Goal: Task Accomplishment & Management: Manage account settings

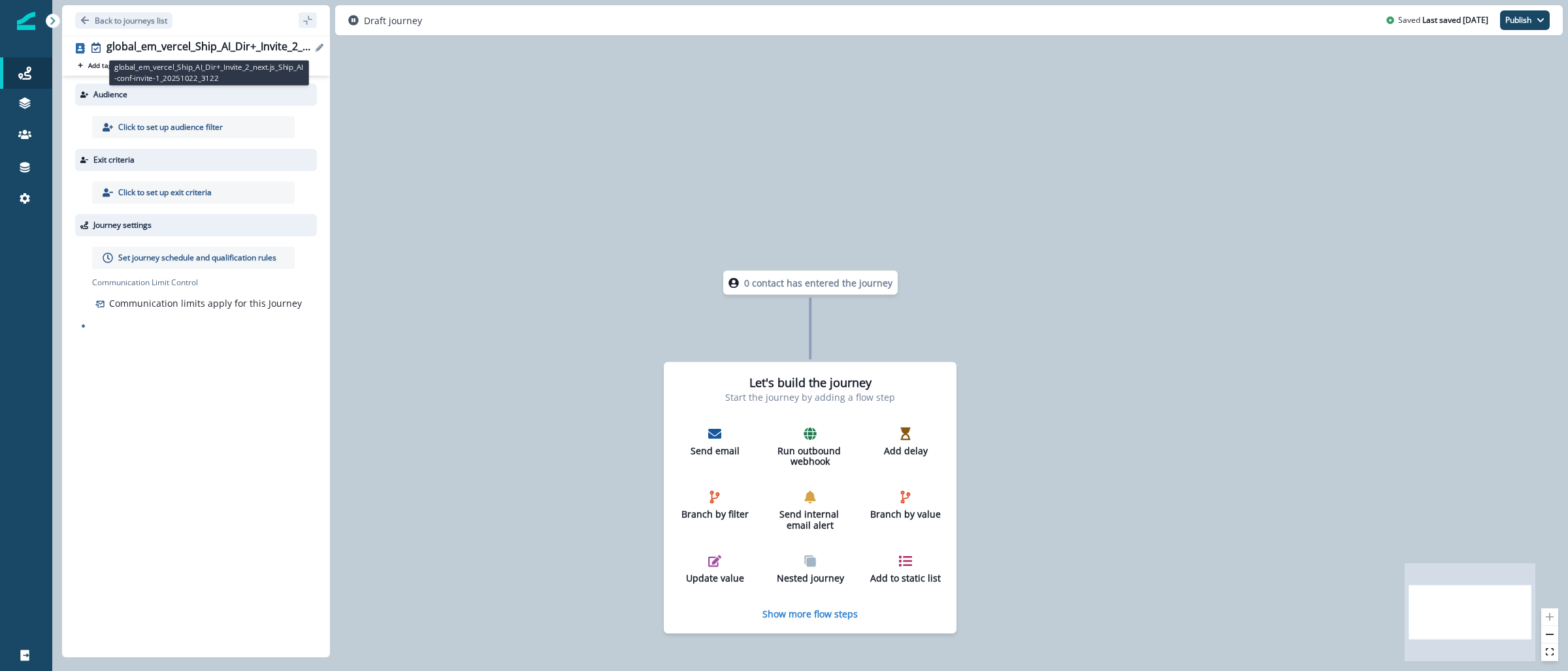
click at [177, 41] on div "global_em_vercel_Ship_AI_Dir+_Invite_2_next.js_Ship_AI-conf-invite-1_20251022_3…" at bounding box center [209, 47] width 205 height 14
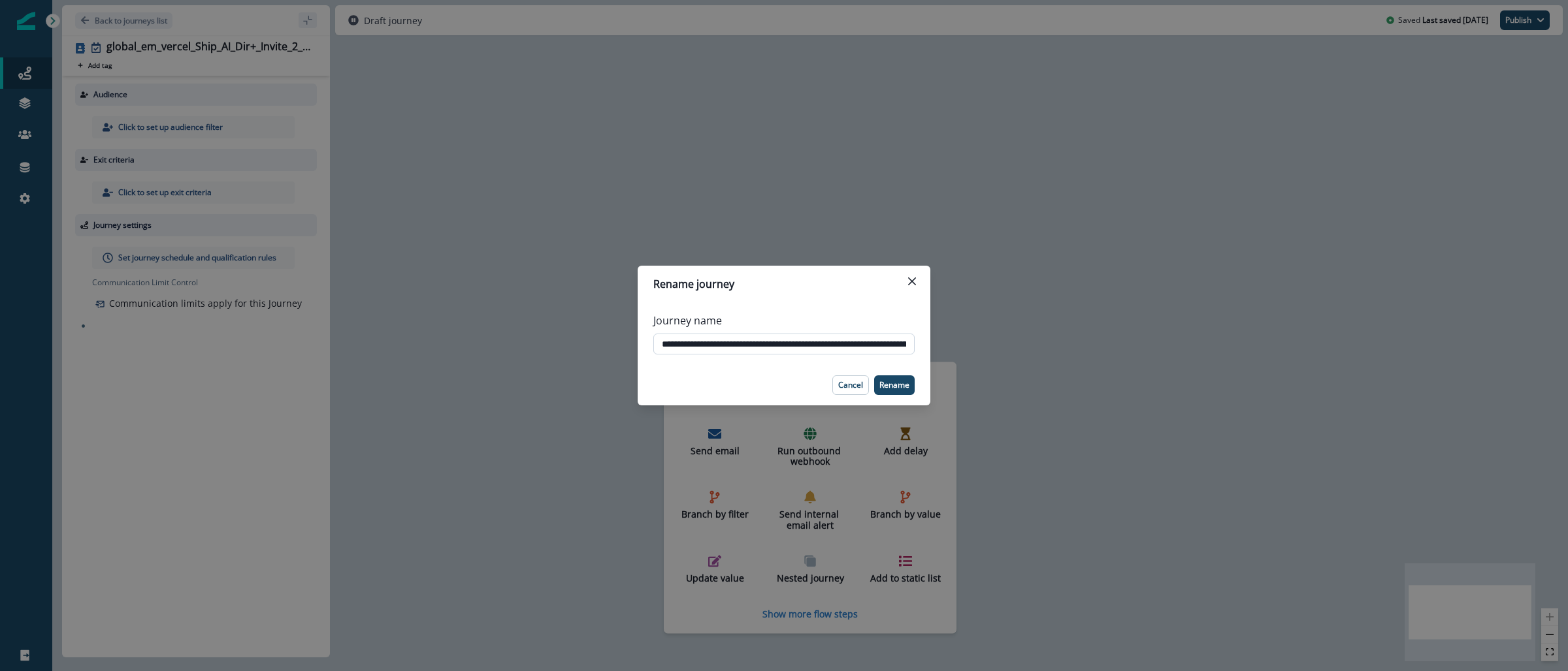
click at [731, 341] on input "**********" at bounding box center [784, 344] width 261 height 21
click at [532, 147] on div "**********" at bounding box center [784, 335] width 1568 height 671
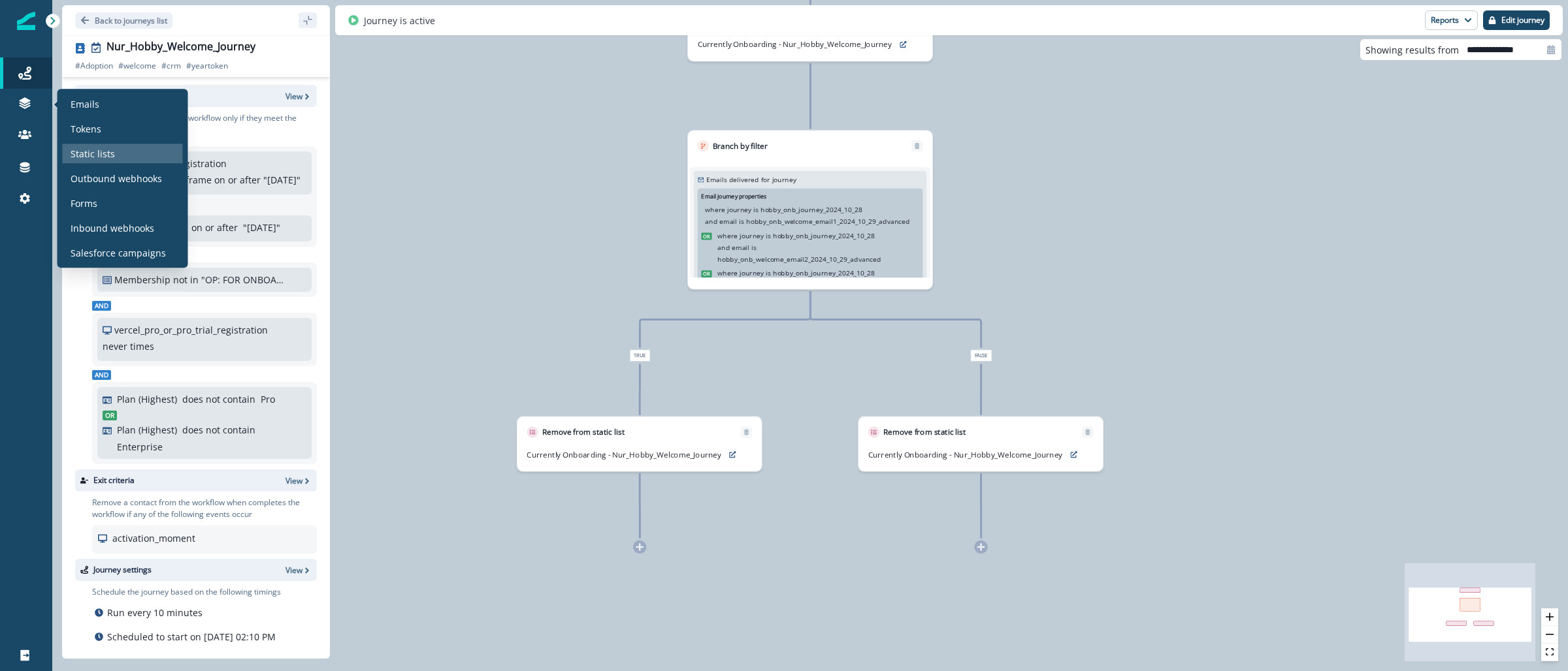
click at [101, 147] on p "Static lists" at bounding box center [92, 153] width 45 height 14
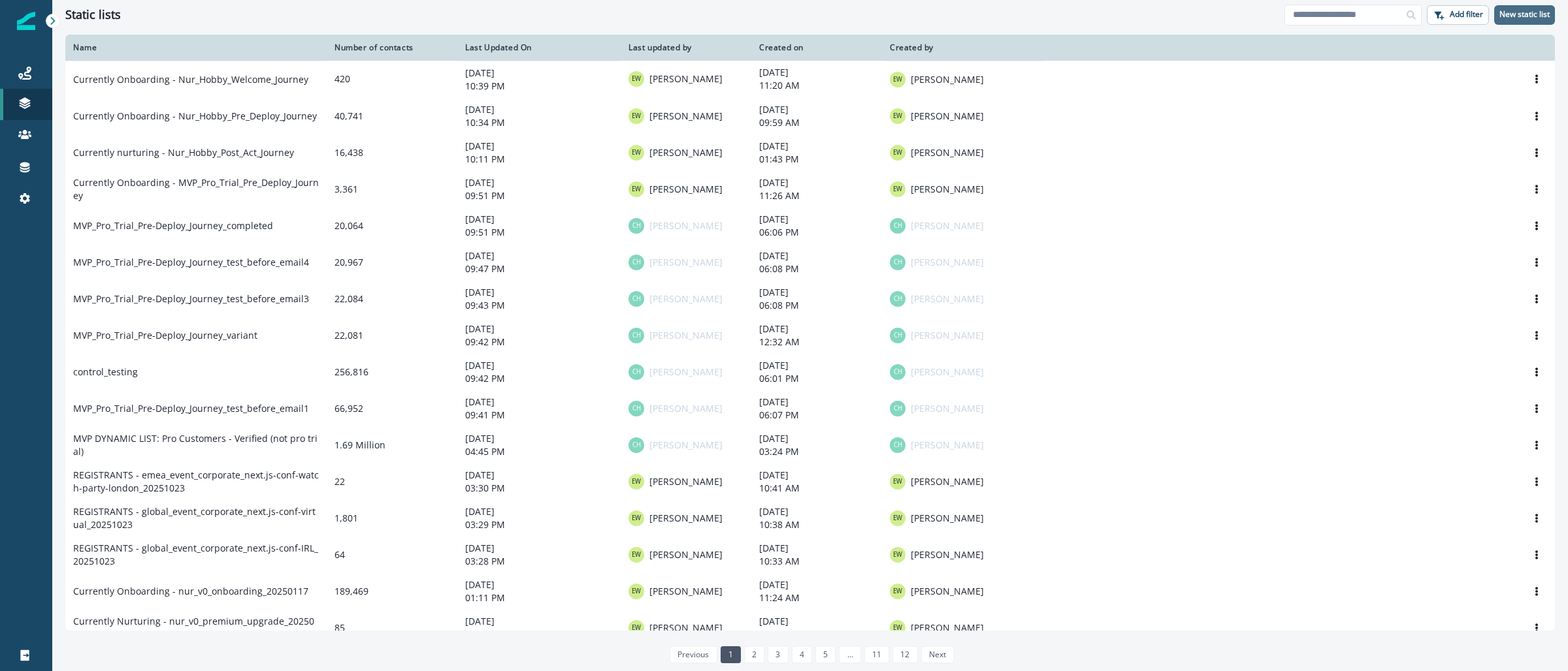
click at [1524, 12] on p "New static list" at bounding box center [1524, 14] width 50 height 9
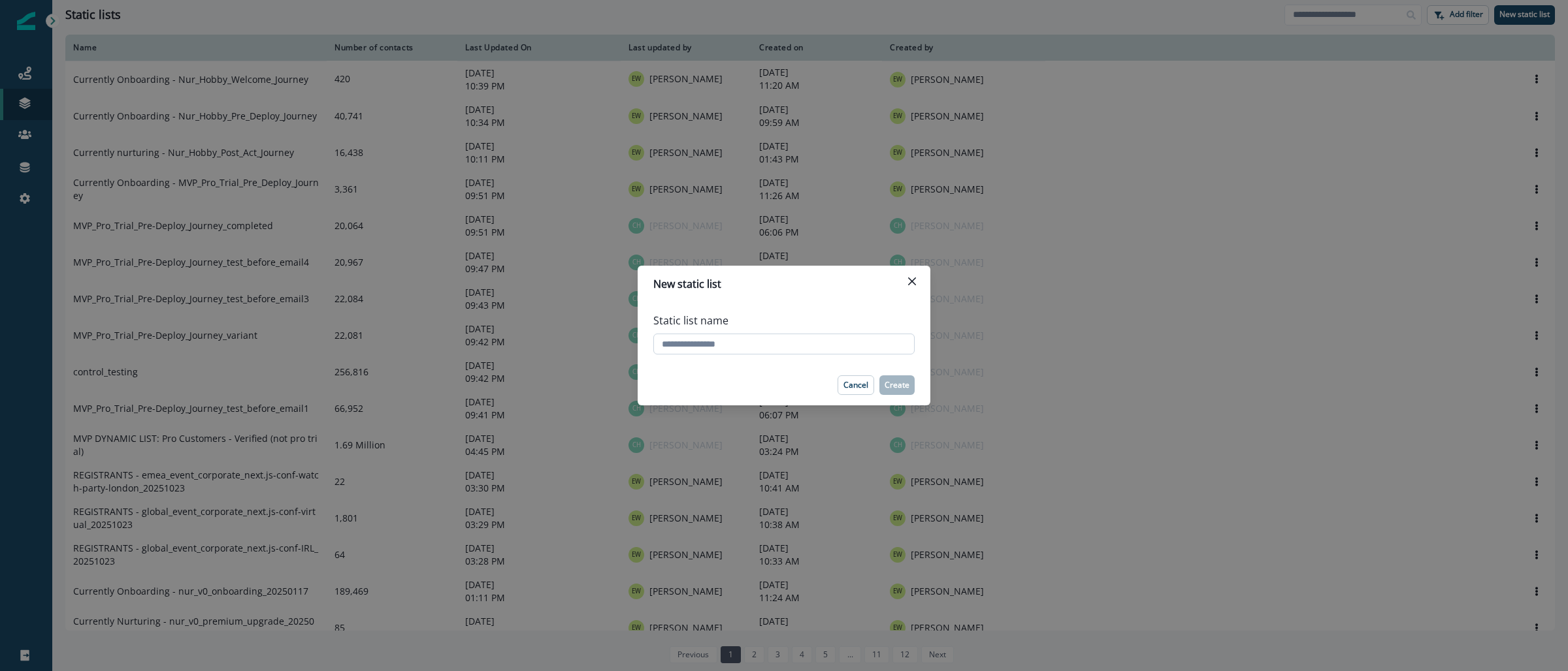
click at [768, 345] on input "Static list name" at bounding box center [784, 344] width 261 height 21
paste input "**********"
type input "**********"
click at [897, 379] on button "Create" at bounding box center [897, 385] width 35 height 19
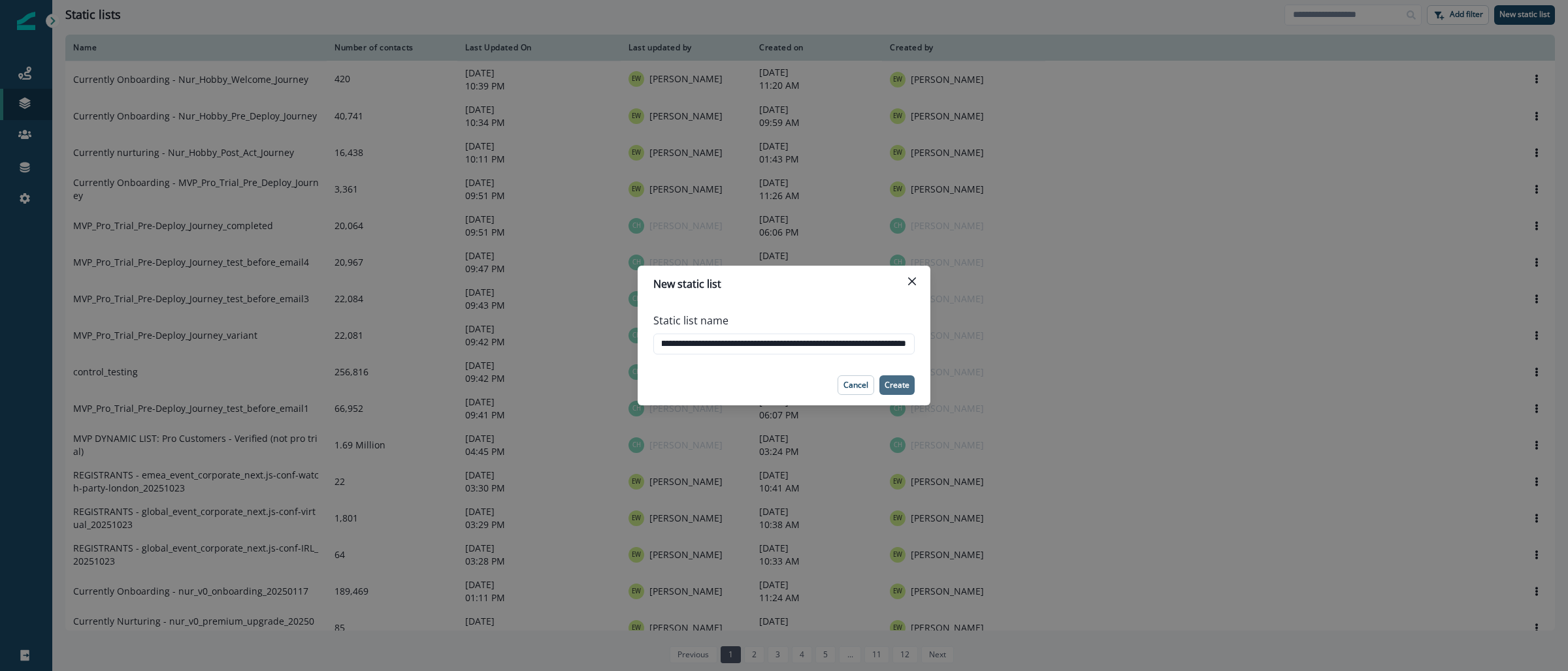
scroll to position [0, 0]
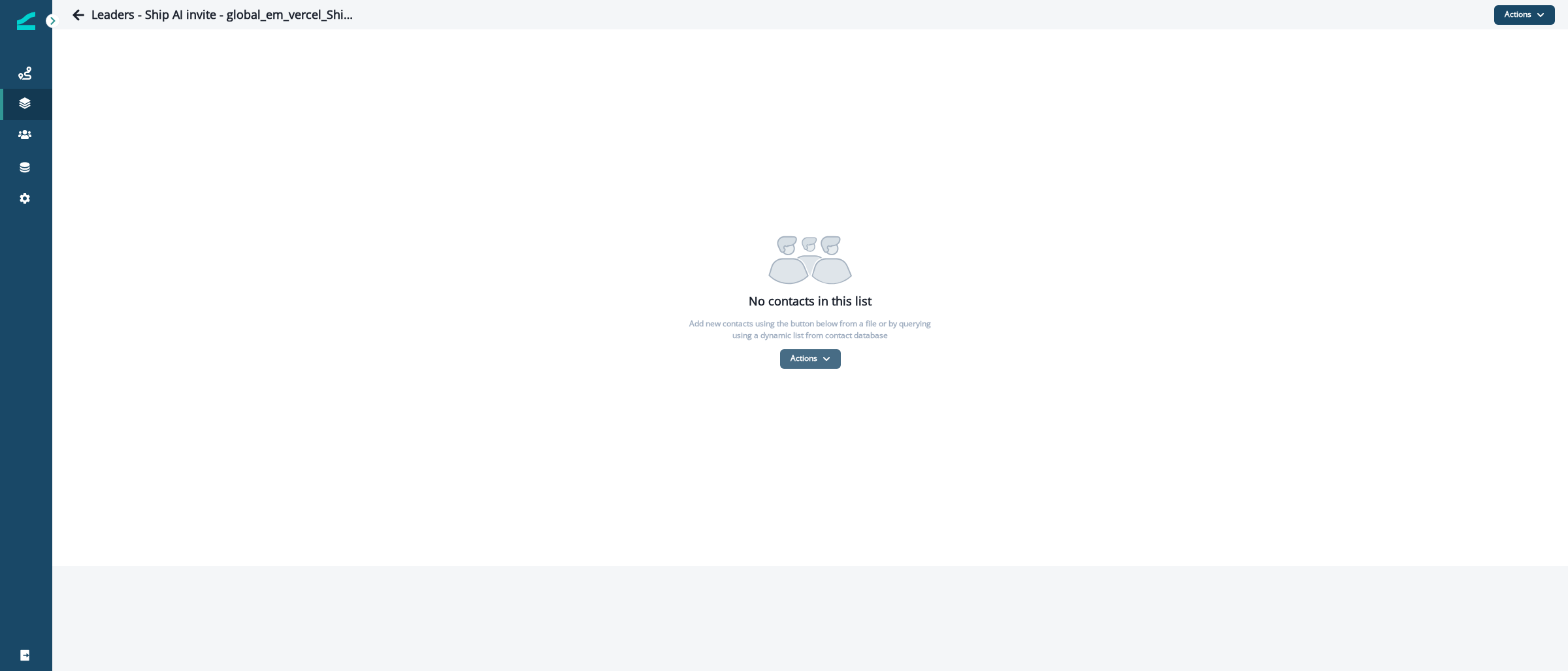
click at [822, 353] on button "Actions" at bounding box center [811, 359] width 61 height 19
click at [834, 413] on button "From a CSV file" at bounding box center [839, 414] width 116 height 21
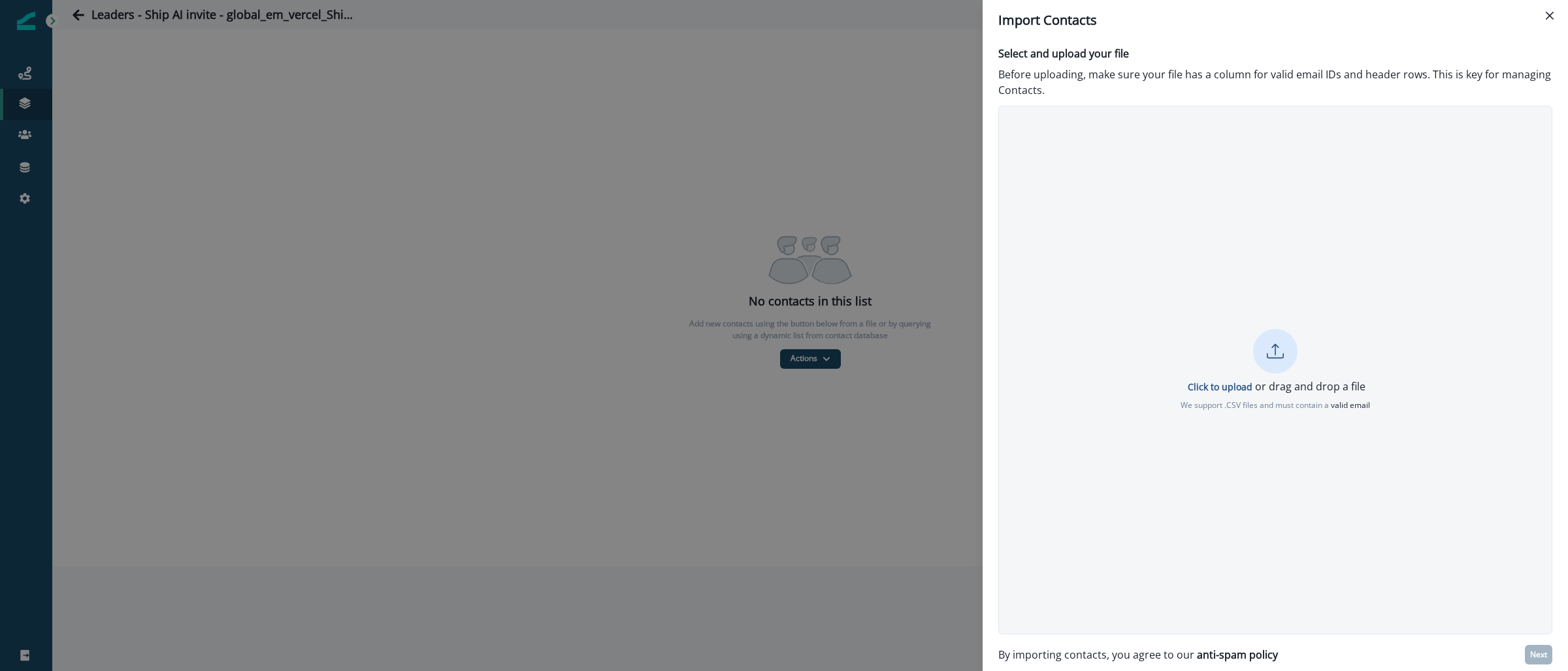
click at [1210, 392] on p "Click to upload or drag and drop a file" at bounding box center [1275, 386] width 180 height 16
click at [1546, 654] on p "Next" at bounding box center [1538, 654] width 17 height 9
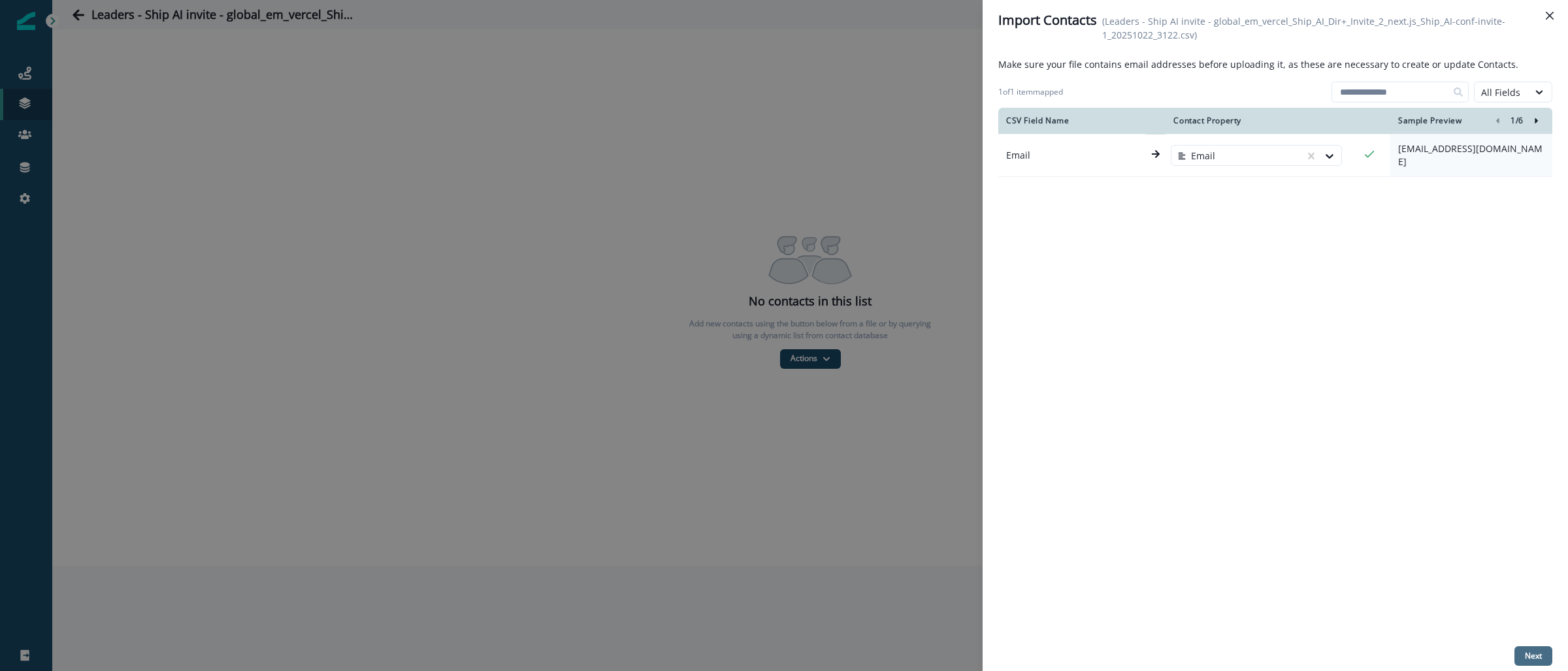
click at [1537, 654] on p "Next" at bounding box center [1533, 656] width 17 height 9
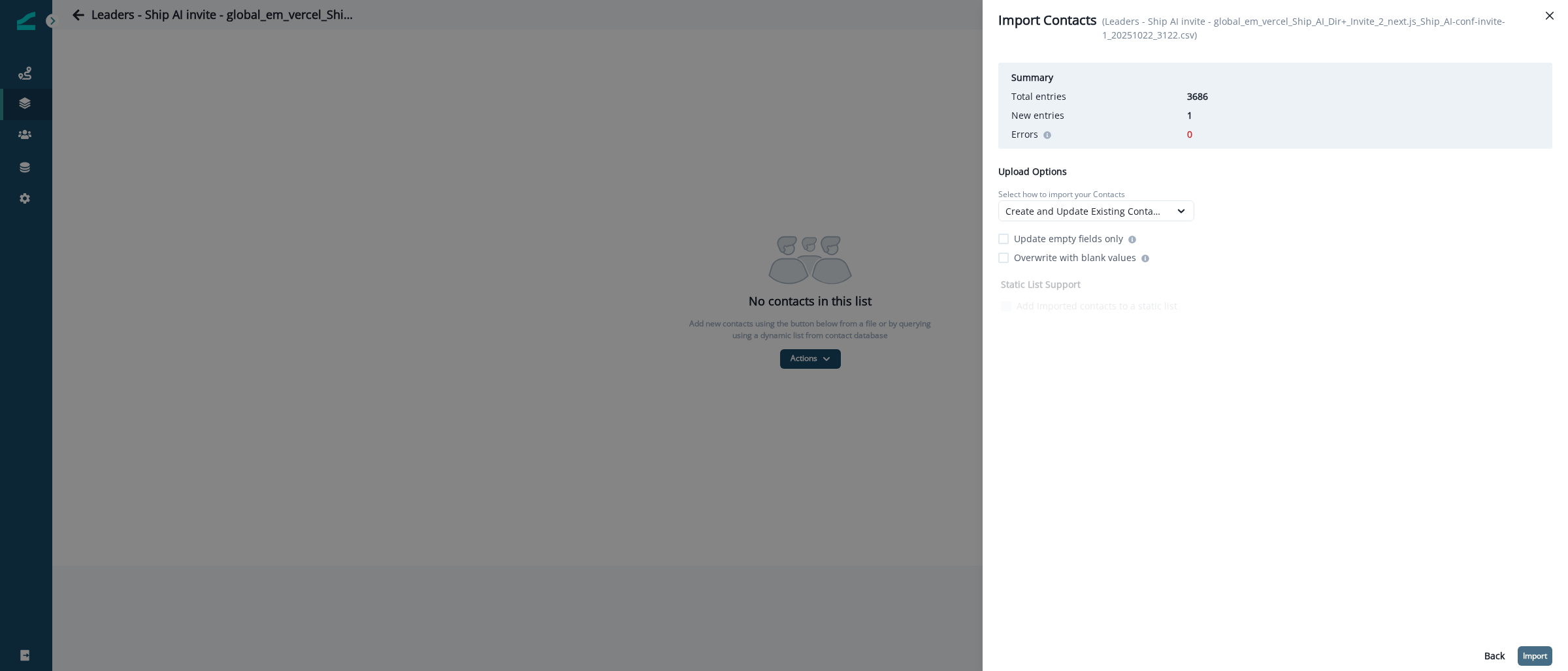
click at [1537, 649] on button "Import" at bounding box center [1535, 656] width 34 height 19
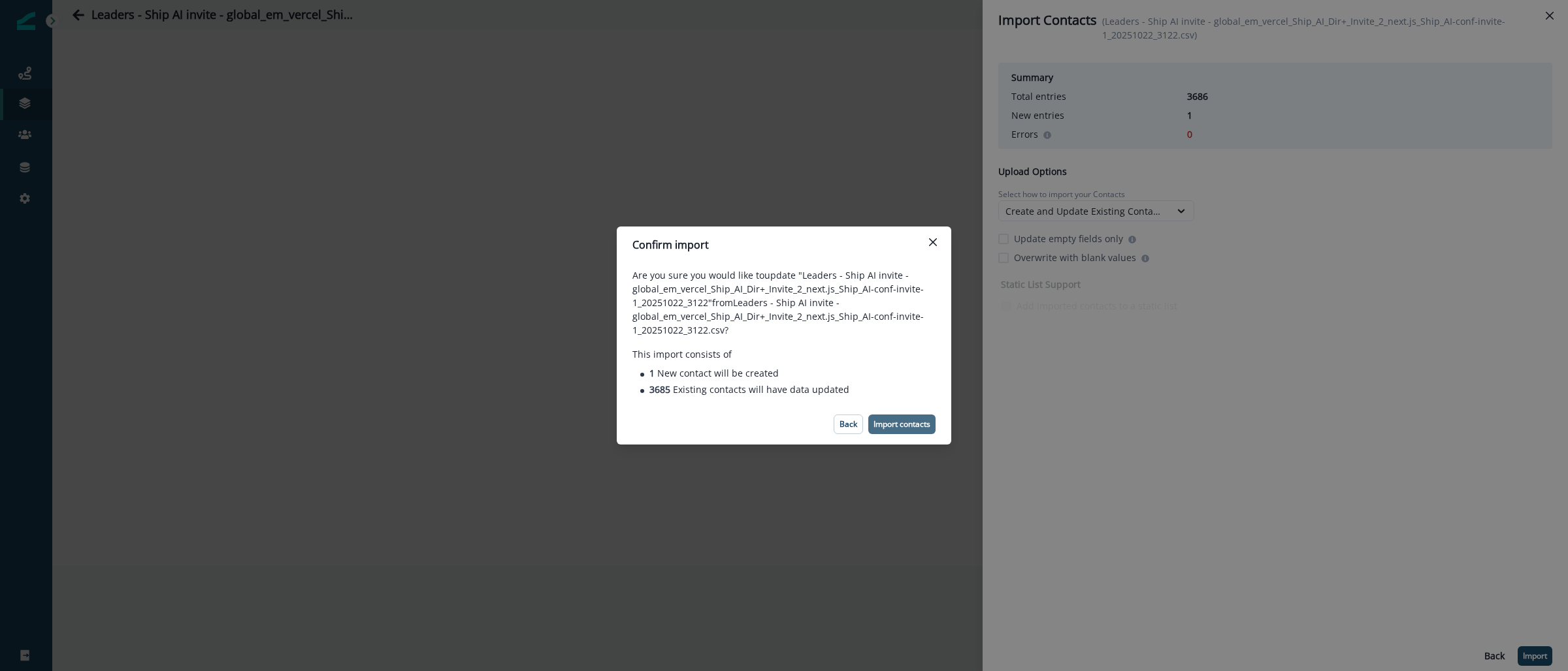
click at [908, 420] on p "Import contacts" at bounding box center [901, 424] width 57 height 9
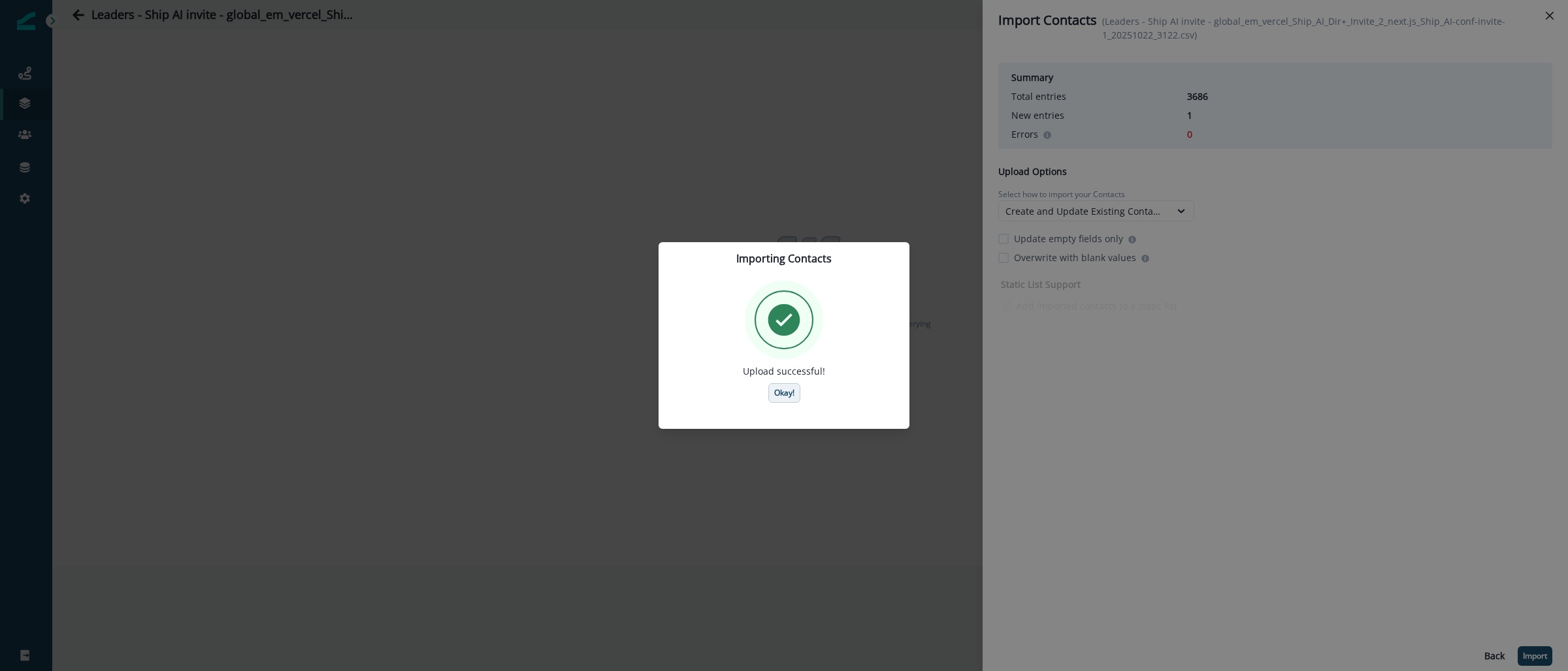
click at [791, 388] on p "Okay!" at bounding box center [784, 392] width 20 height 9
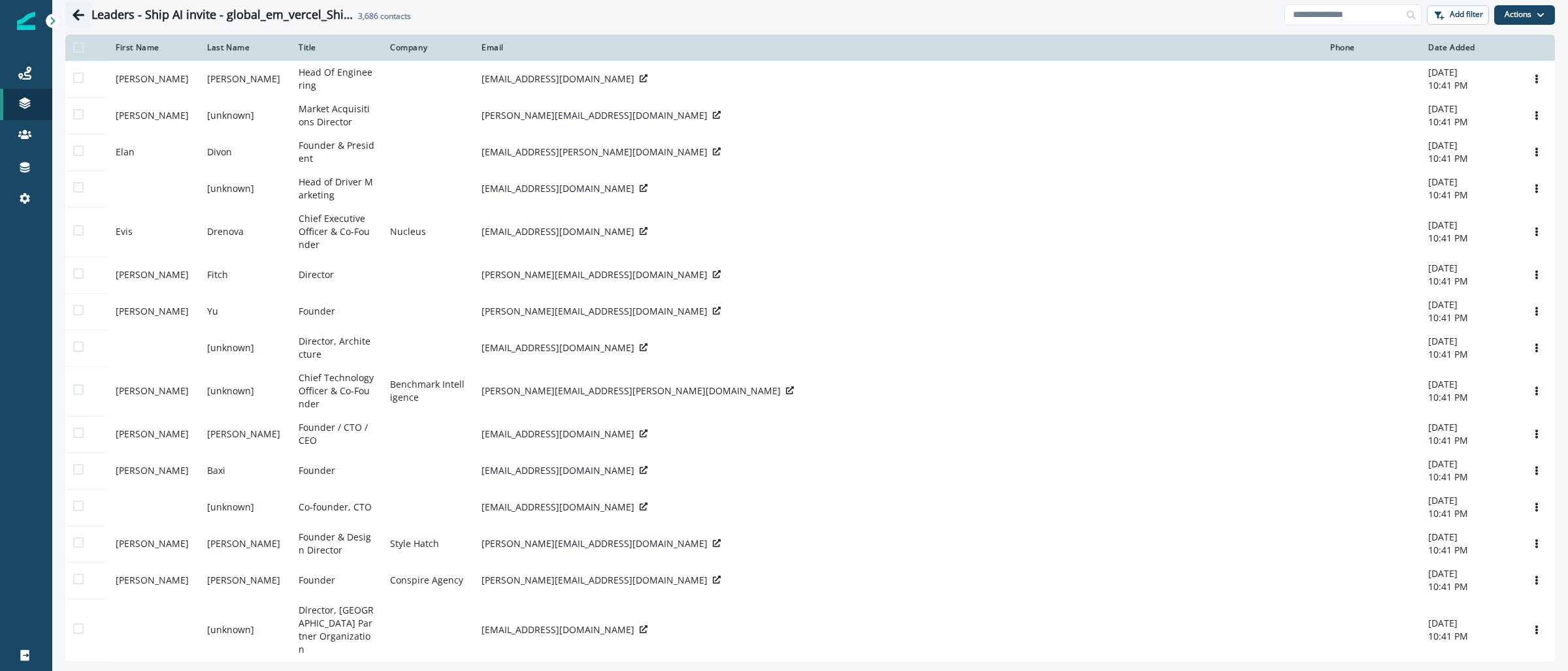
click at [79, 11] on icon "Go back" at bounding box center [78, 14] width 12 height 11
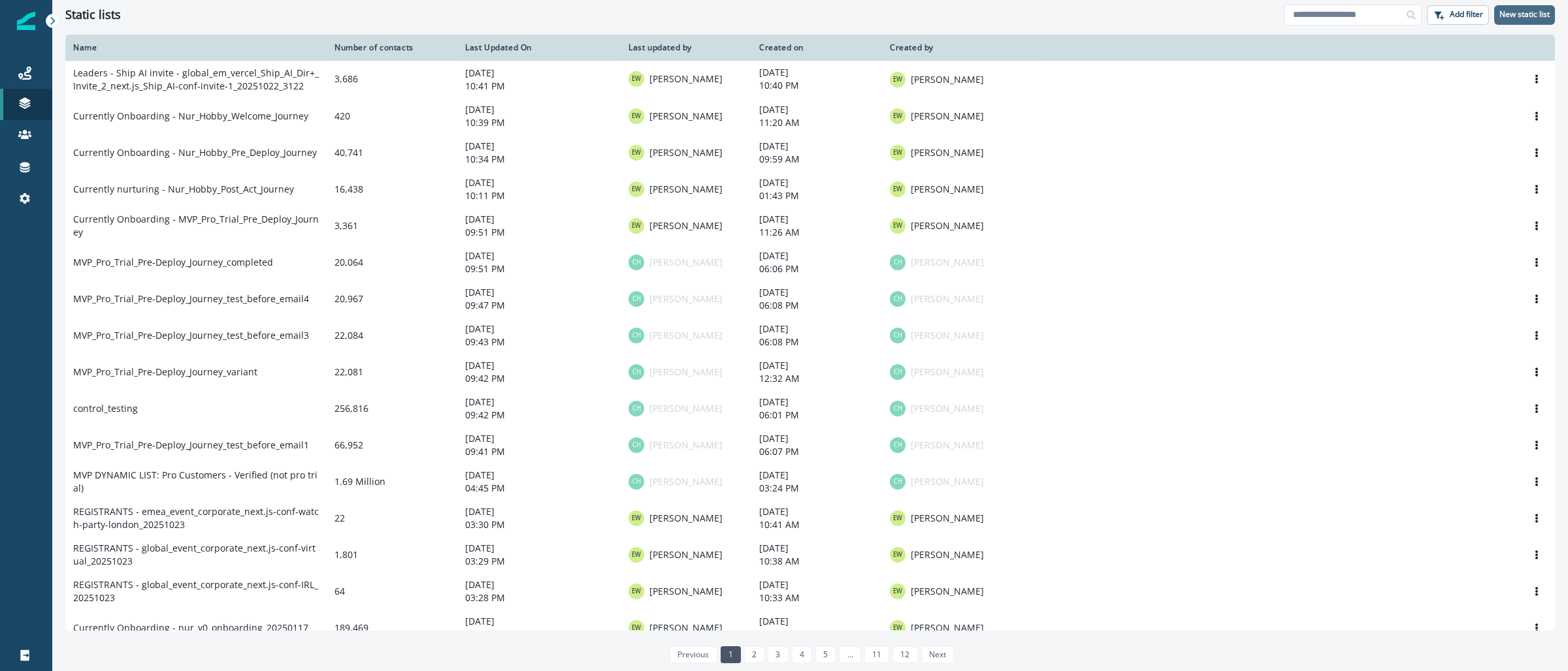
click at [1540, 18] on p "New static list" at bounding box center [1524, 14] width 50 height 9
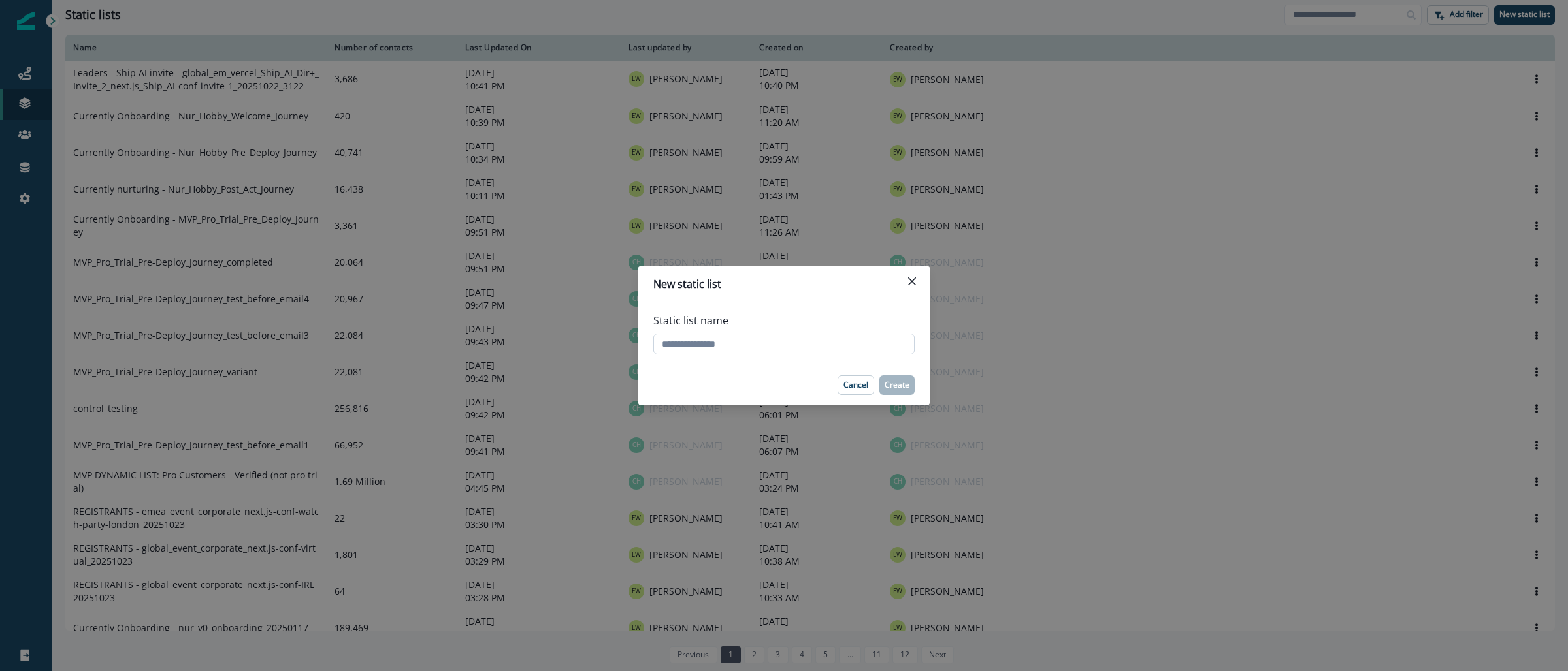
click at [704, 348] on input "Static list name" at bounding box center [784, 344] width 261 height 21
paste input "**********"
type input "**********"
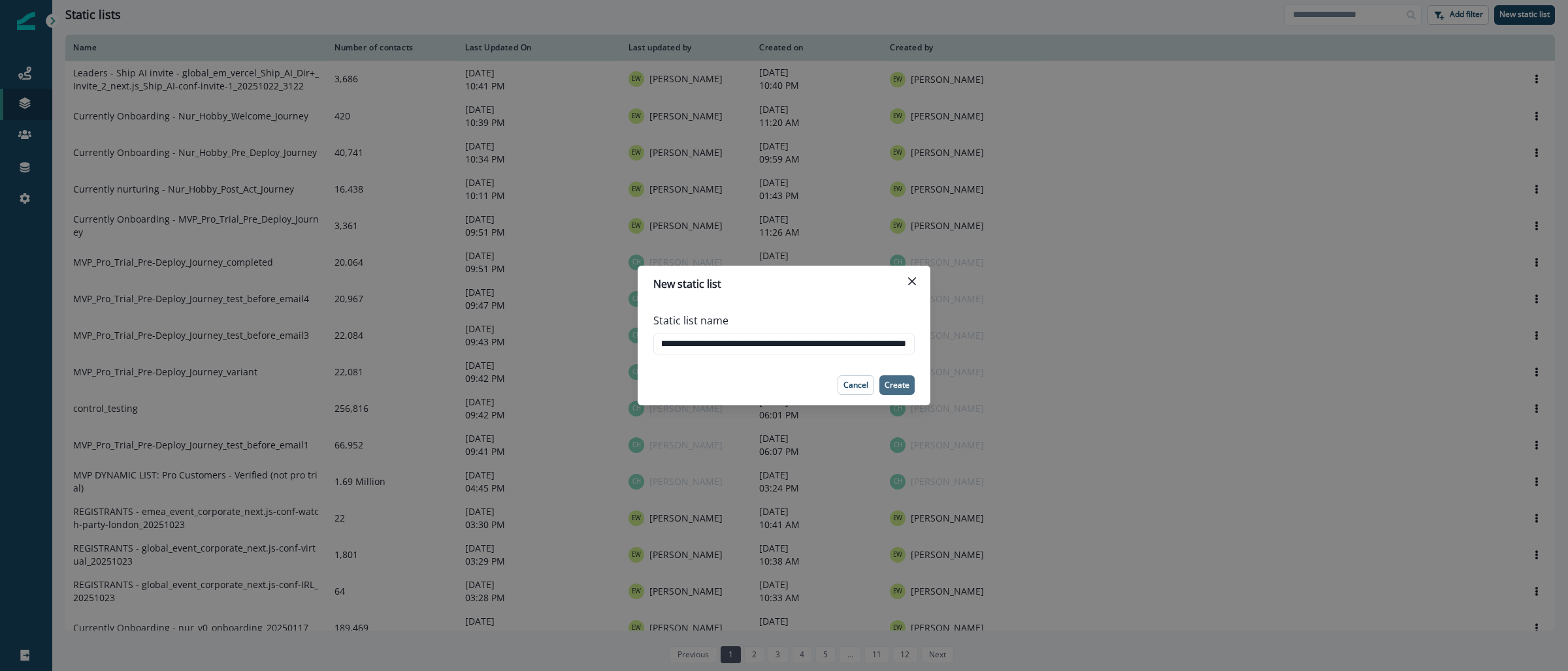
click at [895, 386] on p "Create" at bounding box center [897, 385] width 25 height 9
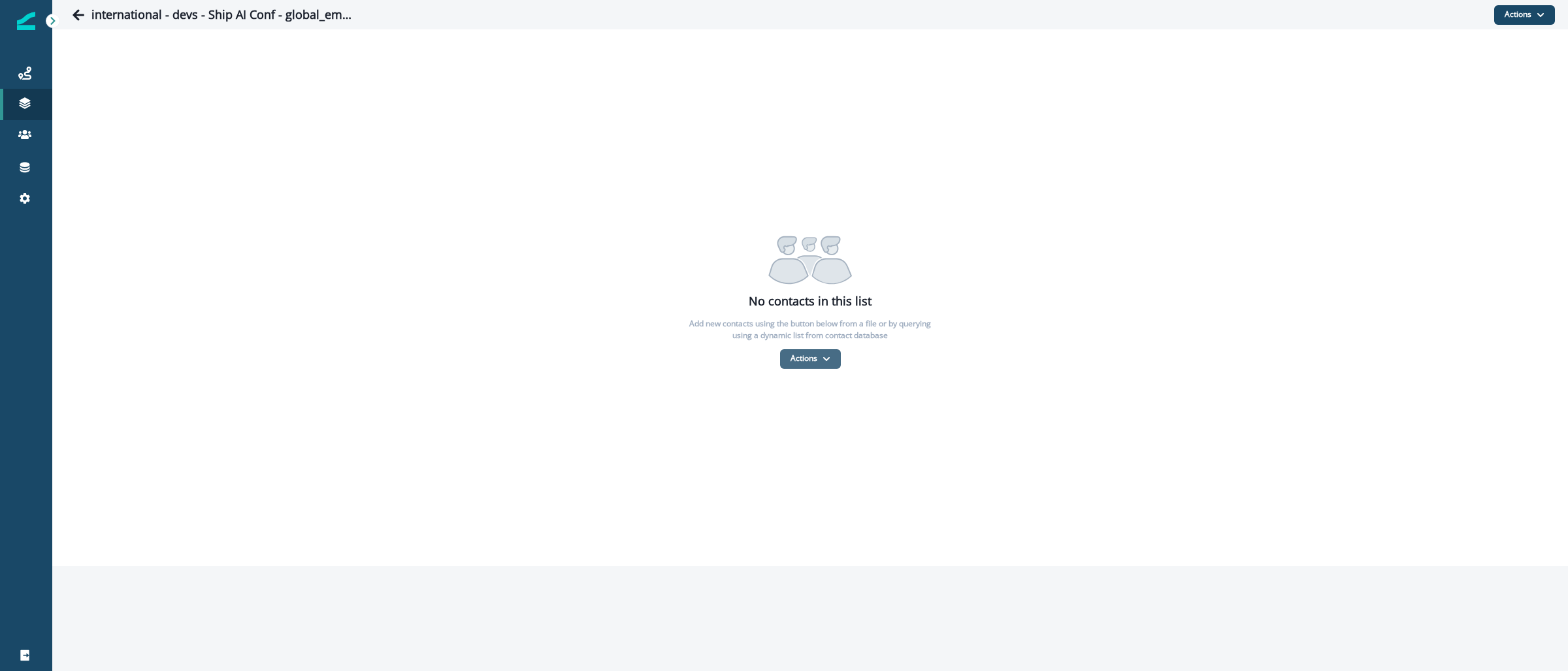
click at [819, 361] on button "Actions" at bounding box center [811, 359] width 61 height 19
click at [815, 412] on button "From a CSV file" at bounding box center [839, 414] width 116 height 21
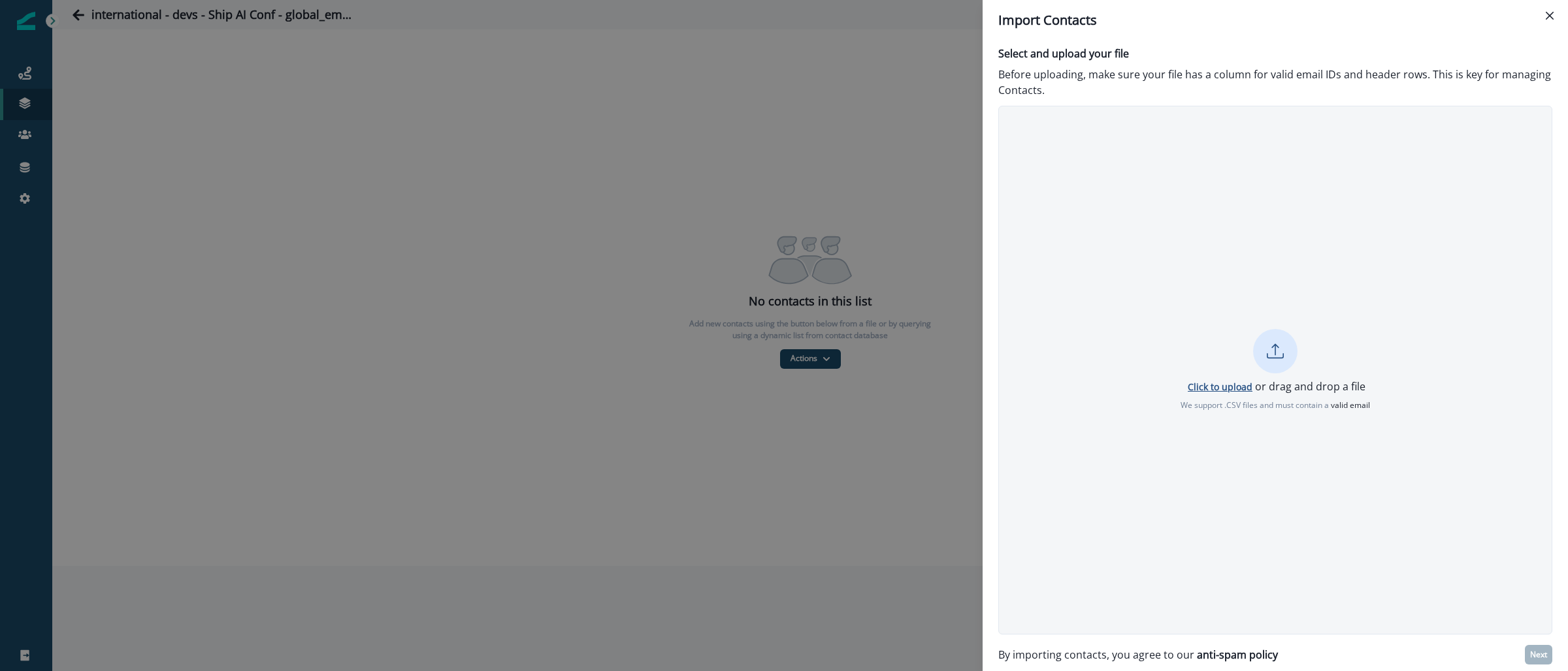
click at [1229, 385] on p "Click to upload" at bounding box center [1220, 387] width 65 height 12
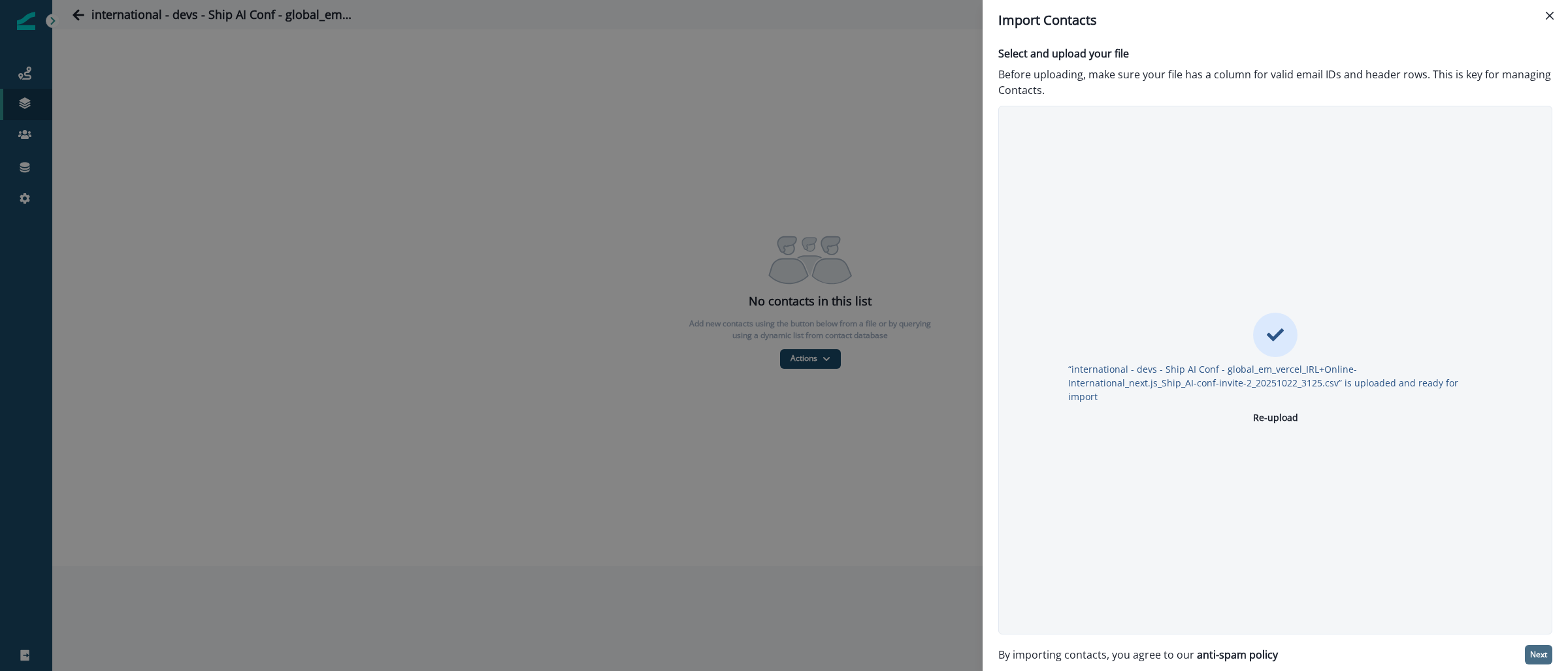
click at [1538, 653] on p "Next" at bounding box center [1538, 654] width 17 height 9
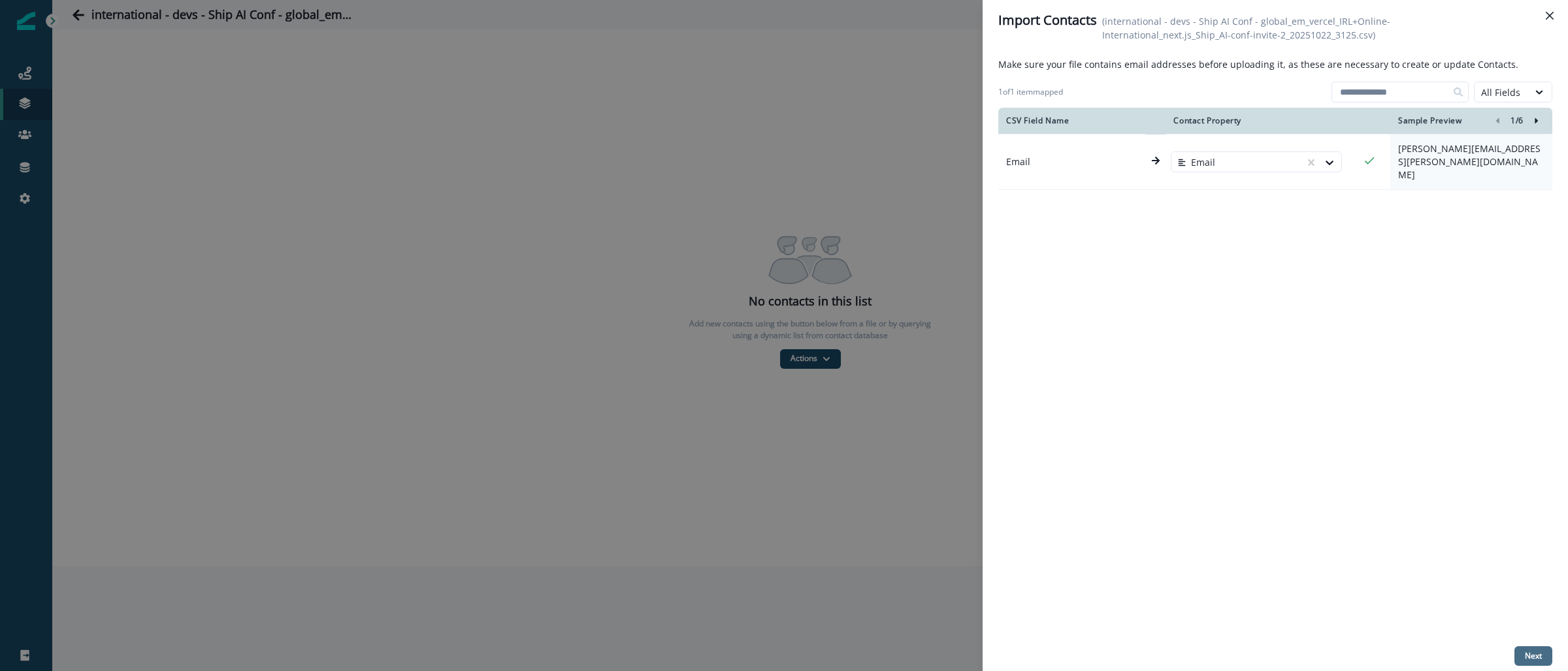
click at [1541, 657] on p "Next" at bounding box center [1533, 656] width 17 height 9
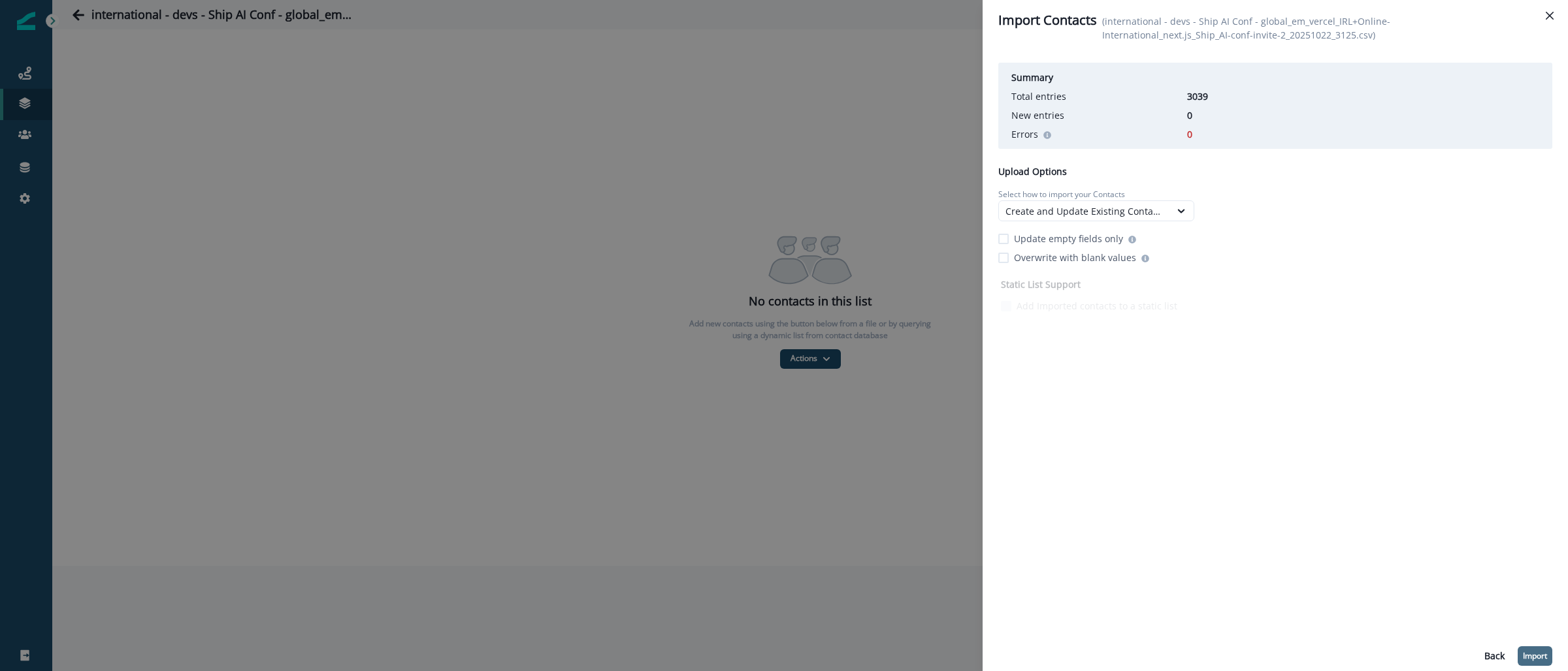
click at [1531, 647] on button "Import" at bounding box center [1535, 656] width 34 height 19
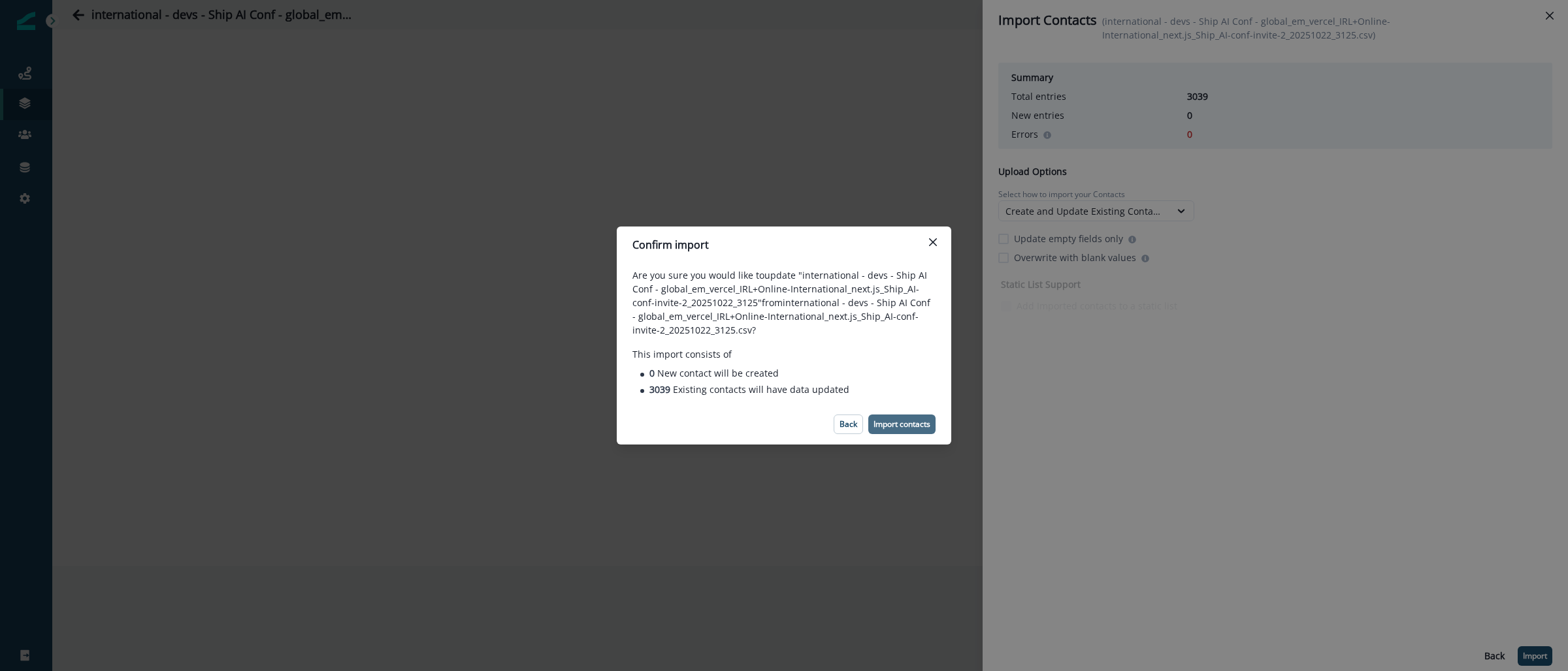
click at [881, 425] on p "Import contacts" at bounding box center [901, 424] width 57 height 9
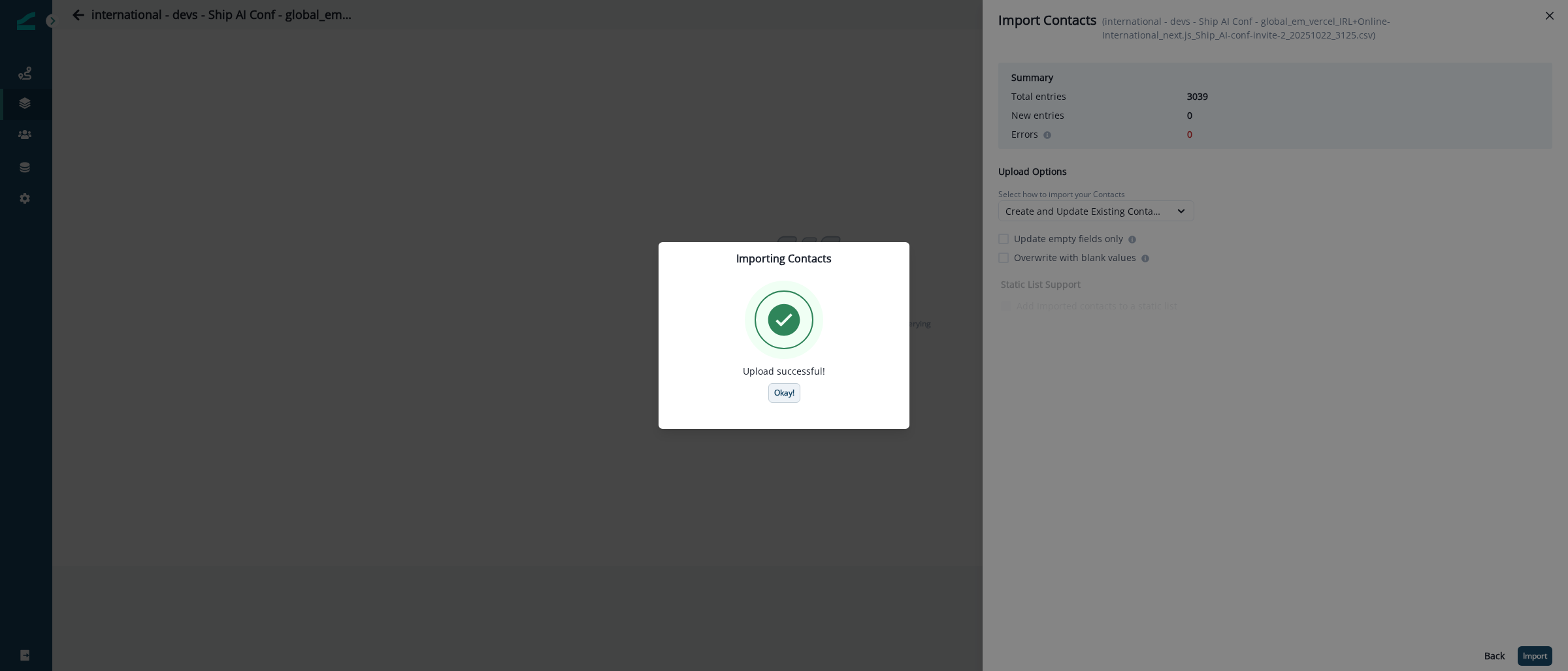
click at [783, 397] on p "Okay!" at bounding box center [784, 392] width 20 height 9
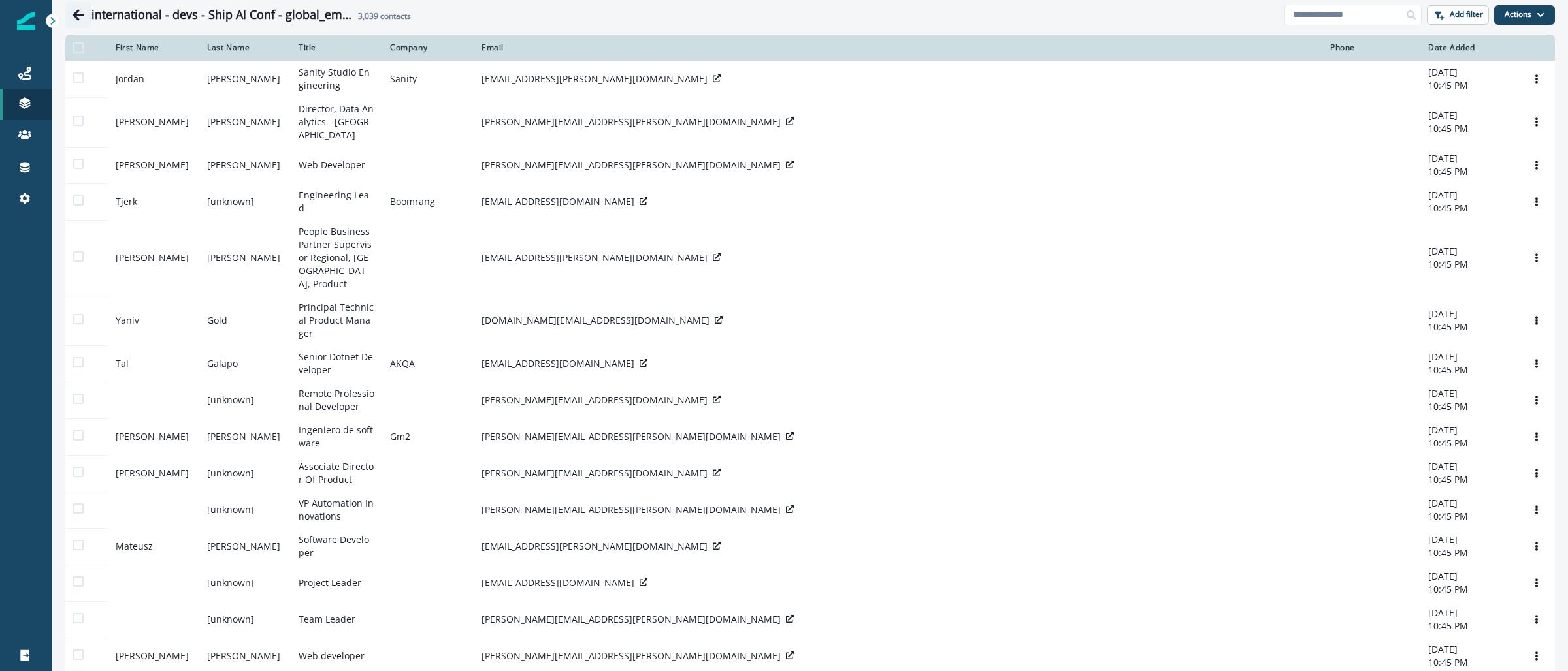
click at [72, 15] on icon "Go back" at bounding box center [78, 14] width 13 height 13
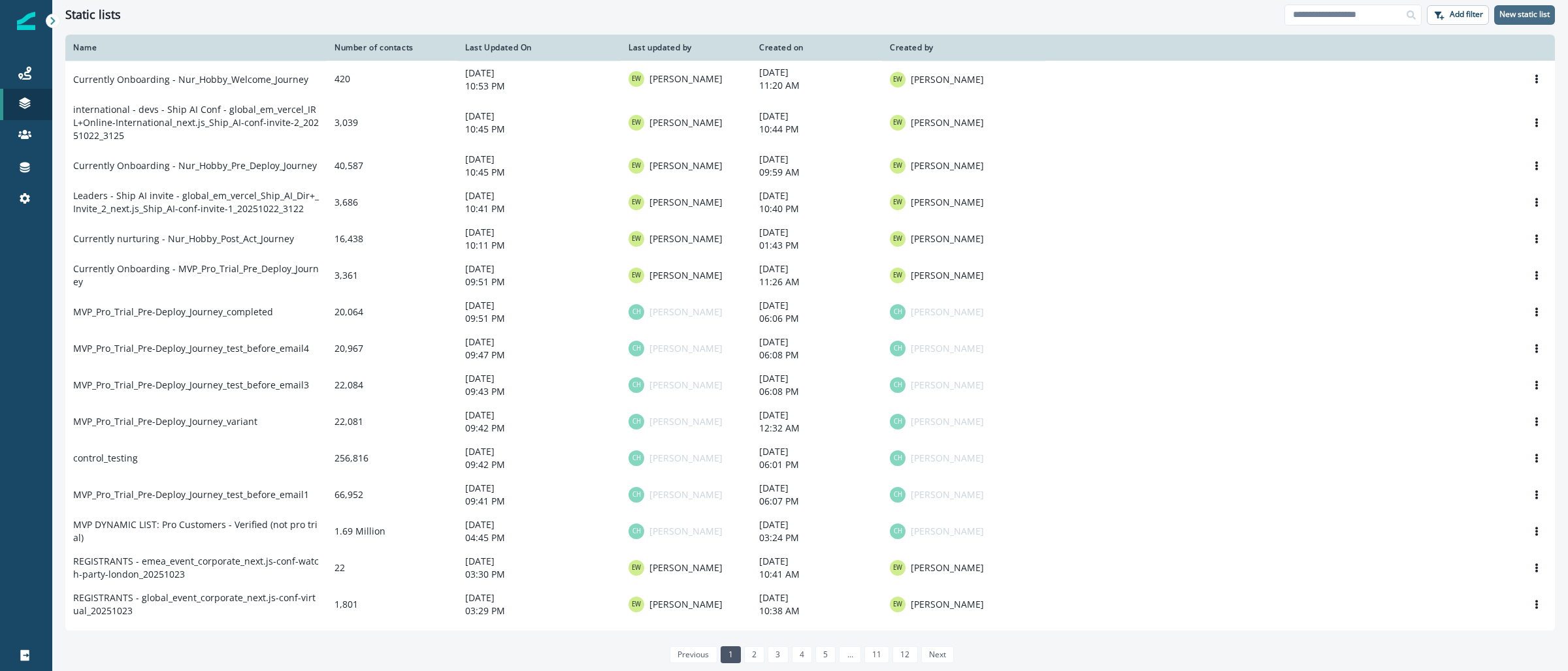
click at [1543, 13] on p "New static list" at bounding box center [1524, 14] width 50 height 9
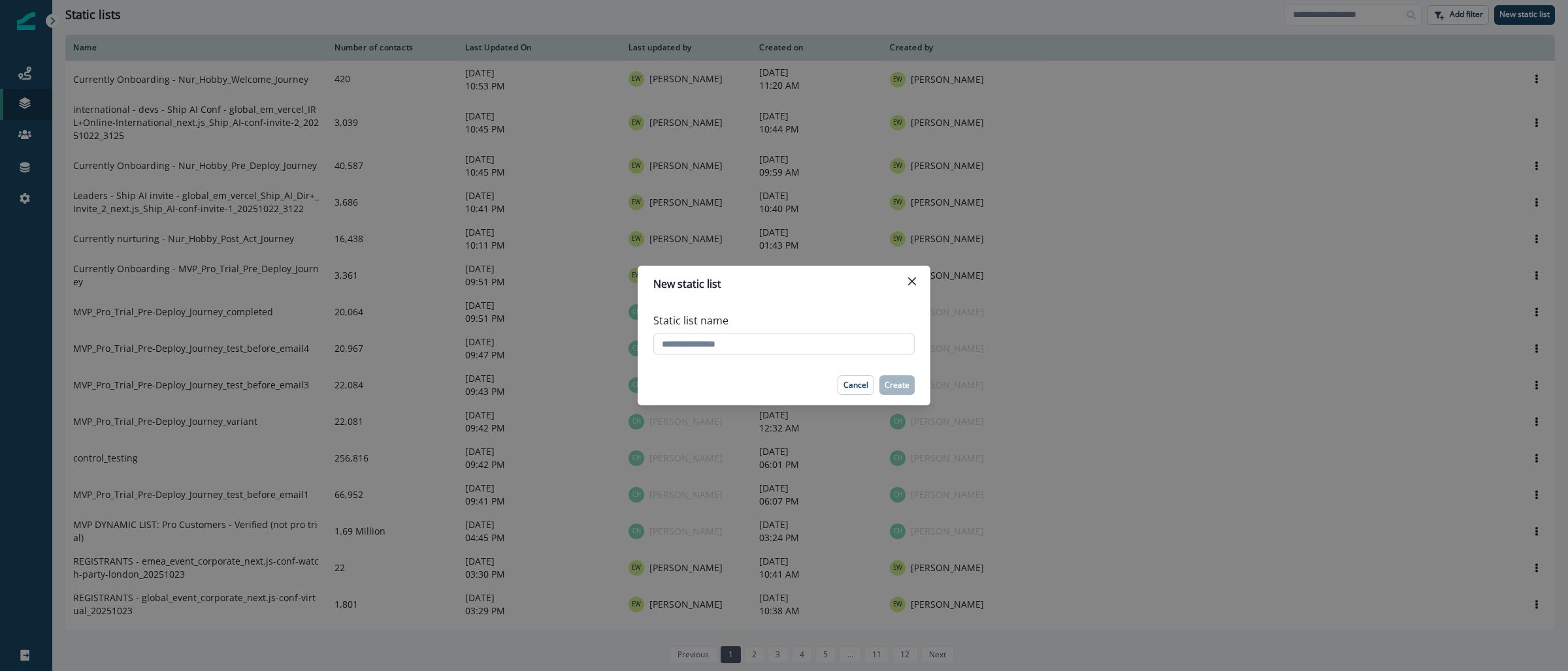
click at [712, 347] on input "Static list name" at bounding box center [784, 344] width 261 height 21
paste input "**********"
type input "**********"
click at [902, 392] on button "Create" at bounding box center [897, 385] width 35 height 19
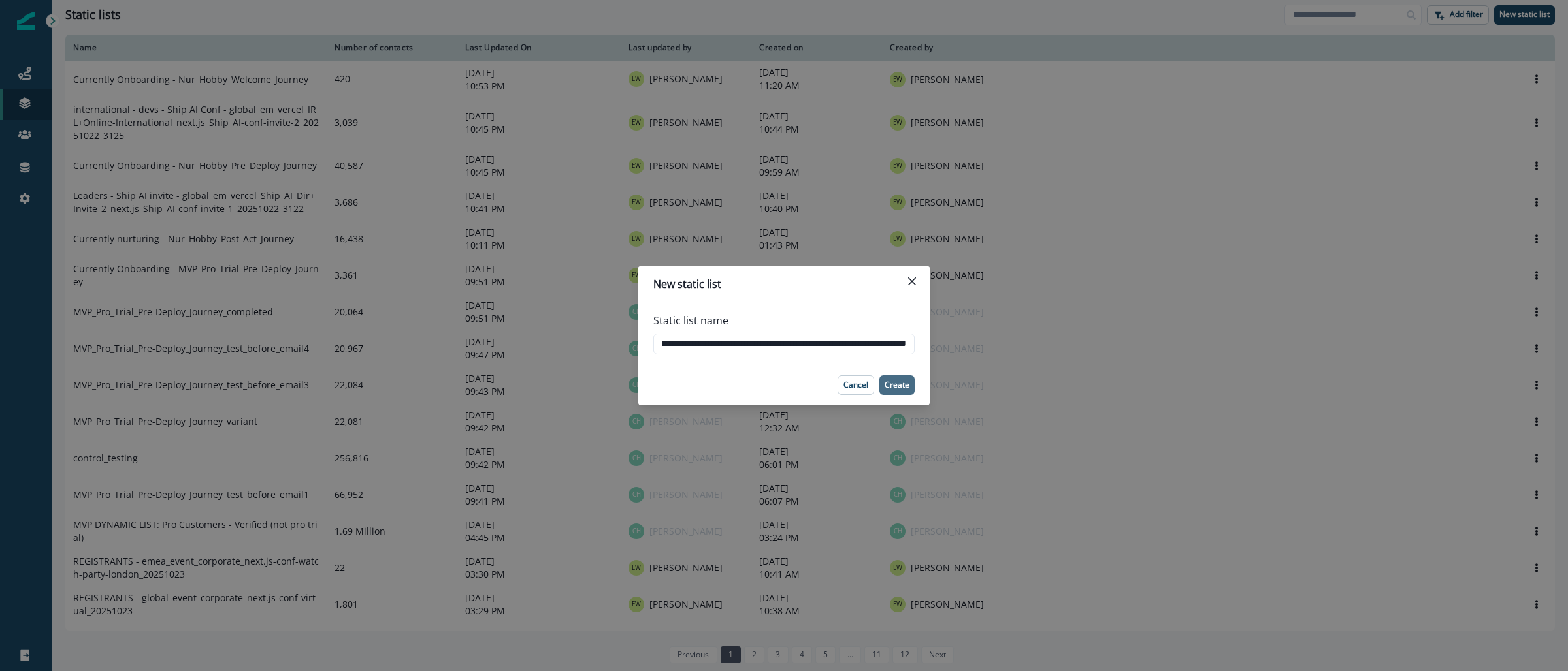
scroll to position [0, 0]
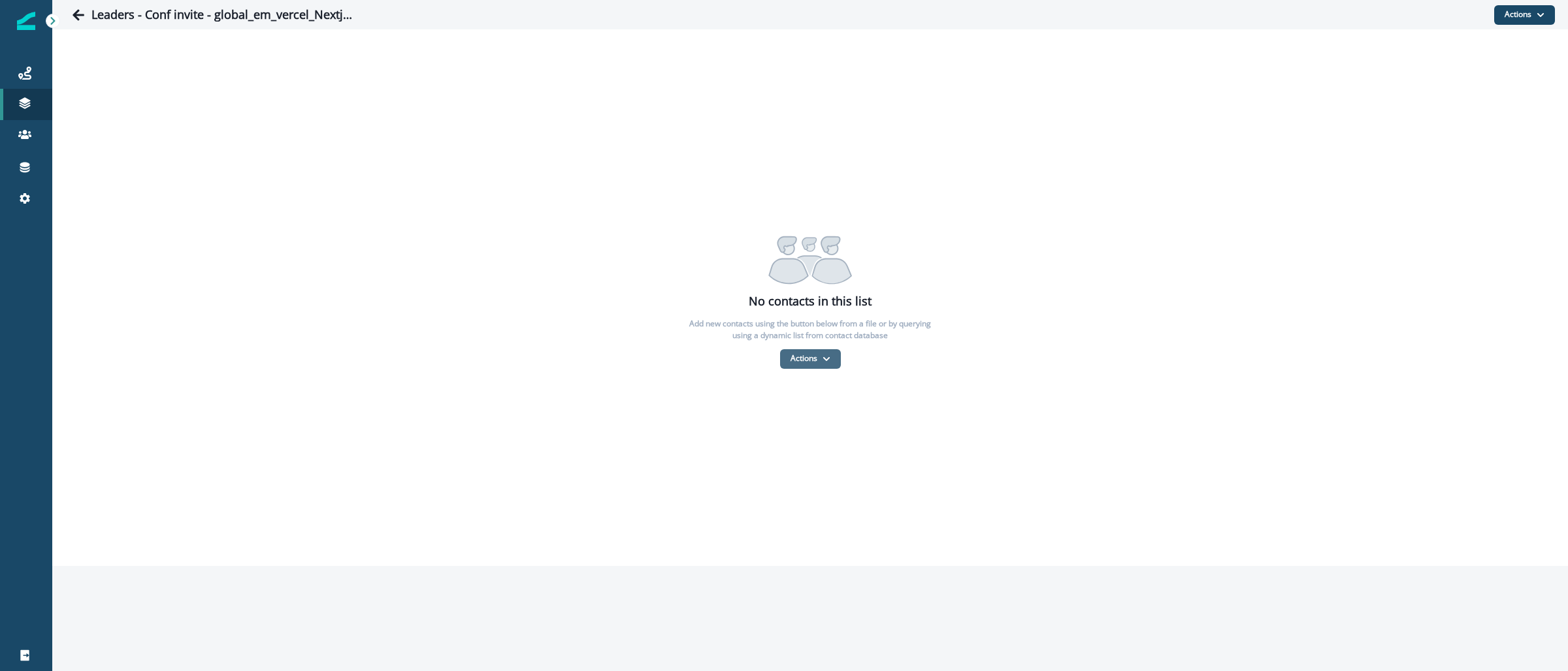
click at [813, 359] on button "Actions" at bounding box center [811, 359] width 61 height 19
click at [815, 413] on button "From a CSV file" at bounding box center [839, 414] width 116 height 21
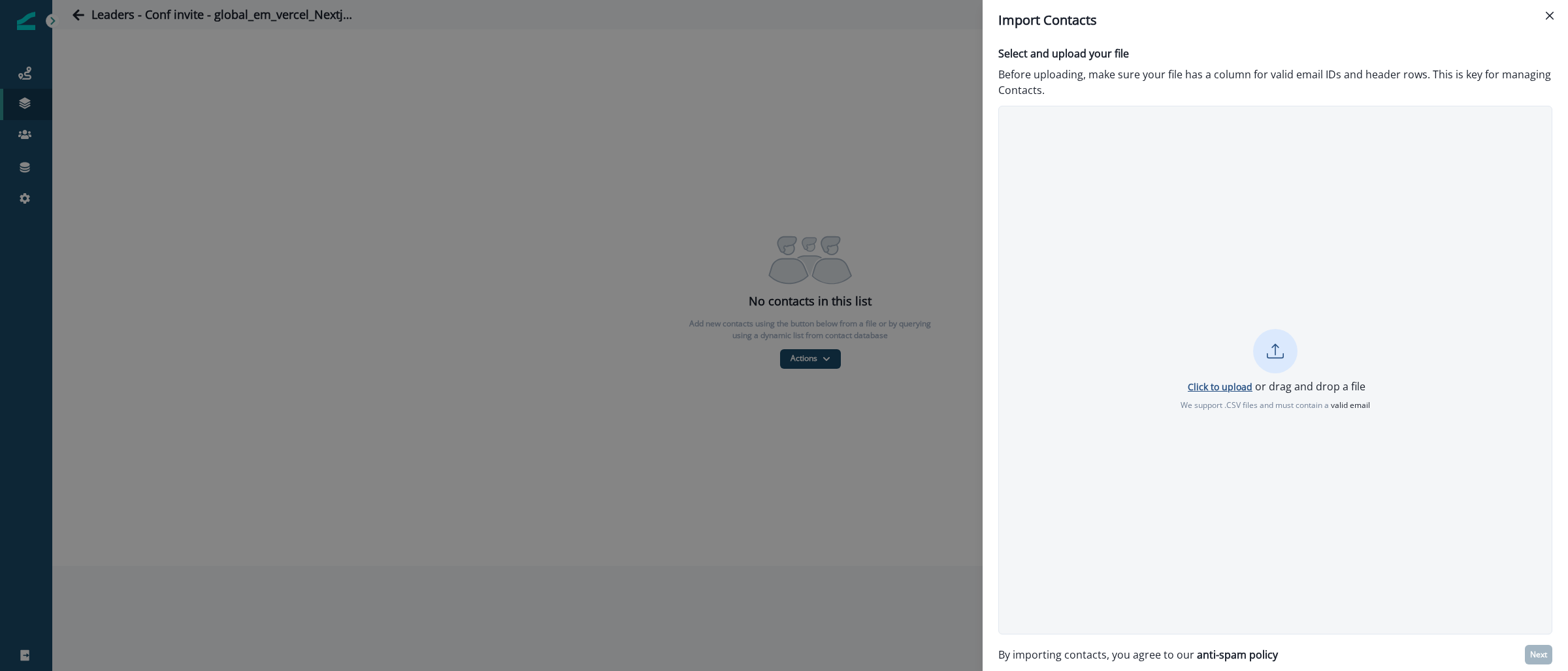
click at [1206, 387] on p "Click to upload" at bounding box center [1220, 387] width 65 height 12
click at [1529, 654] on button "Next" at bounding box center [1538, 654] width 28 height 19
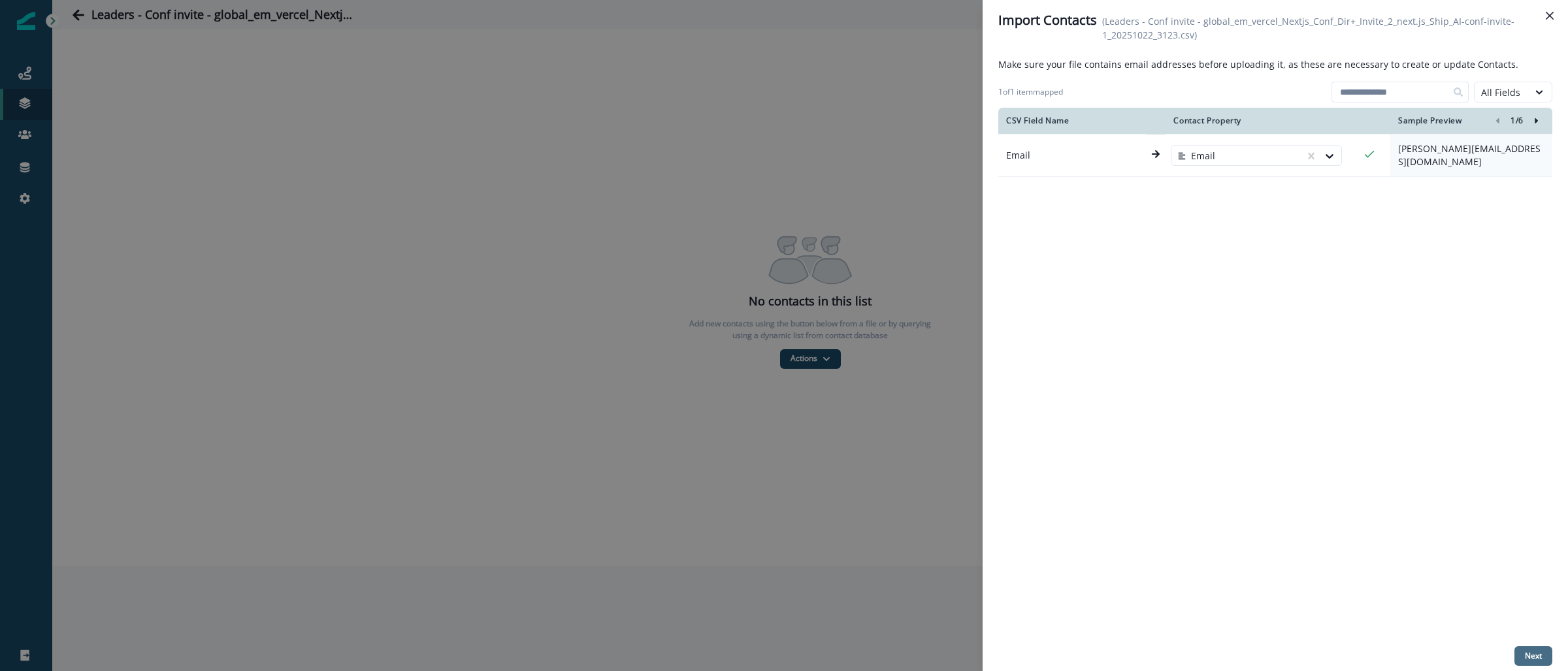
click at [1531, 648] on button "Next" at bounding box center [1533, 656] width 38 height 19
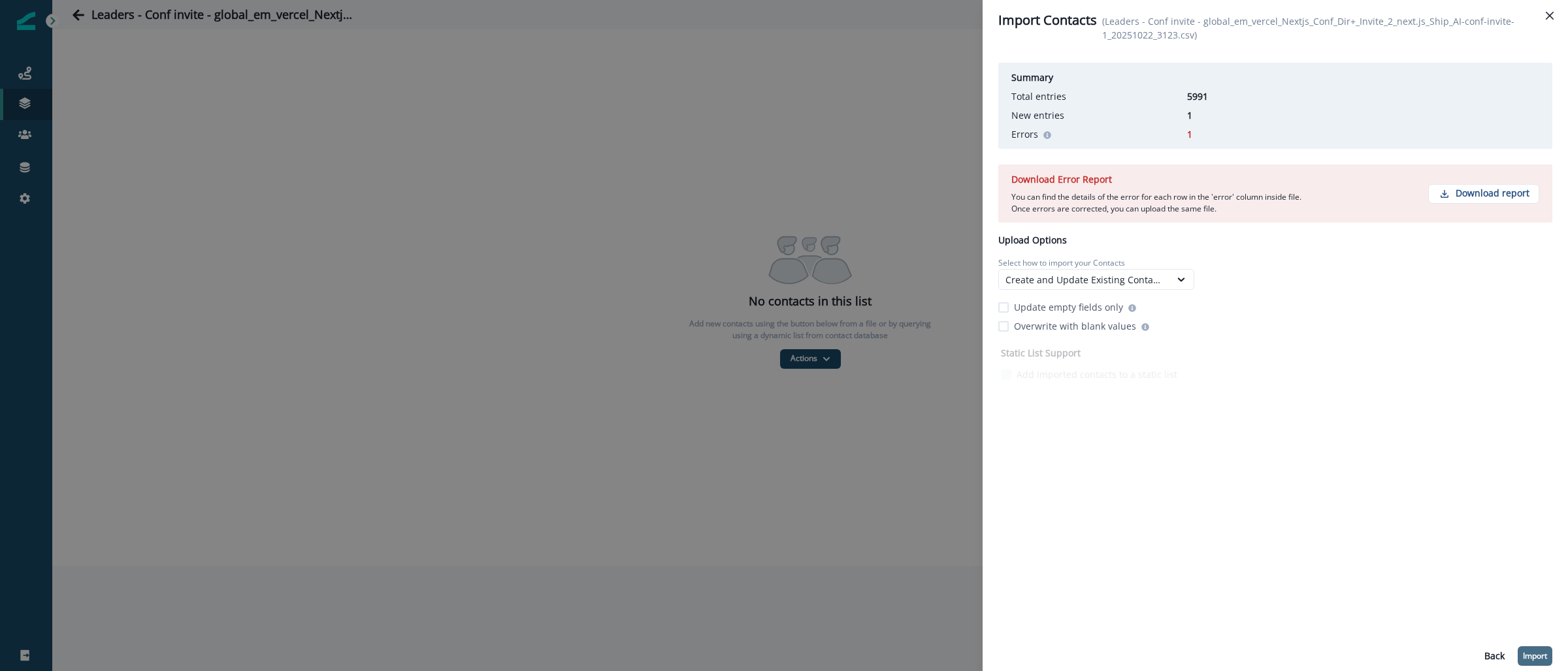
click at [1532, 656] on p "Import" at bounding box center [1534, 656] width 24 height 9
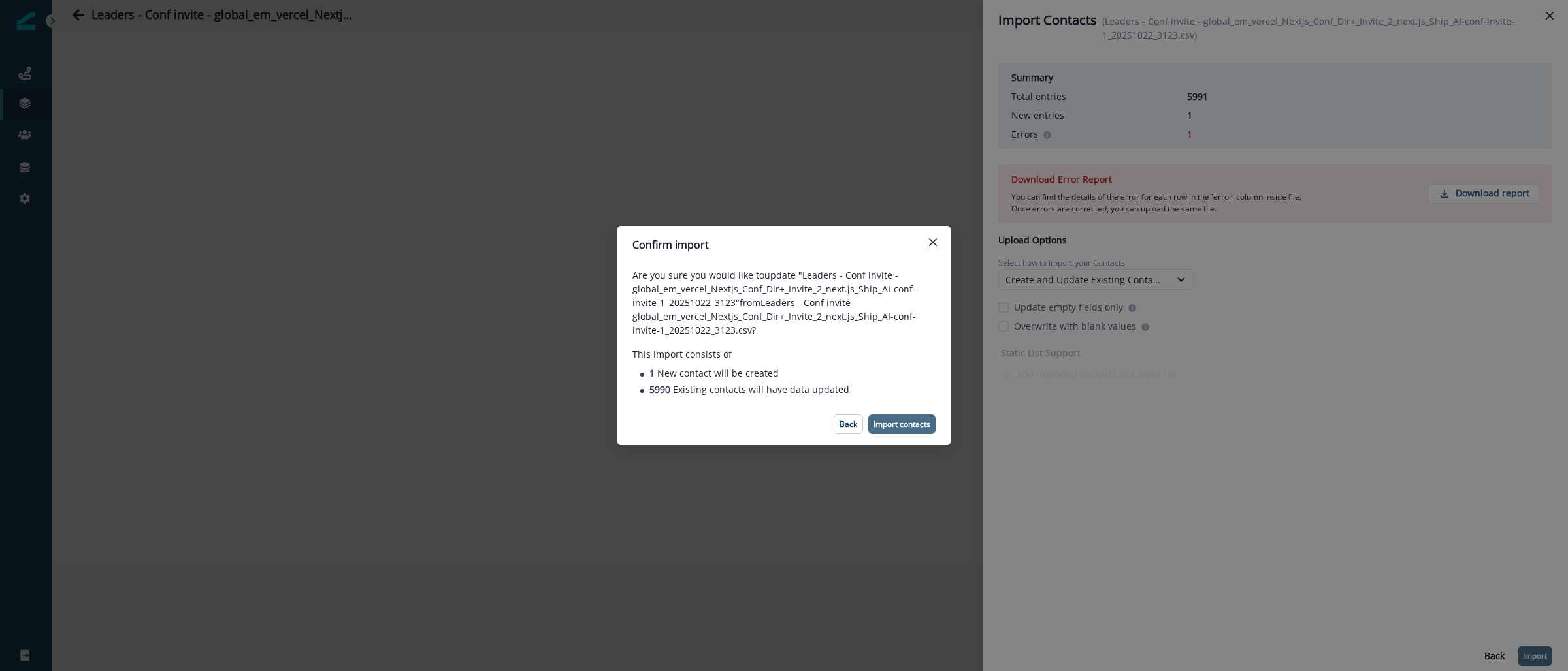
click at [928, 425] on p "Import contacts" at bounding box center [901, 424] width 57 height 9
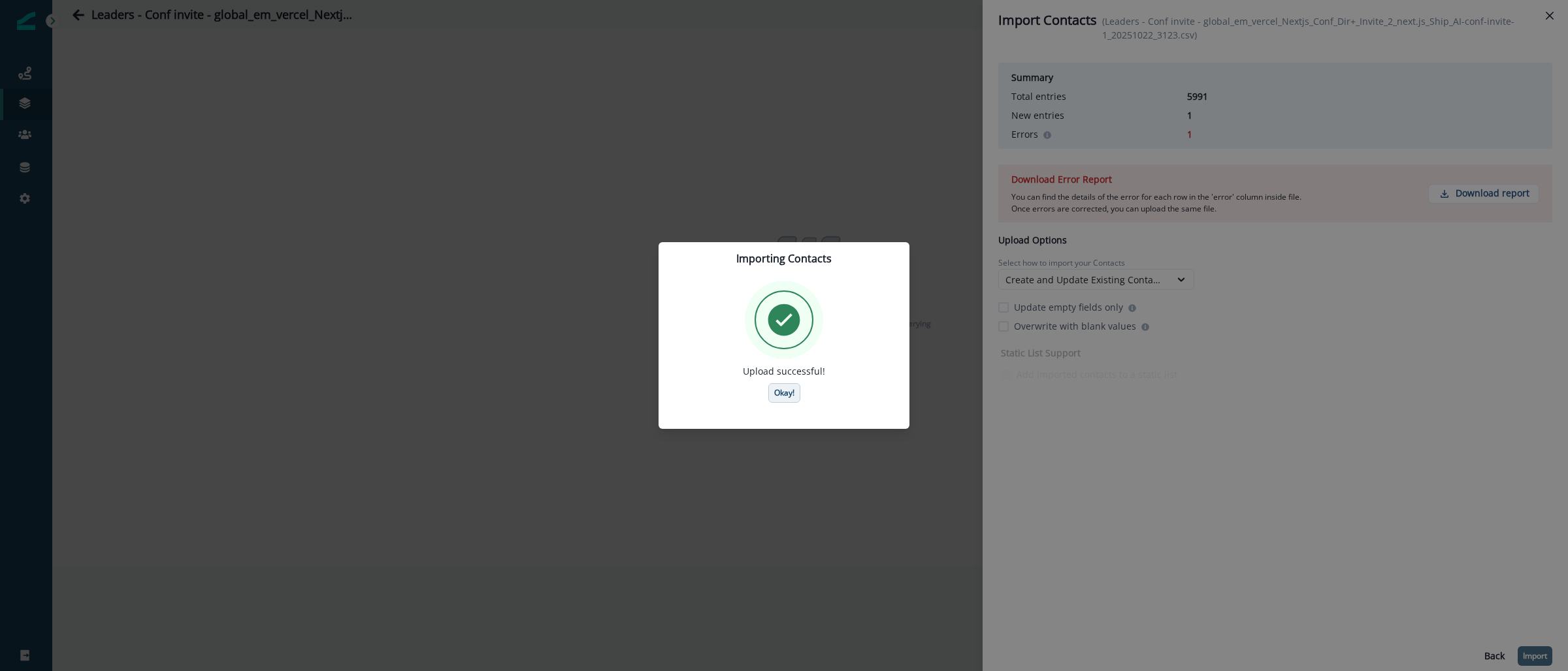
click at [786, 396] on p "Okay!" at bounding box center [784, 392] width 20 height 9
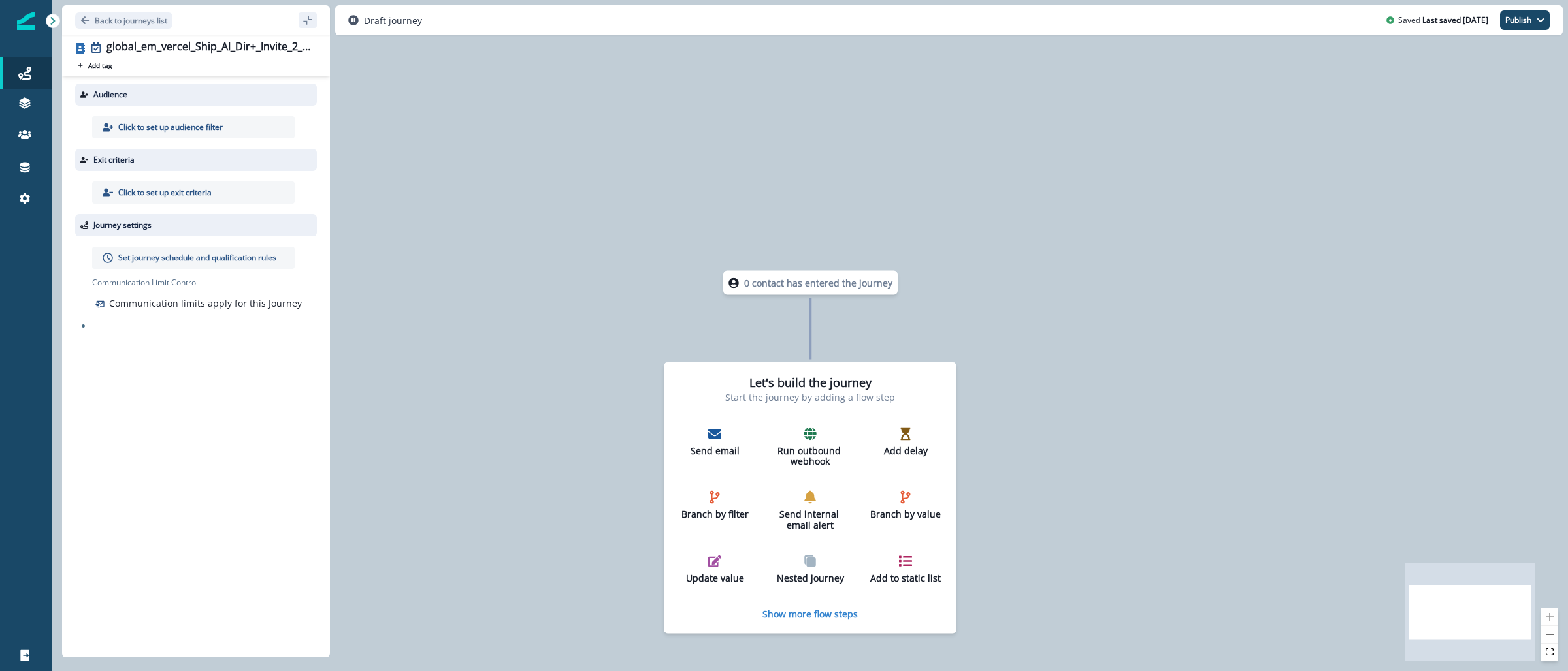
click at [207, 128] on p "Click to set up audience filter" at bounding box center [171, 127] width 105 height 12
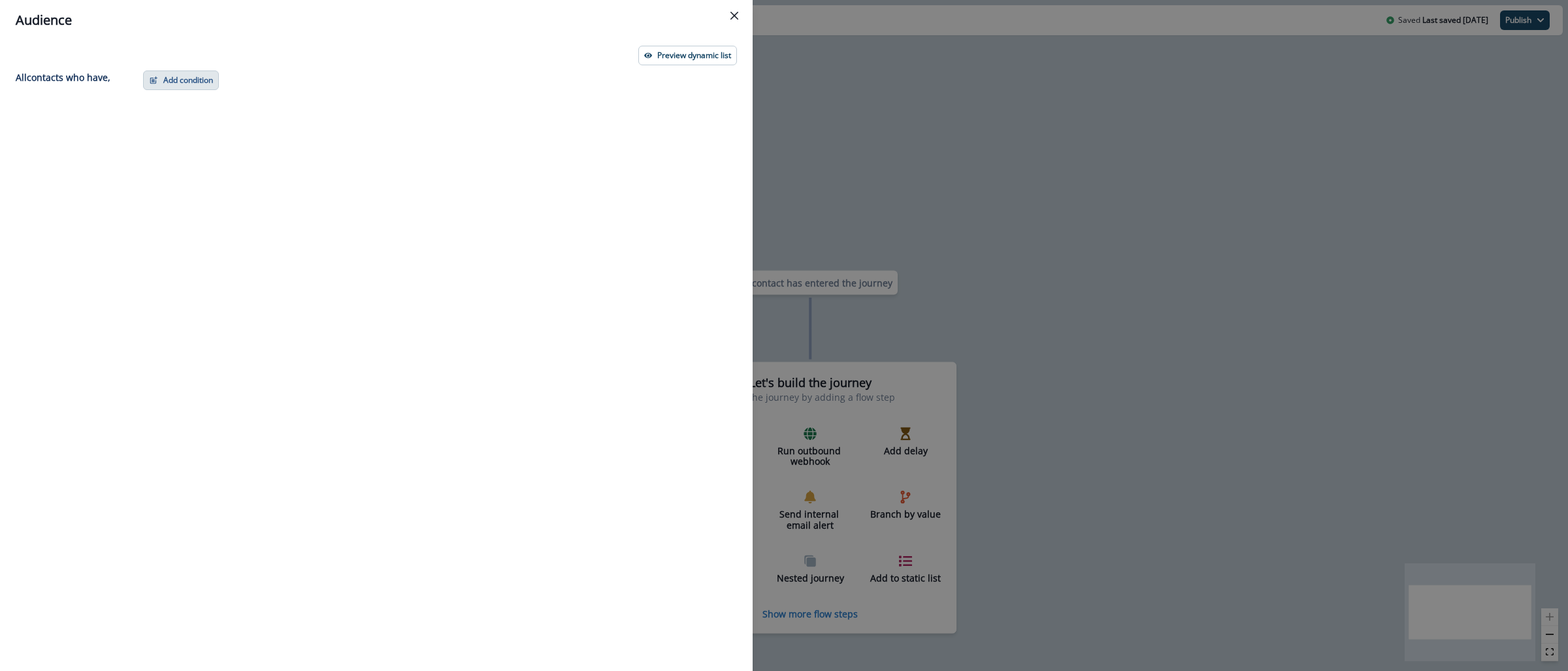
click at [198, 84] on button "Add condition" at bounding box center [181, 80] width 76 height 19
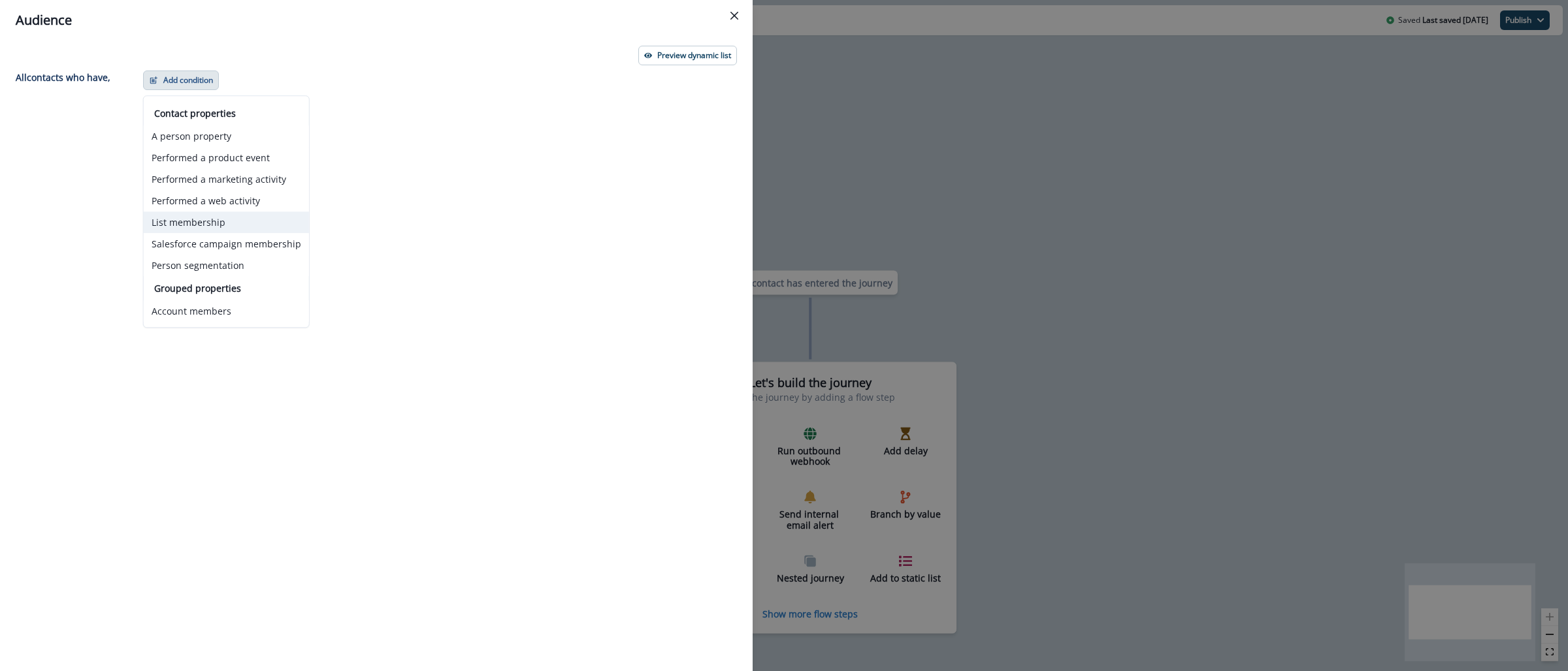
click at [211, 220] on button "List membership" at bounding box center [227, 222] width 165 height 21
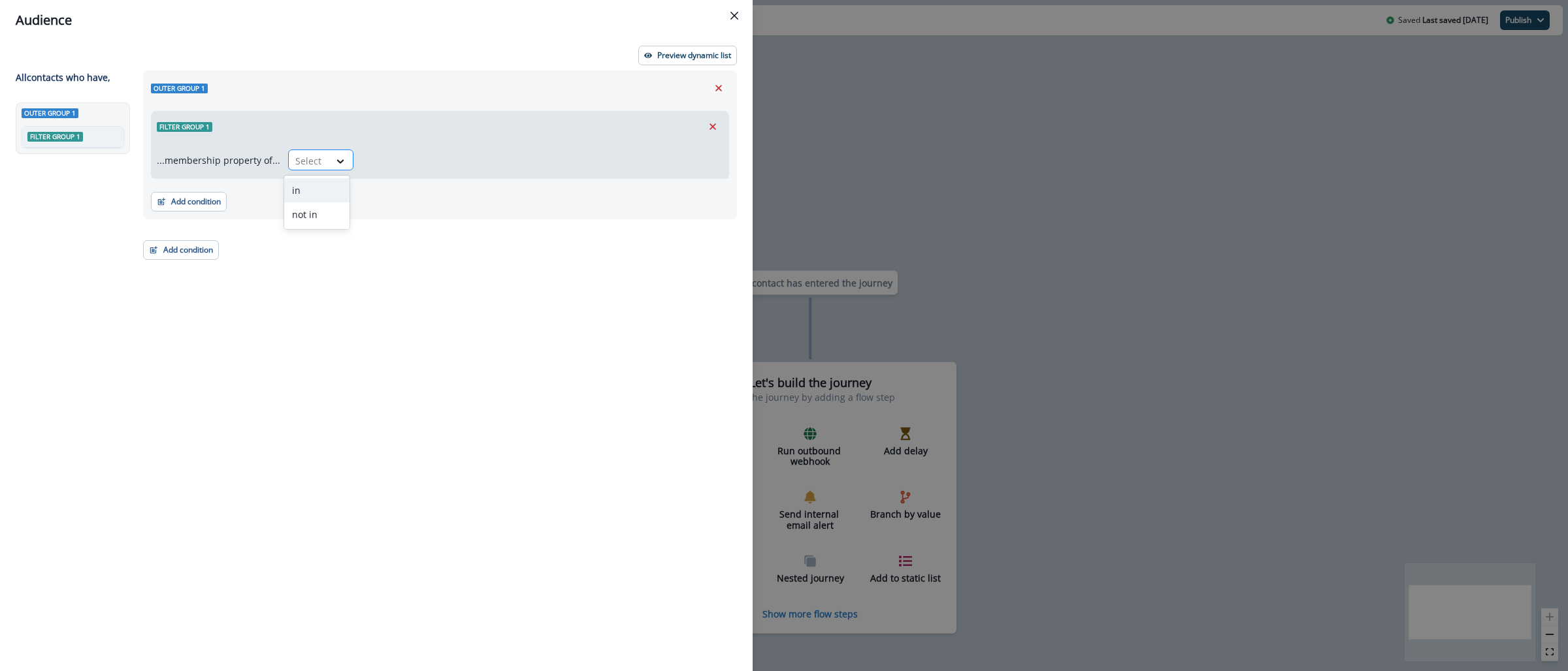
click at [303, 159] on div at bounding box center [309, 161] width 28 height 17
click at [313, 190] on div "in" at bounding box center [317, 190] width 65 height 24
click at [412, 153] on div at bounding box center [517, 161] width 298 height 17
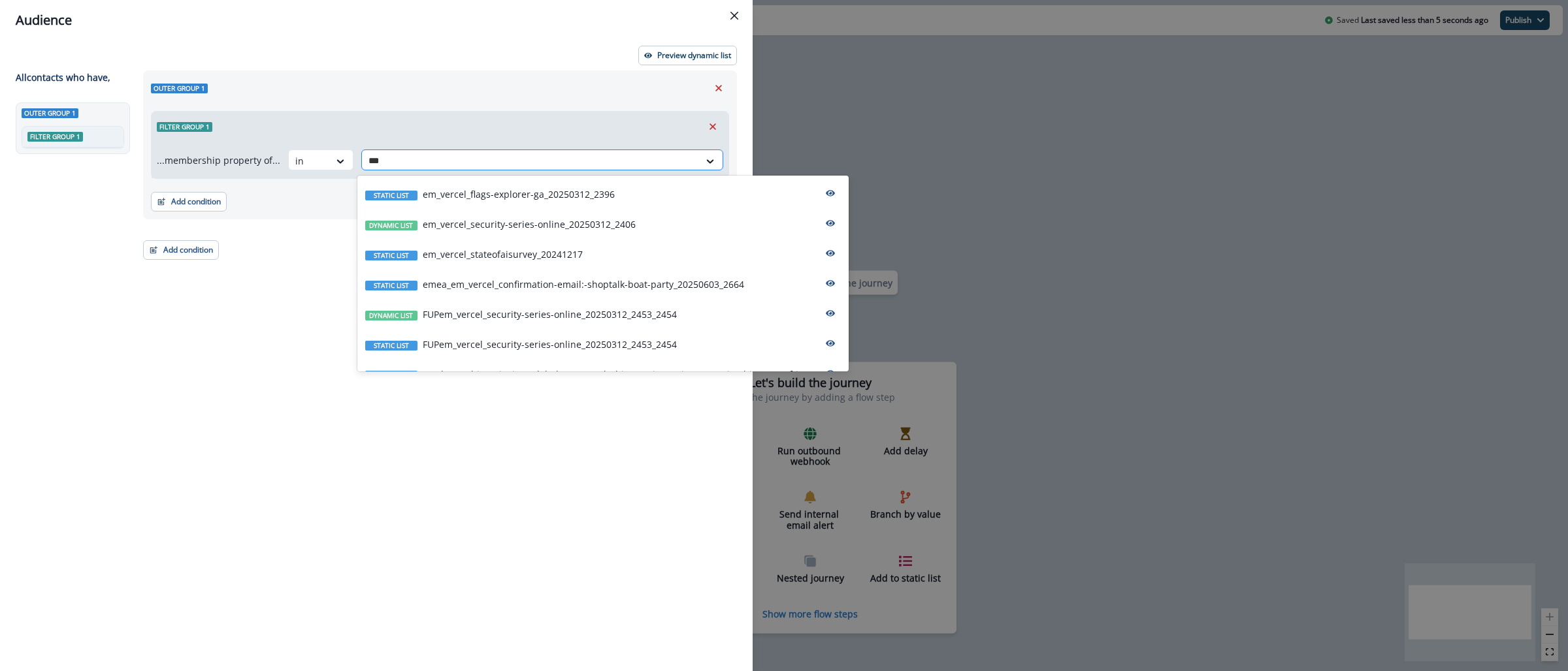
type input "****"
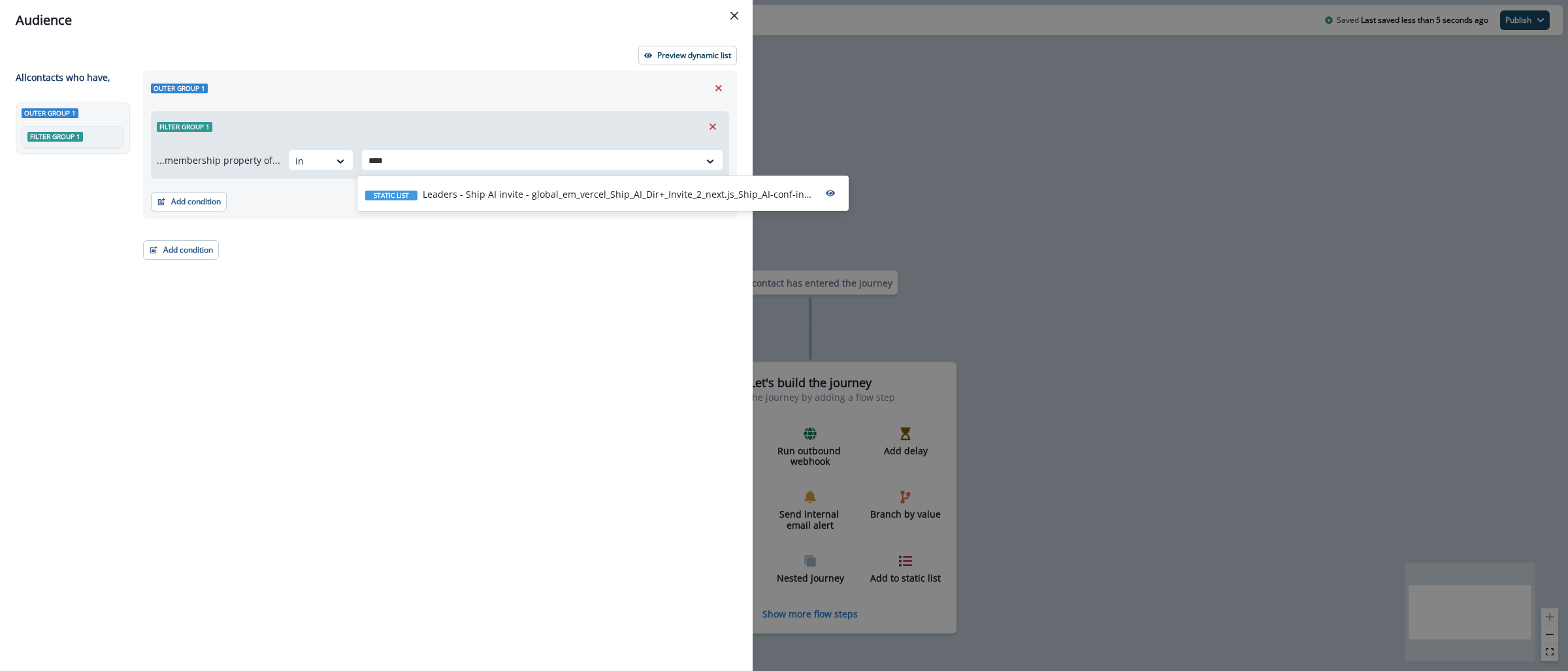
click at [454, 187] on p "Leaders - Ship AI invite - global_em_vercel_Ship_AI_Dir+_Invite_2_next.js_Ship_…" at bounding box center [618, 194] width 392 height 14
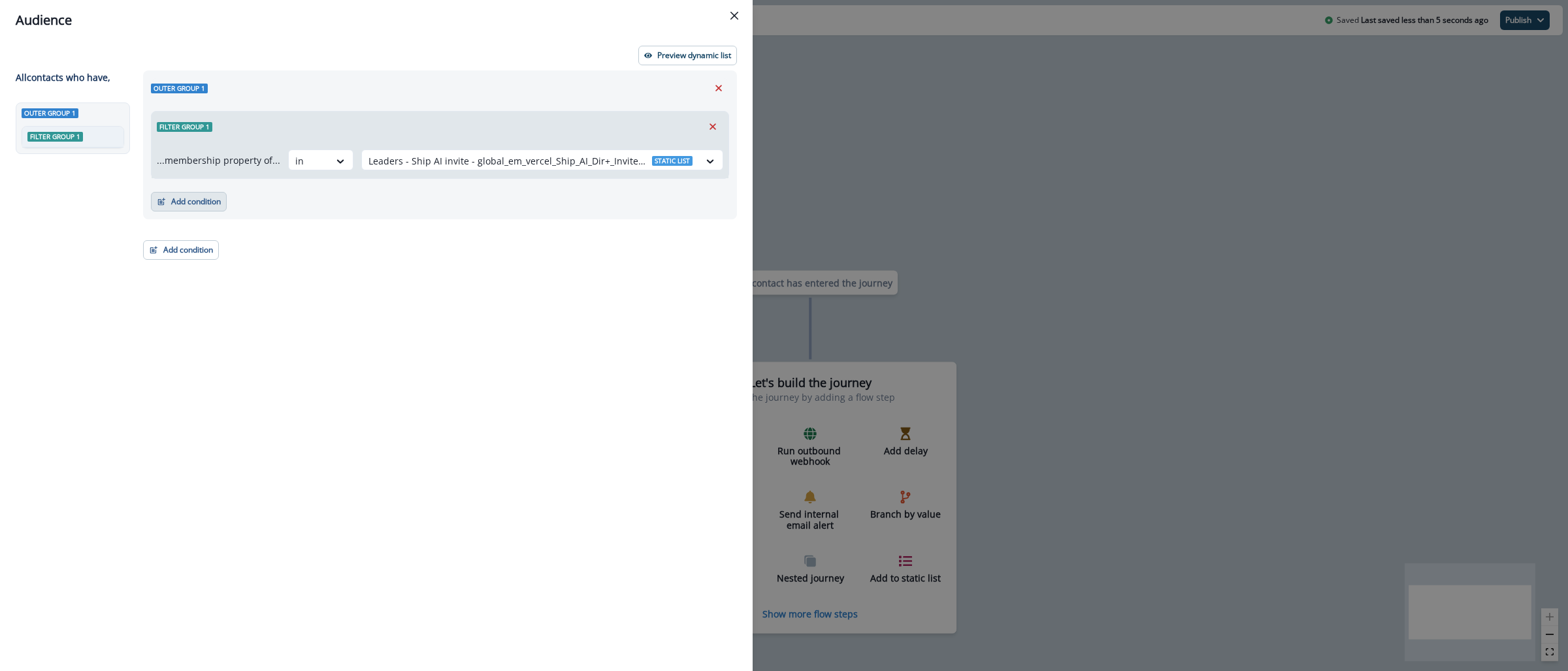
click at [221, 196] on button "Add condition" at bounding box center [189, 202] width 76 height 19
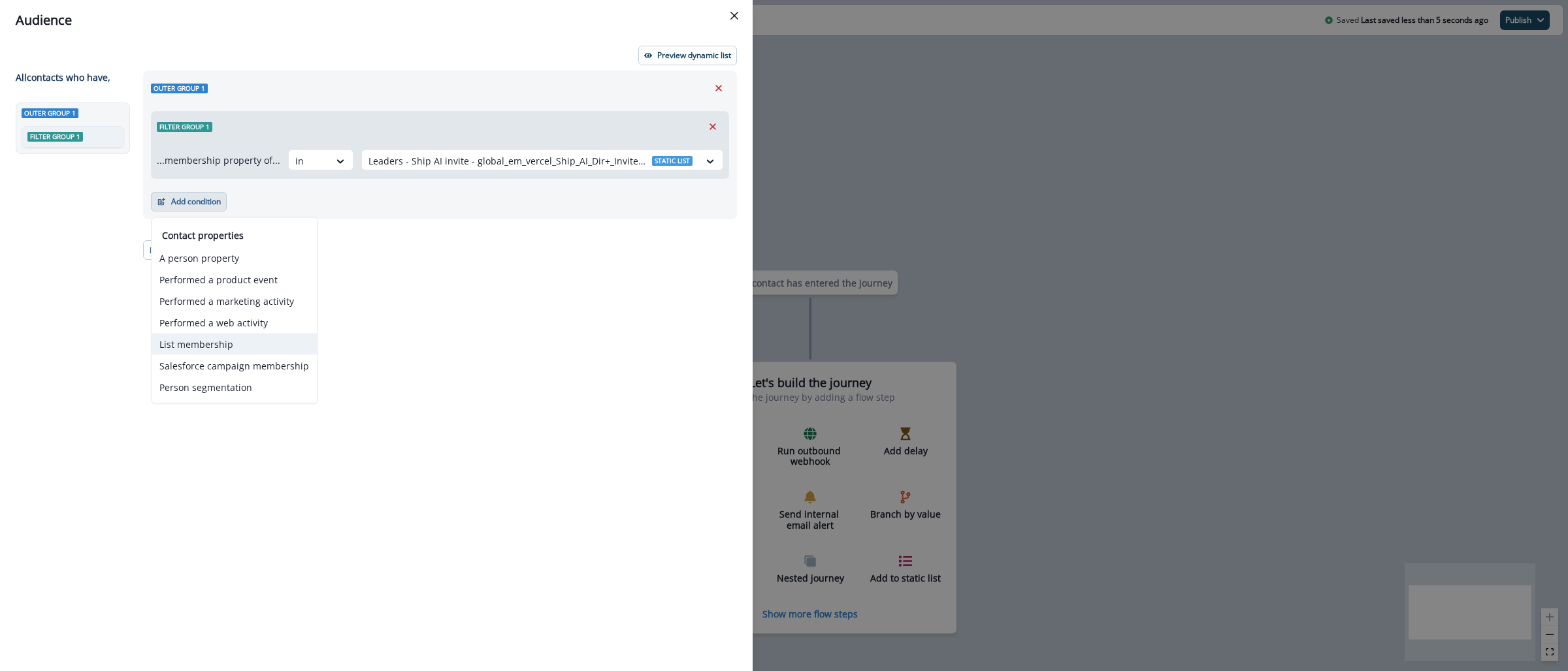
click at [243, 339] on button "List membership" at bounding box center [234, 344] width 165 height 21
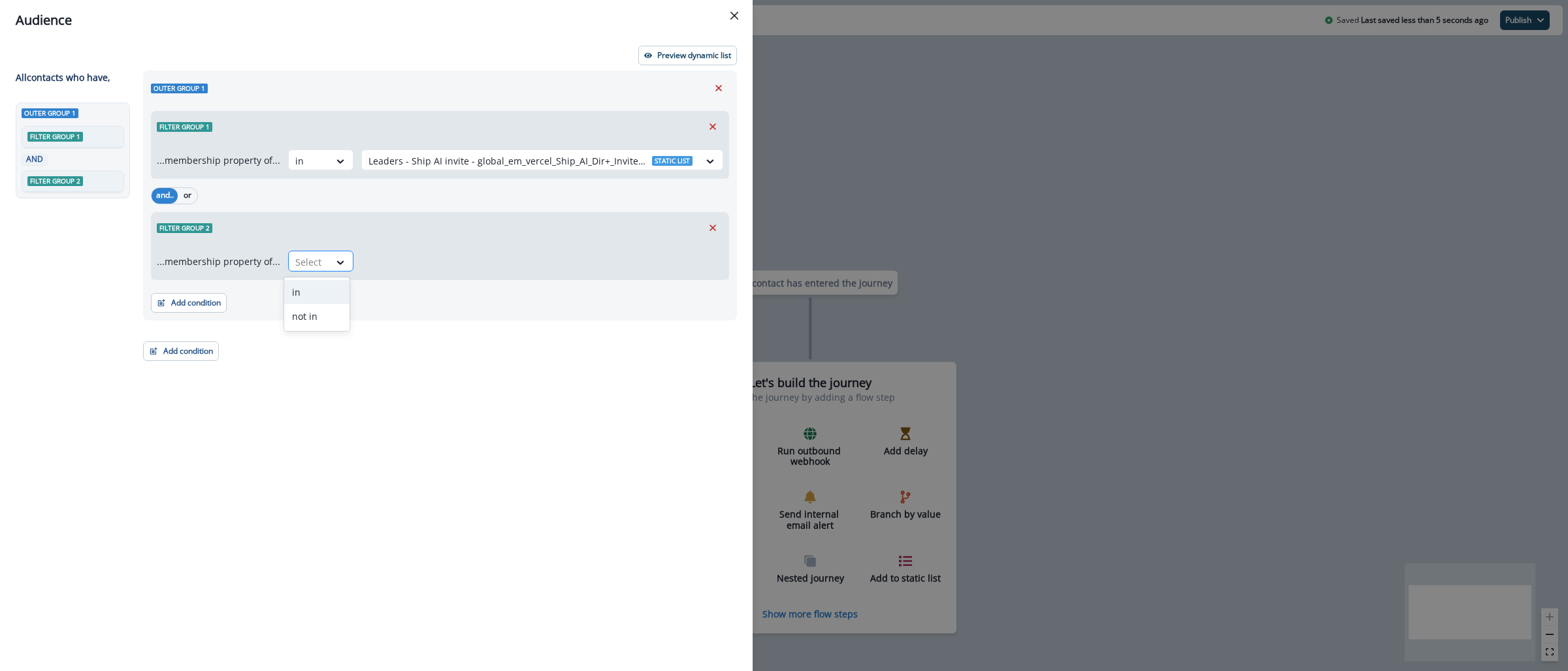
click at [306, 265] on div at bounding box center [309, 262] width 28 height 17
click at [300, 315] on div "not in" at bounding box center [317, 316] width 65 height 24
click at [379, 263] on div at bounding box center [530, 262] width 324 height 17
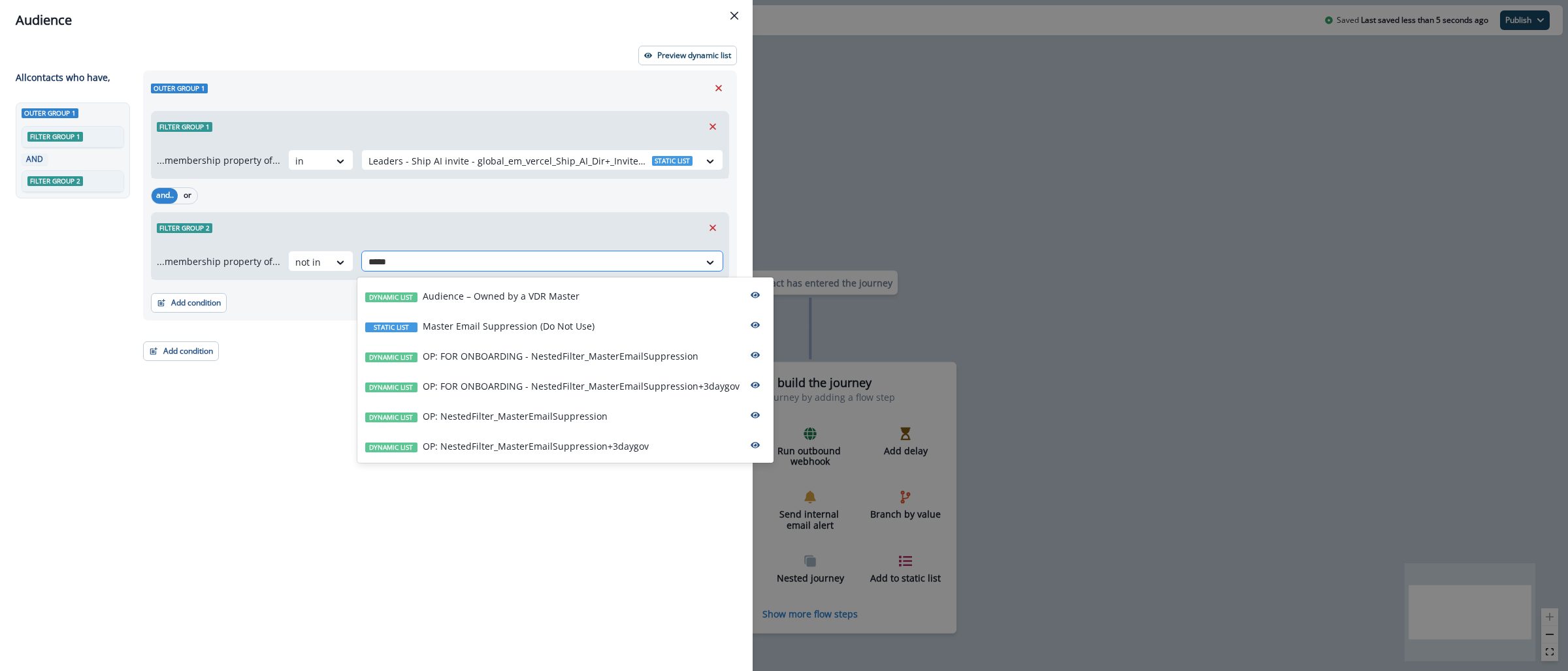
type input "******"
click at [544, 443] on p "OP: NestedFilter_MasterEmailSuppression+3daygov" at bounding box center [536, 446] width 226 height 14
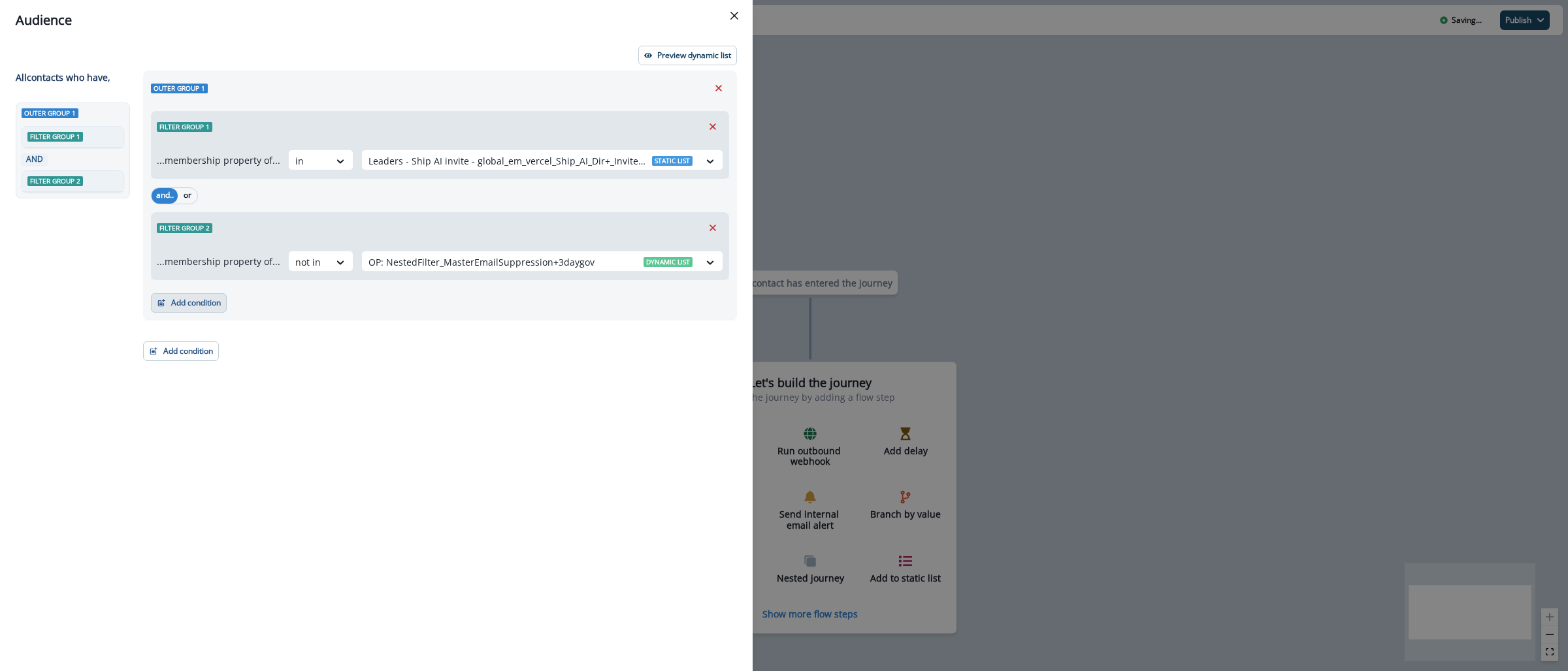
click at [203, 311] on button "Add condition" at bounding box center [189, 303] width 76 height 19
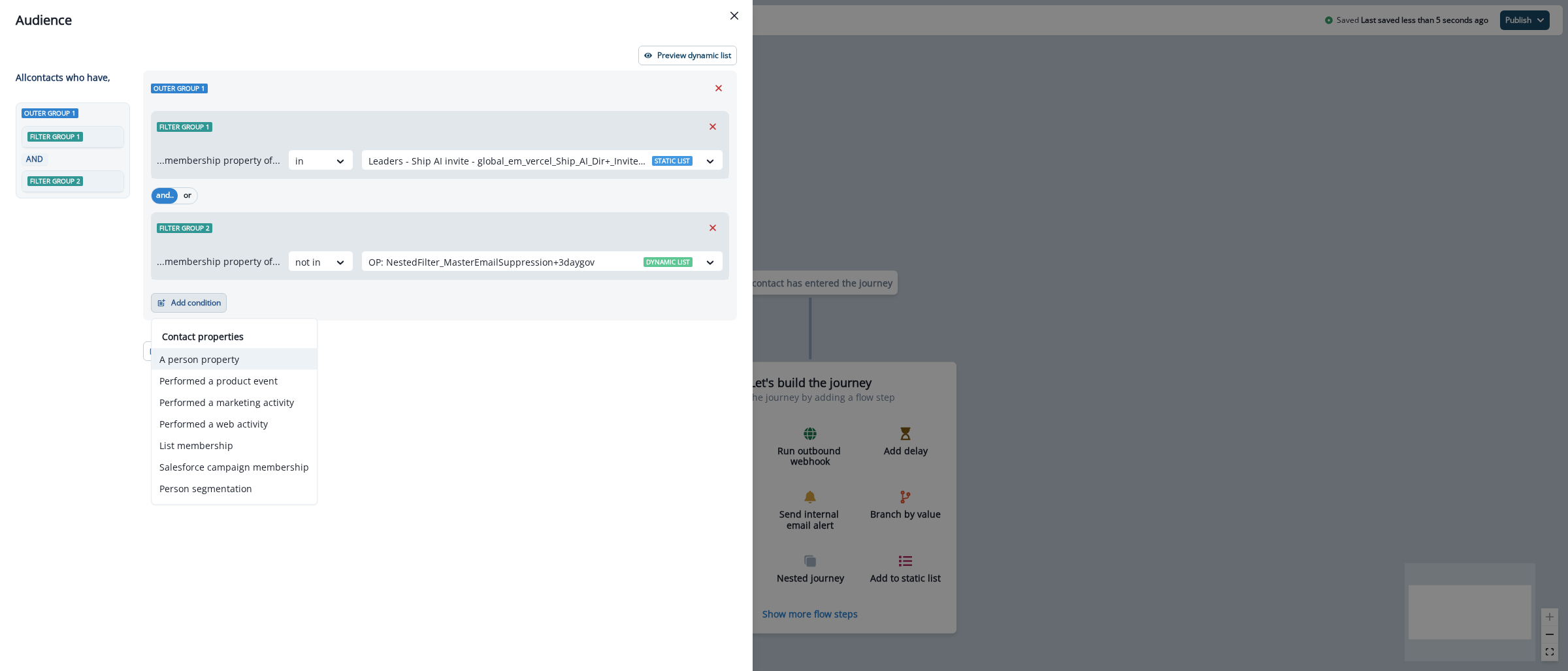
click at [244, 356] on button "A person property" at bounding box center [234, 359] width 165 height 21
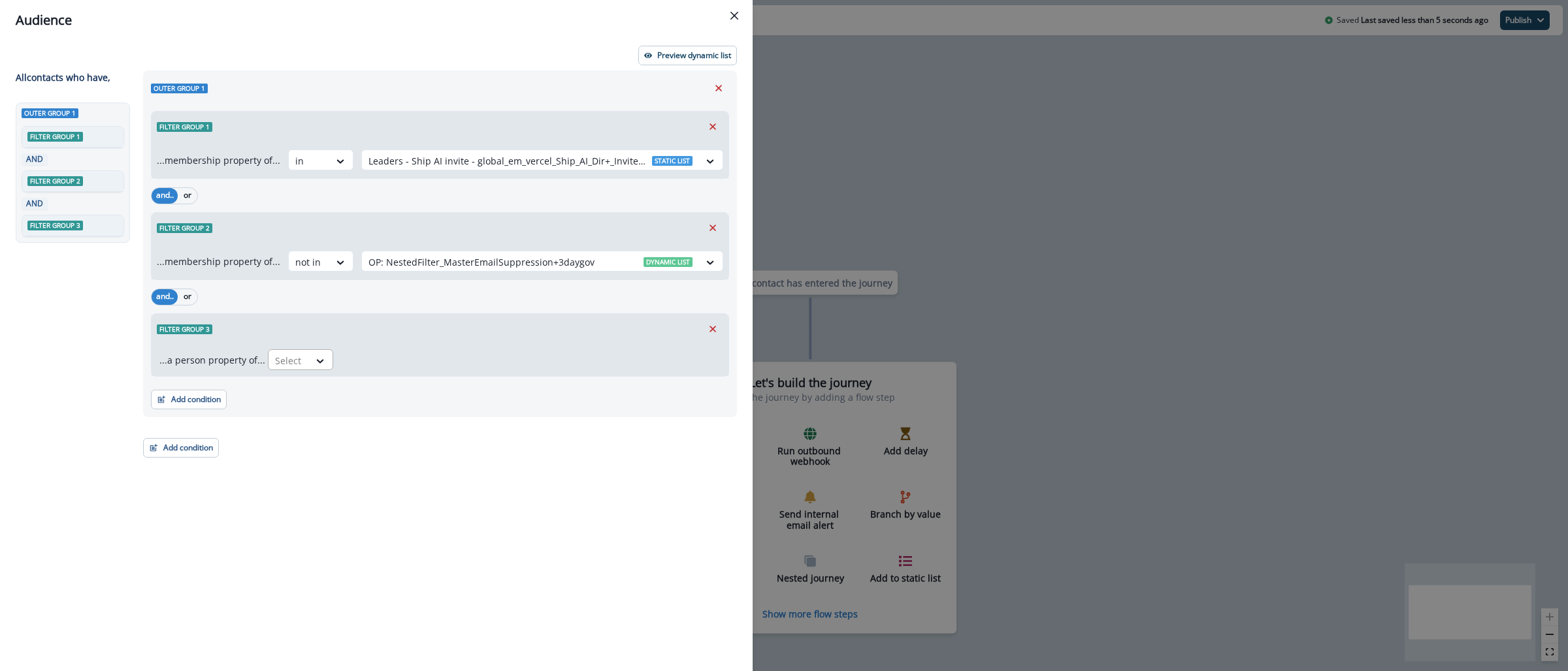
click at [285, 360] on div at bounding box center [289, 361] width 28 height 17
click at [301, 392] on div "Email" at bounding box center [369, 390] width 209 height 24
click at [350, 366] on div at bounding box center [359, 361] width 28 height 17
type input "*"
click at [401, 415] on div "does not contain" at bounding box center [386, 414] width 103 height 24
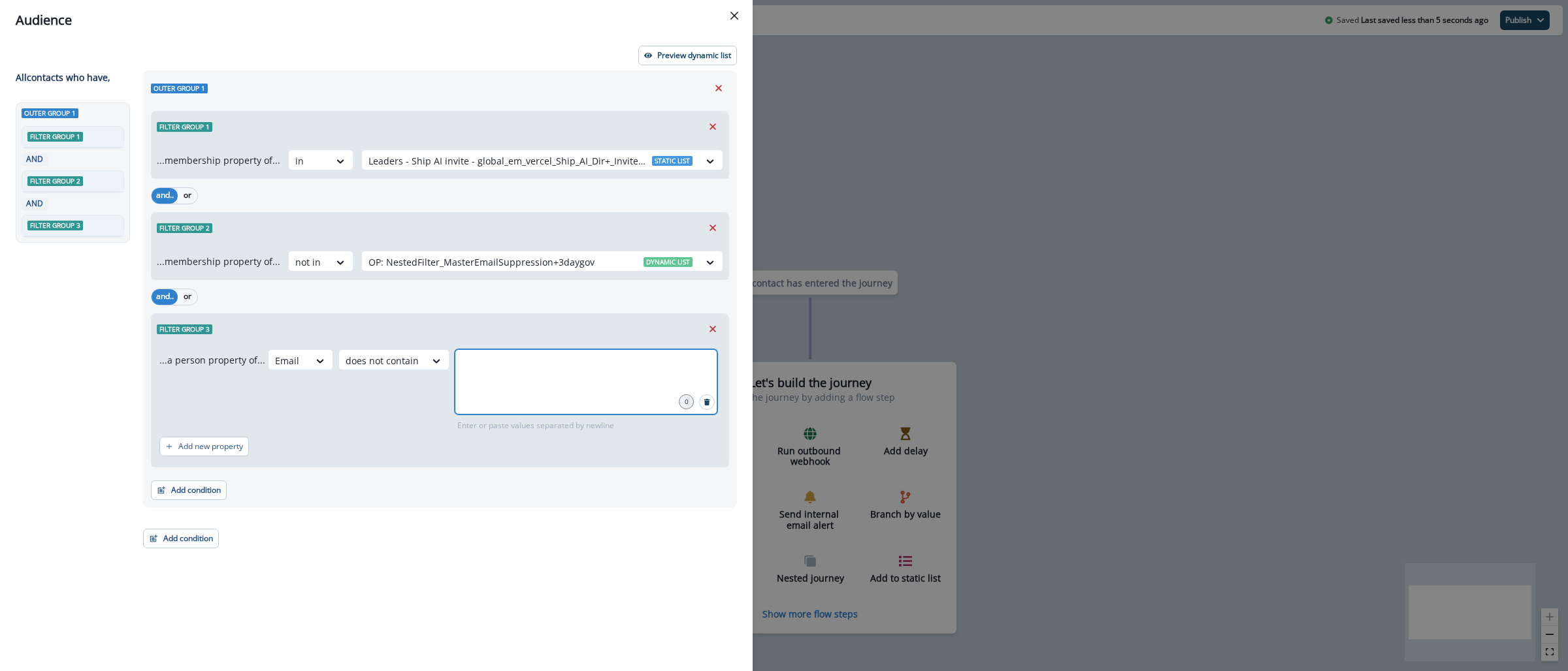
click at [496, 368] on input "text" at bounding box center [586, 365] width 259 height 26
type input "**********"
click at [817, 101] on div "Audience Preview dynamic list All contact s who have, Outer group 1 Filter grou…" at bounding box center [784, 335] width 1568 height 671
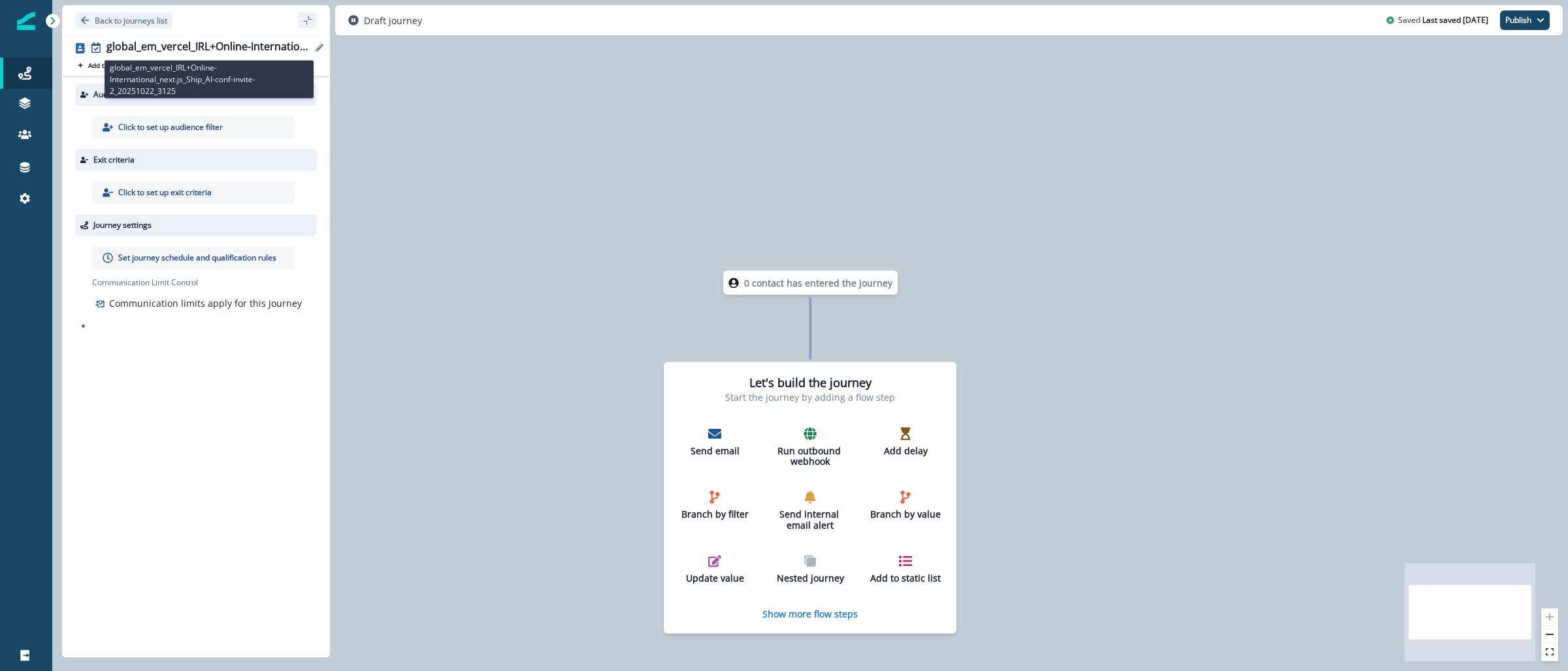
click at [258, 50] on div "global_em_vercel_IRL+Online-International_next.js_Ship_AI-conf-invite-2_2025102…" at bounding box center [209, 47] width 205 height 14
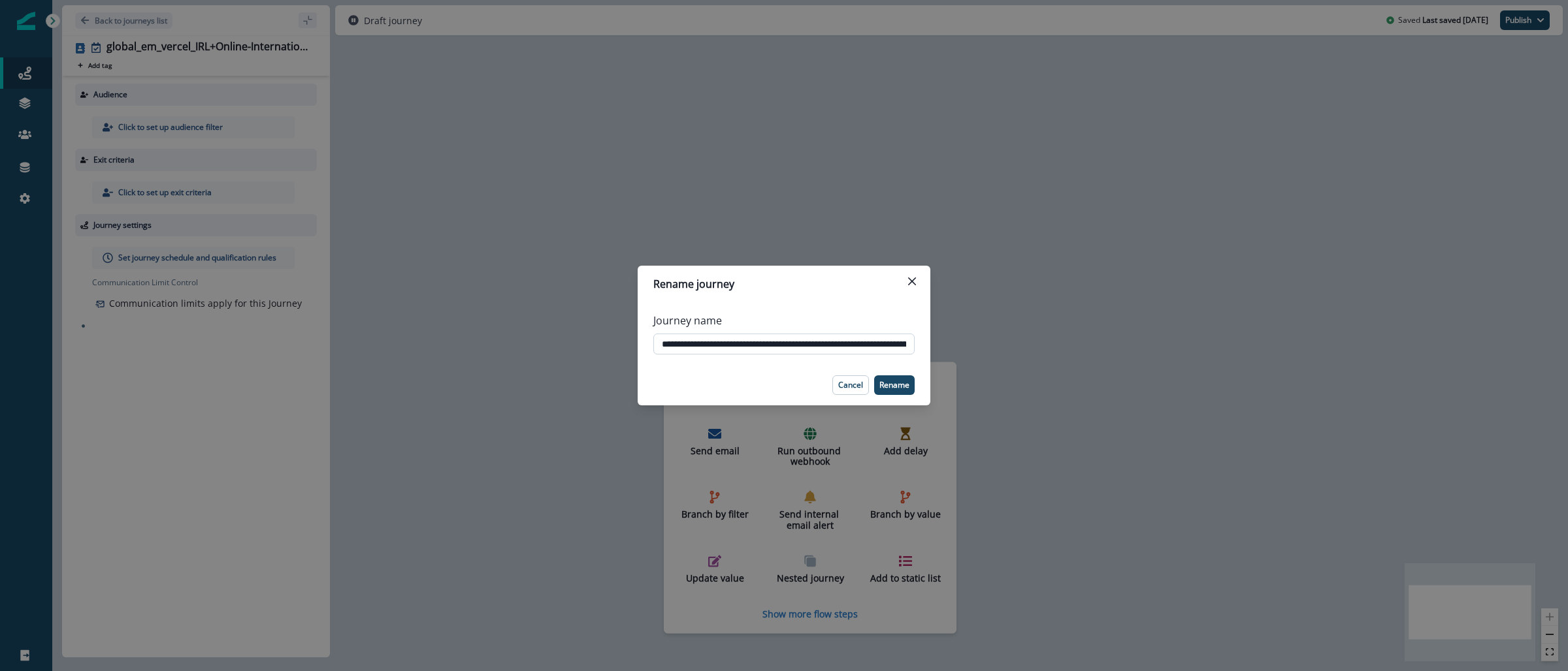
click at [815, 345] on input "**********" at bounding box center [784, 344] width 261 height 21
click at [816, 346] on input "**********" at bounding box center [784, 344] width 261 height 21
click at [704, 173] on div "**********" at bounding box center [784, 335] width 1568 height 671
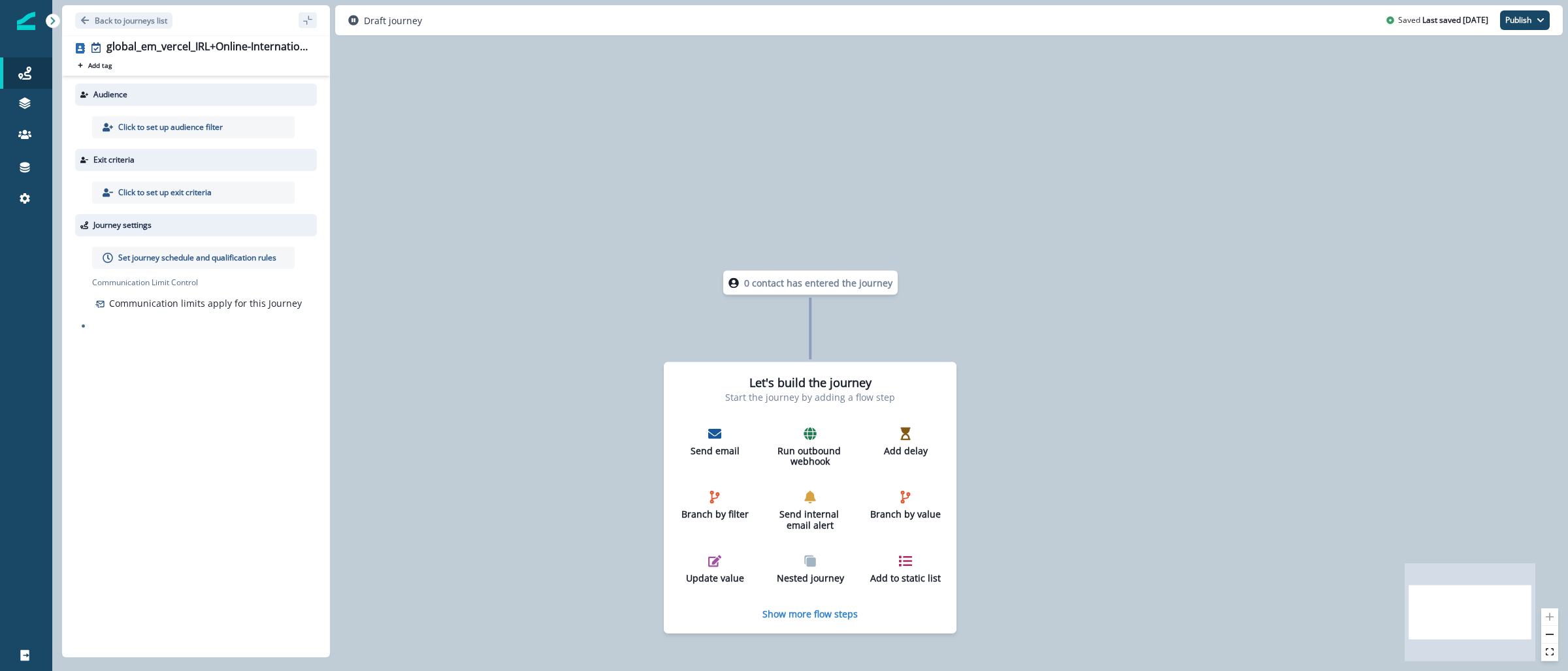
click at [204, 129] on p "Click to set up audience filter" at bounding box center [171, 127] width 105 height 12
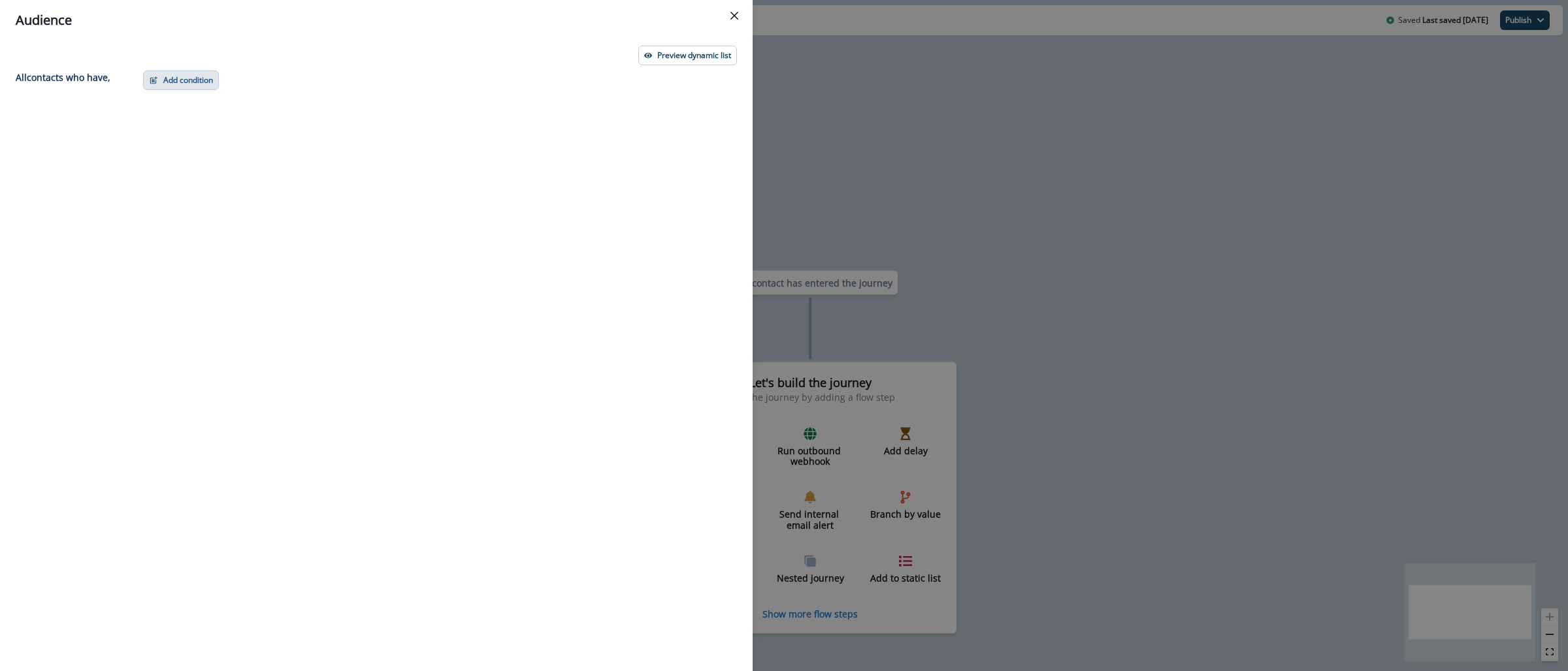
click at [216, 83] on button "Add condition" at bounding box center [181, 80] width 76 height 19
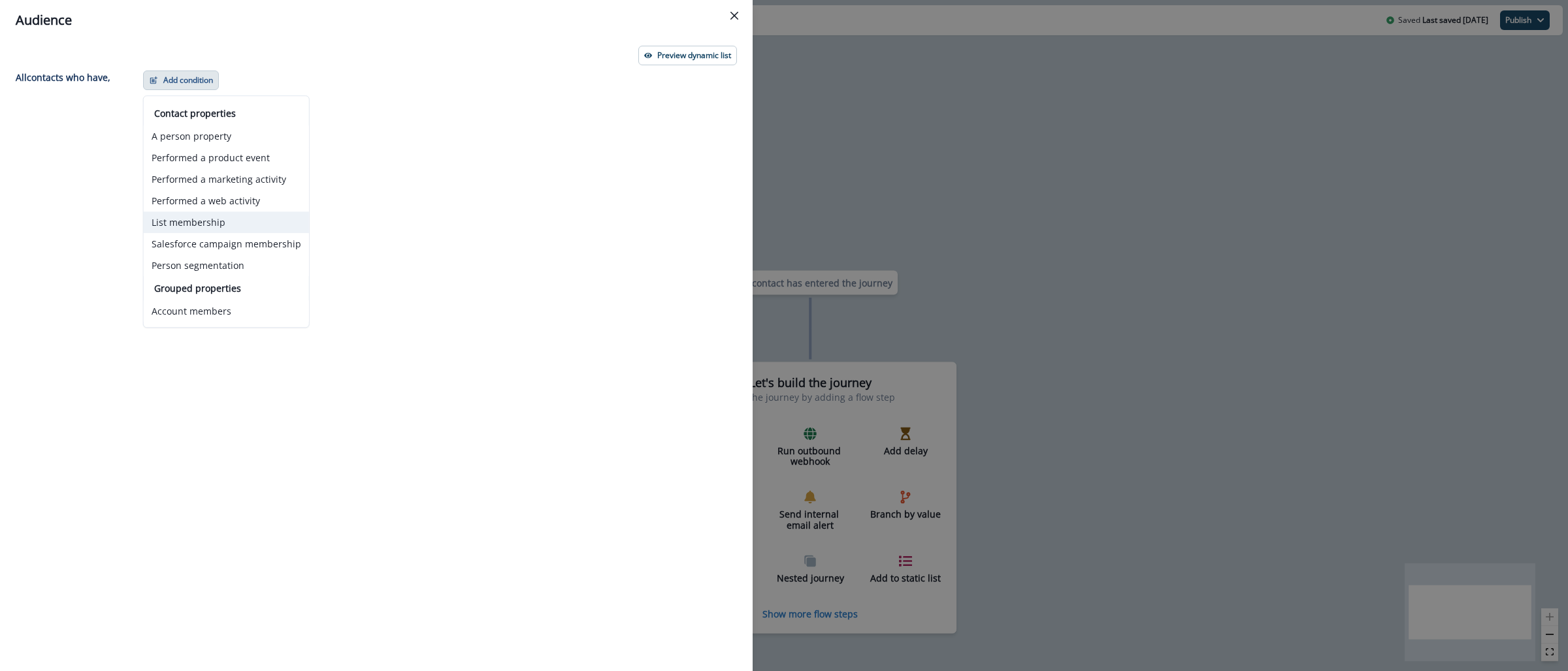
click at [226, 224] on button "List membership" at bounding box center [227, 222] width 165 height 21
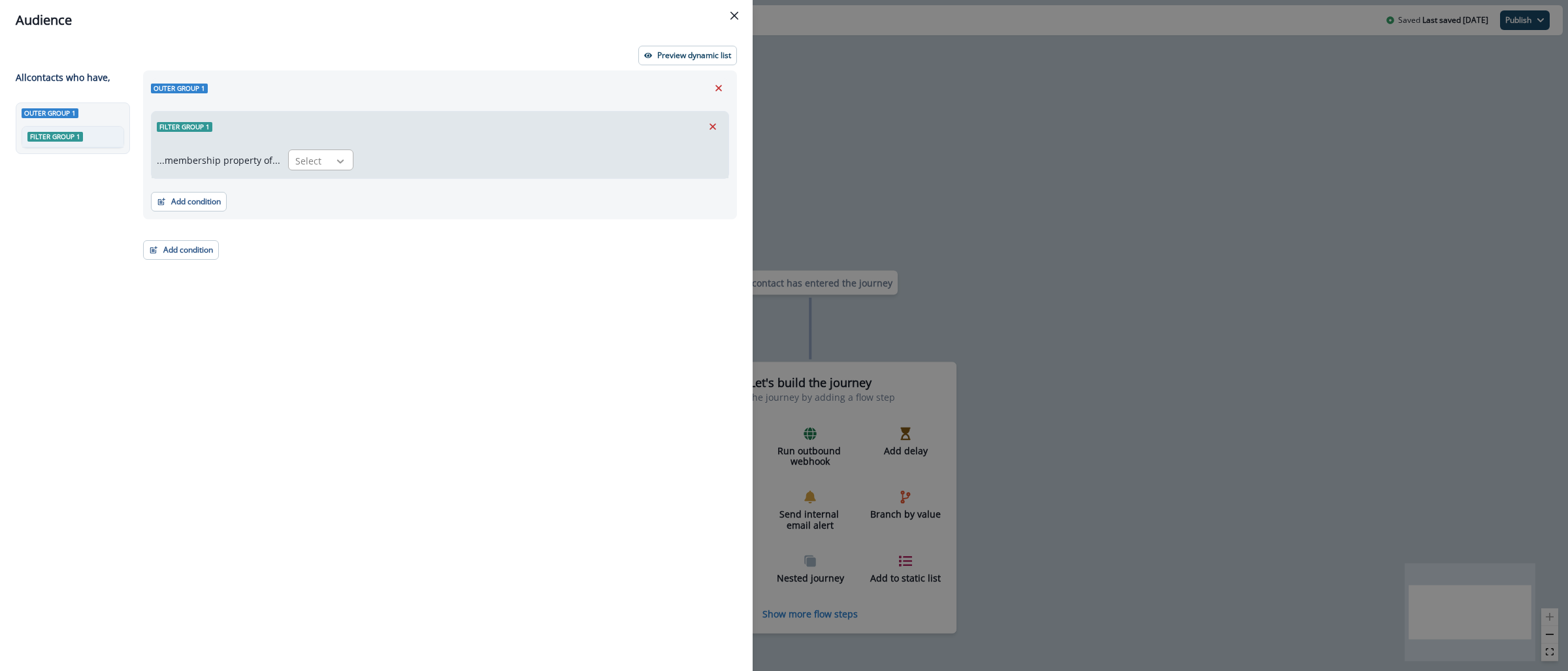
click at [335, 164] on icon at bounding box center [340, 161] width 12 height 13
click at [329, 189] on div "in" at bounding box center [317, 190] width 65 height 24
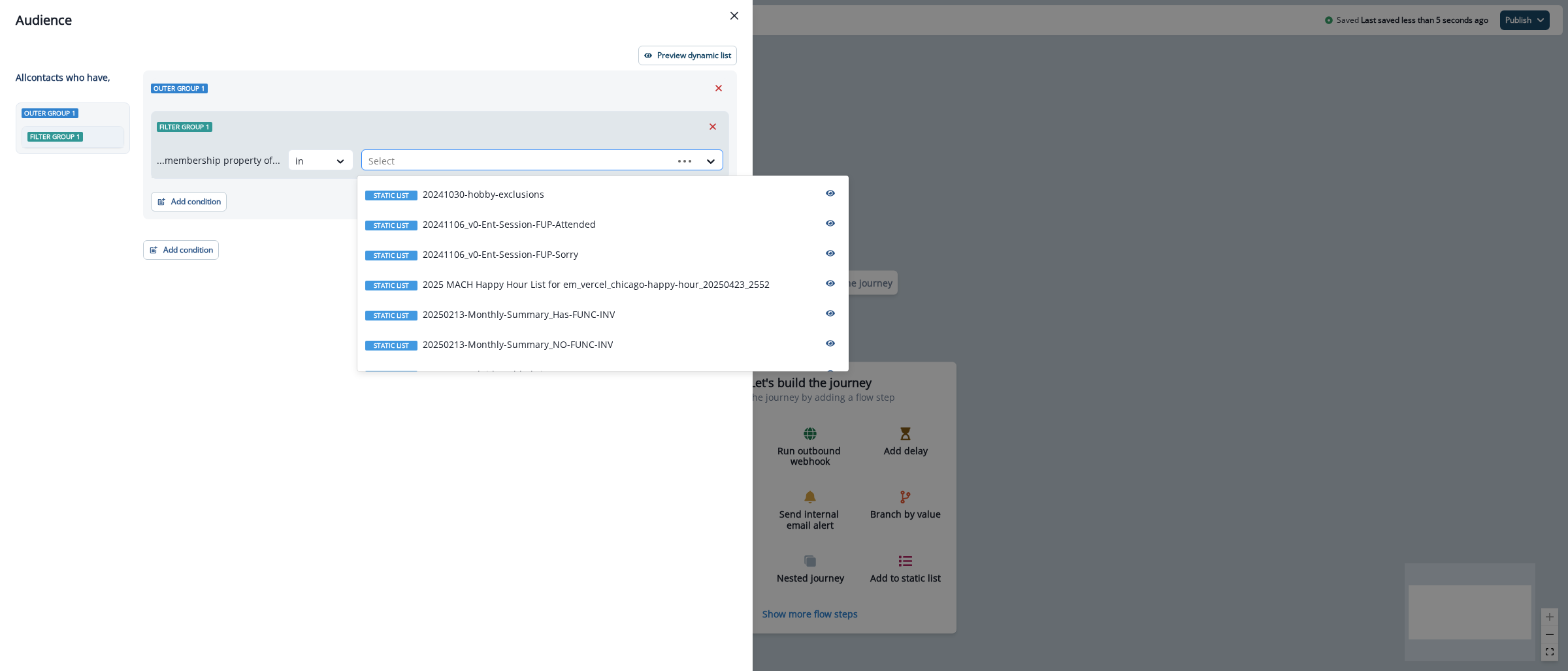
click at [371, 164] on div at bounding box center [517, 161] width 298 height 17
type input "****"
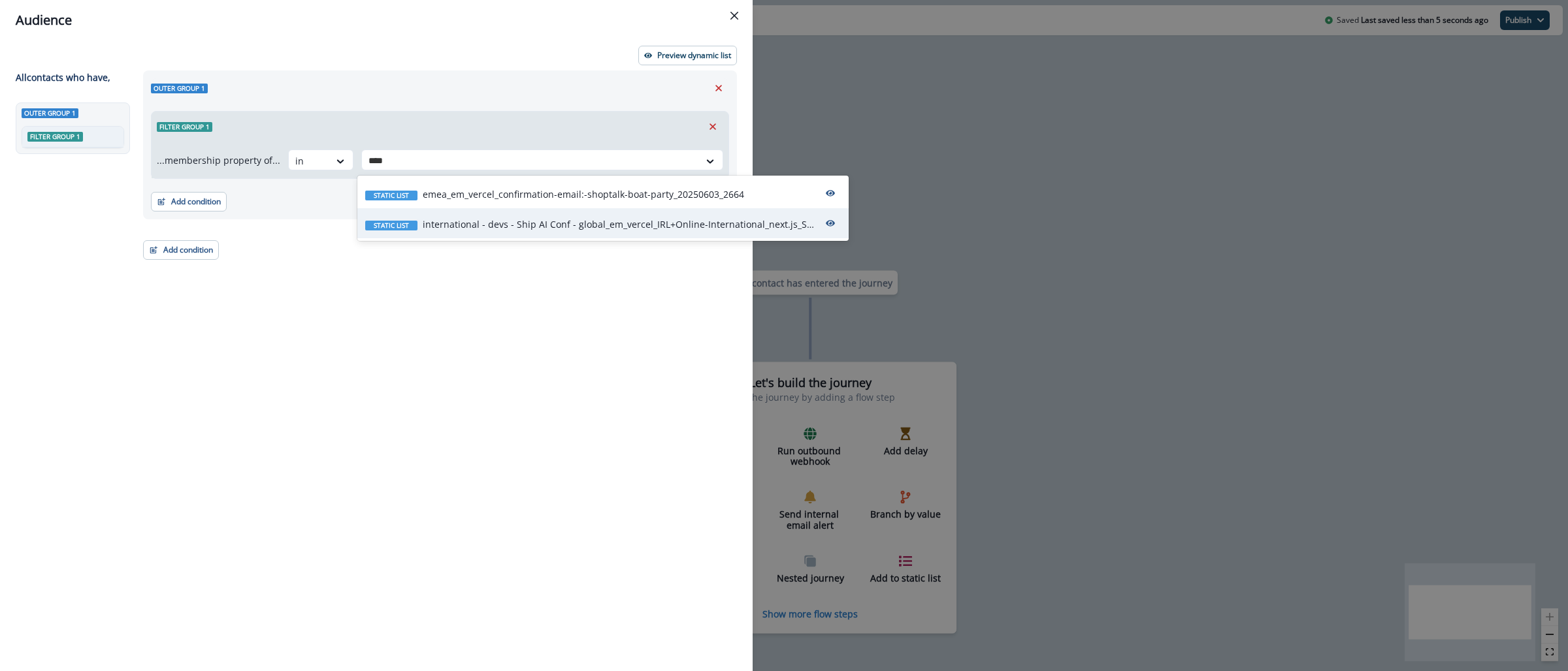
click at [503, 231] on p "international - devs - Ship AI Conf - global_em_vercel_IRL+Online-International…" at bounding box center [618, 224] width 392 height 14
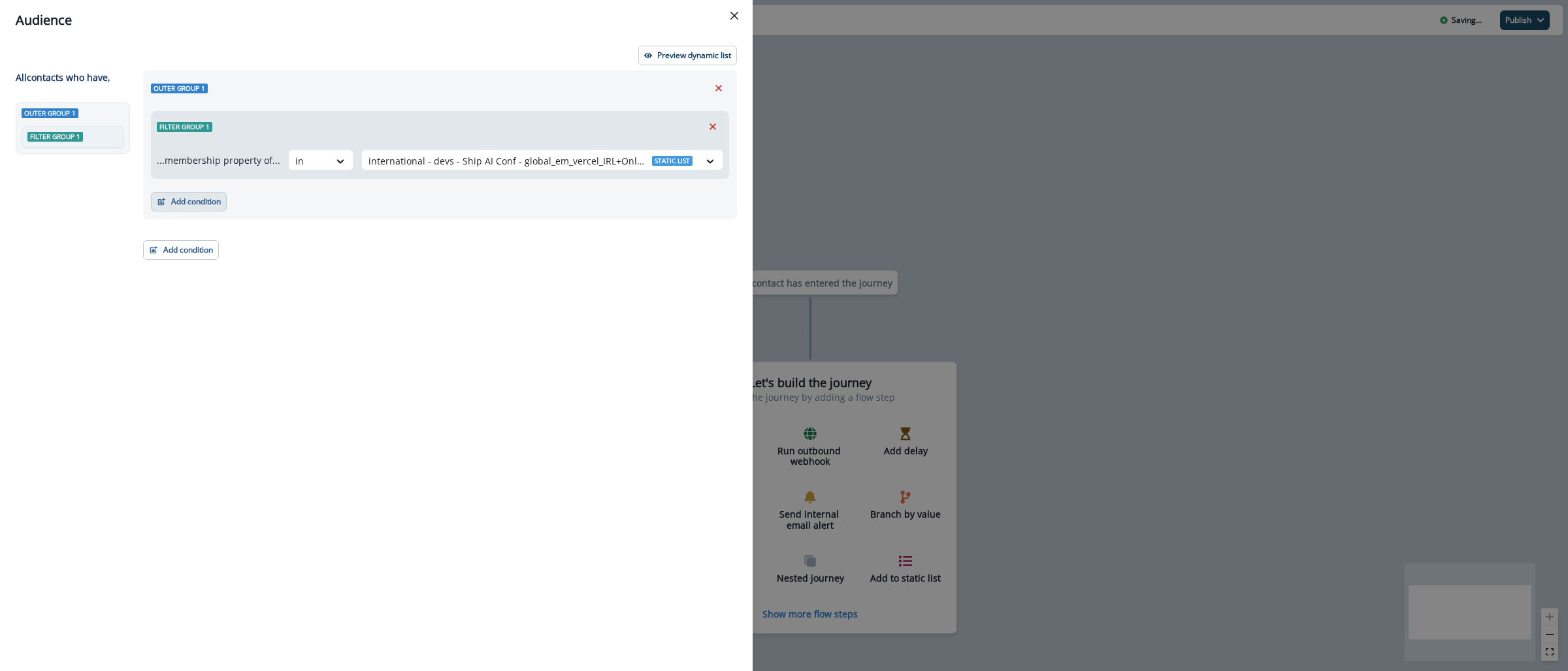
click at [173, 204] on button "Add condition" at bounding box center [189, 202] width 76 height 19
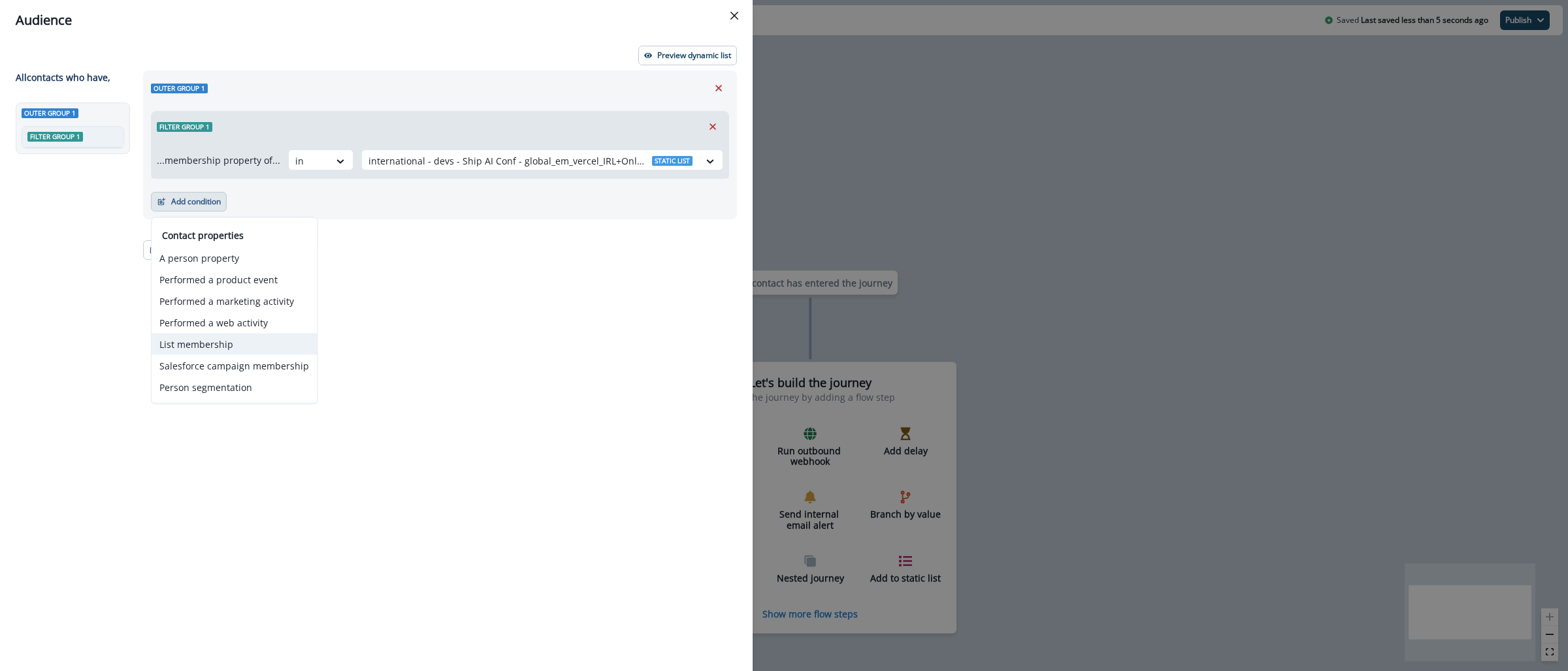
click at [211, 337] on button "List membership" at bounding box center [234, 344] width 165 height 21
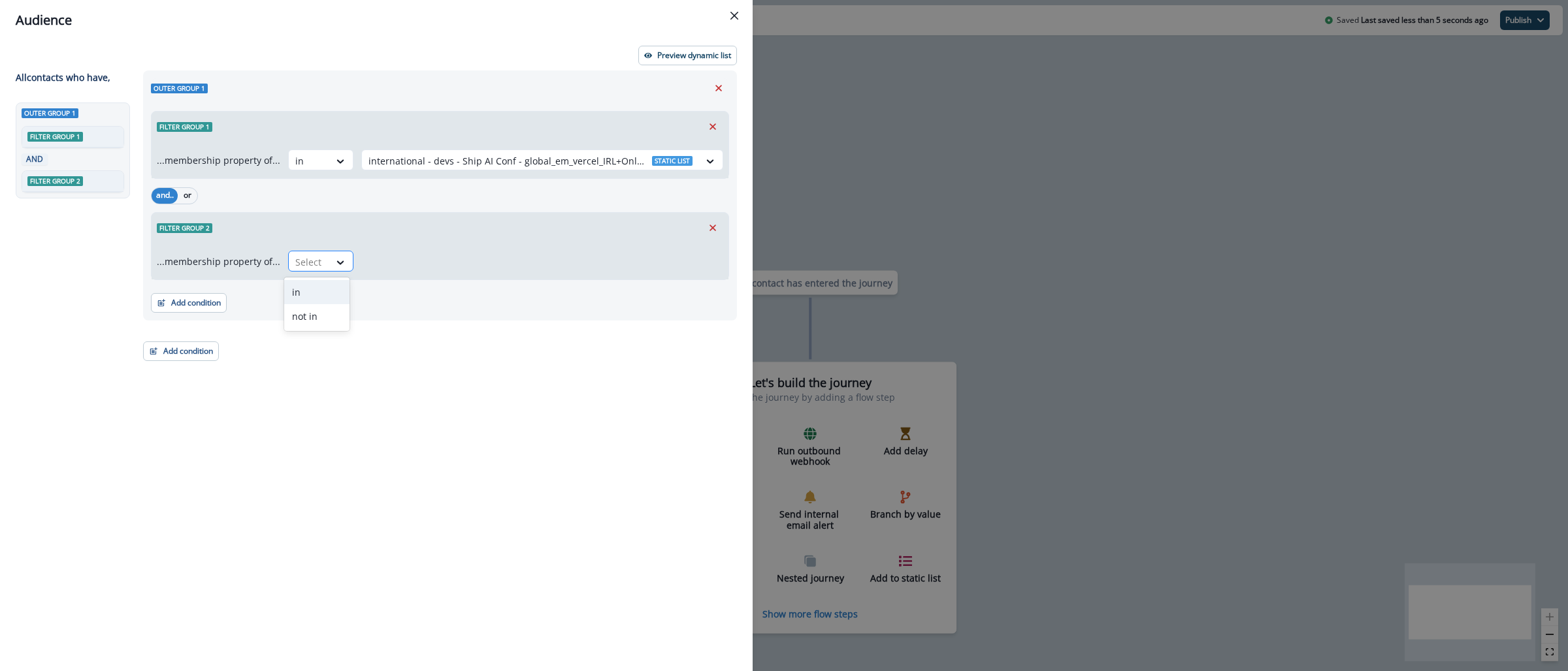
click at [324, 262] on div "Select" at bounding box center [309, 262] width 41 height 21
click at [316, 324] on div "not in" at bounding box center [317, 316] width 65 height 24
click at [373, 266] on div at bounding box center [530, 262] width 324 height 17
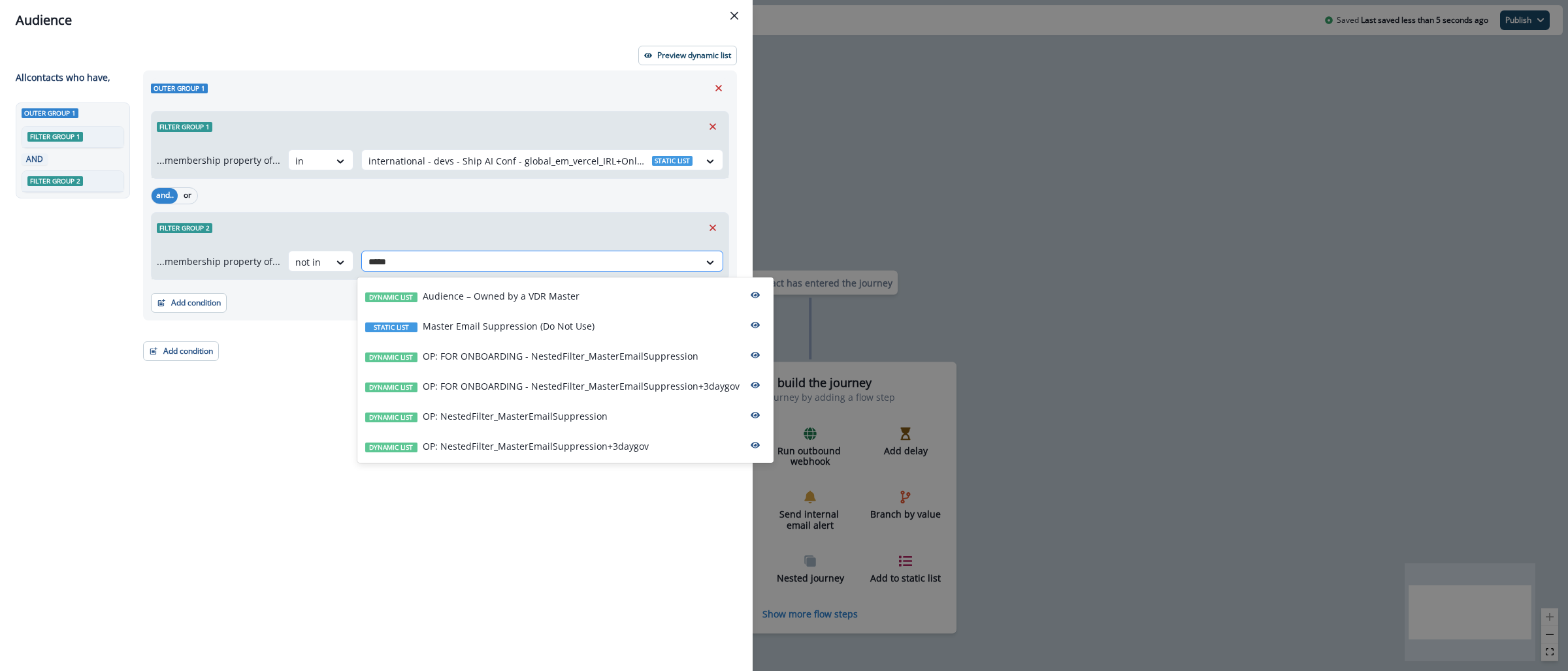
type input "******"
click at [474, 451] on p "OP: NestedFilter_MasterEmailSuppression+3daygov" at bounding box center [536, 446] width 226 height 14
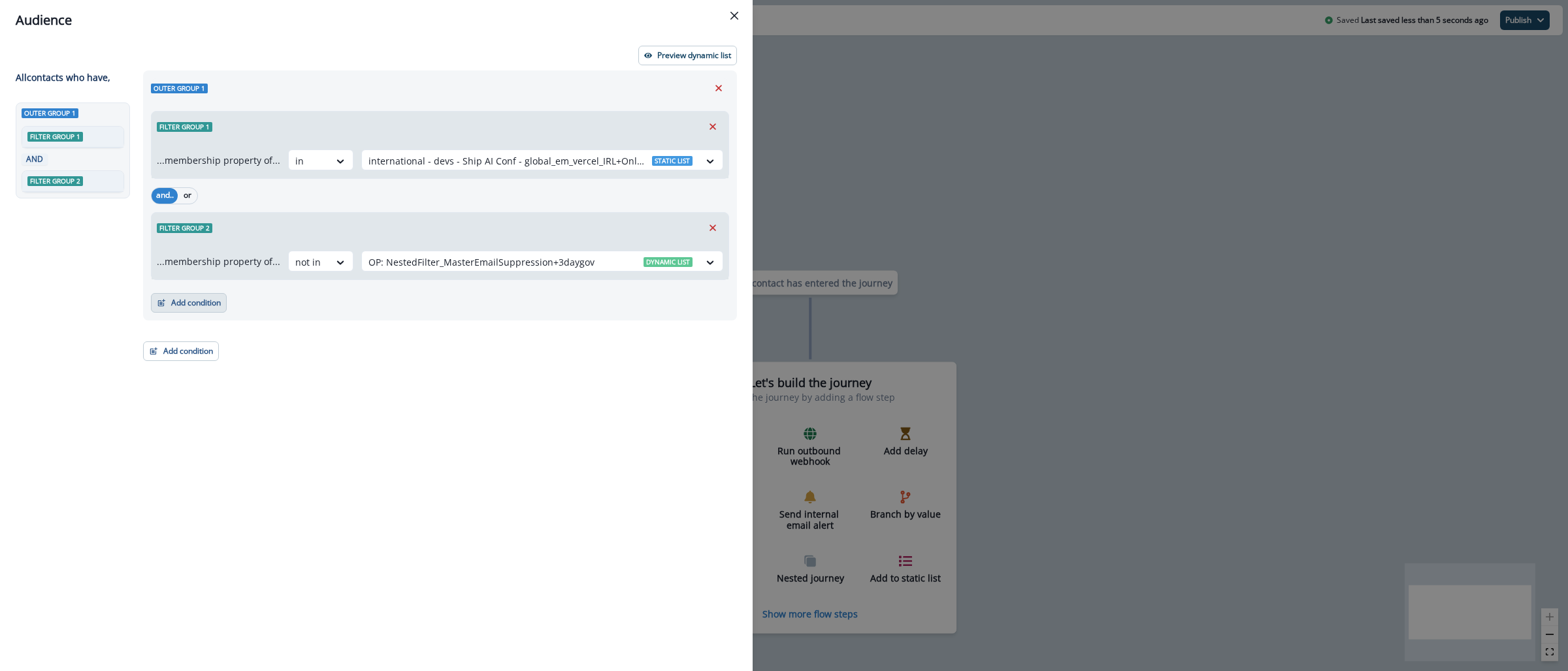
click at [196, 309] on button "Add condition" at bounding box center [189, 303] width 76 height 19
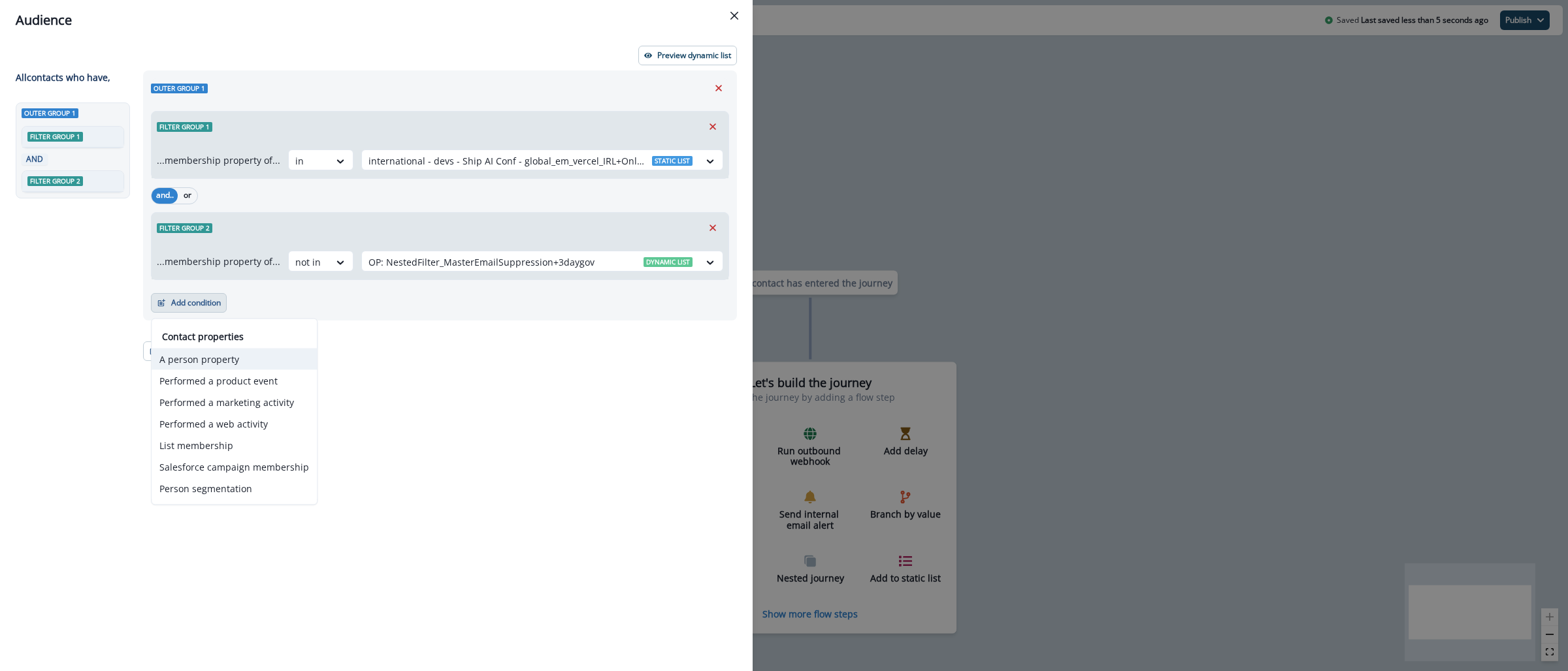
click at [195, 356] on button "A person property" at bounding box center [234, 359] width 165 height 21
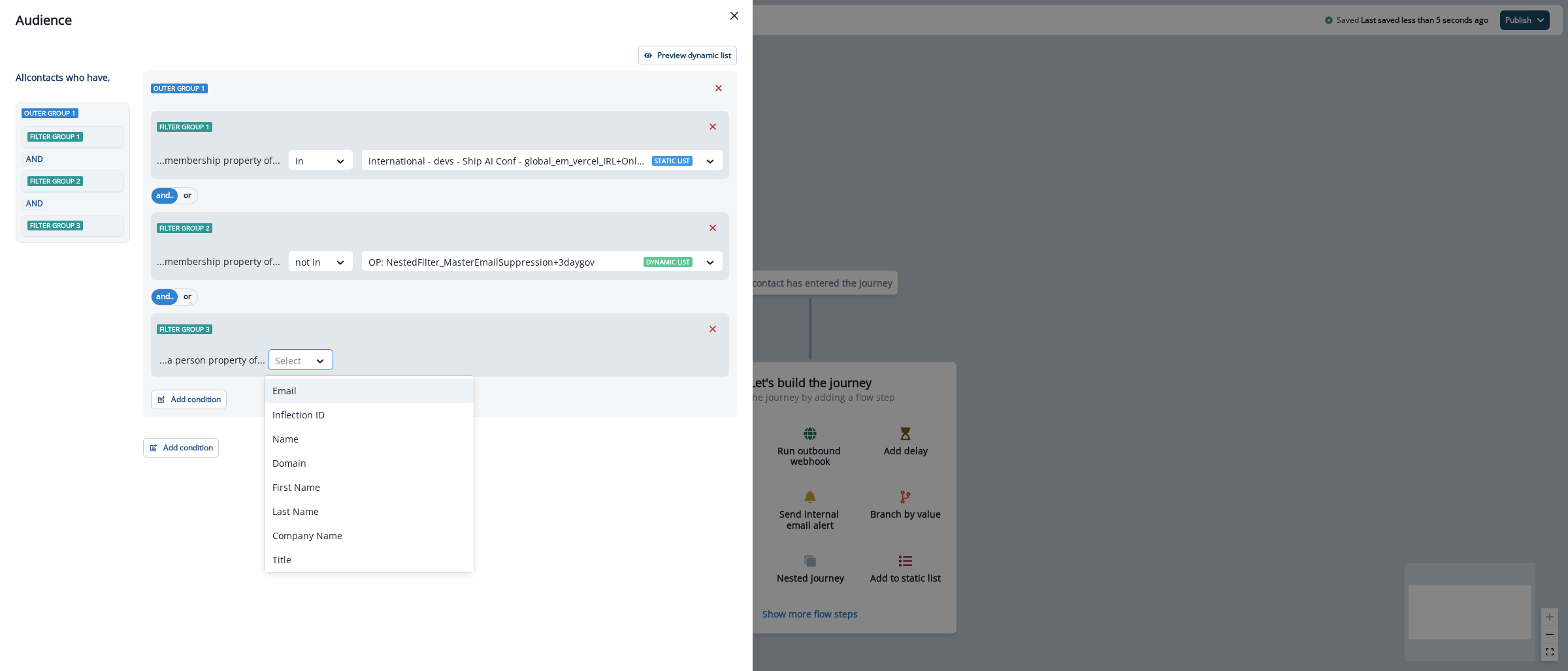
click at [300, 369] on div "Select" at bounding box center [289, 360] width 41 height 21
click at [309, 398] on div "Email" at bounding box center [369, 390] width 209 height 24
click at [360, 352] on div at bounding box center [359, 361] width 28 height 17
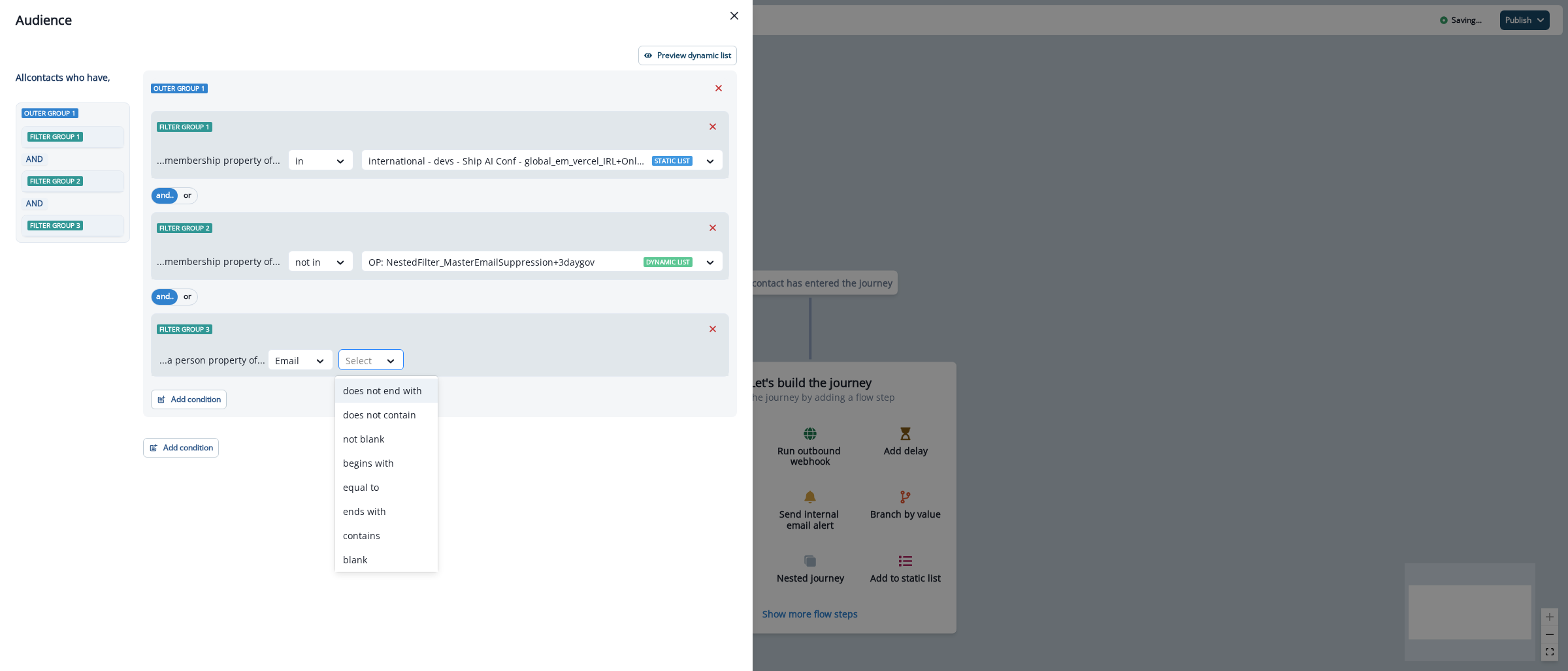
type input "*"
click at [392, 412] on div "does not contain" at bounding box center [386, 414] width 103 height 24
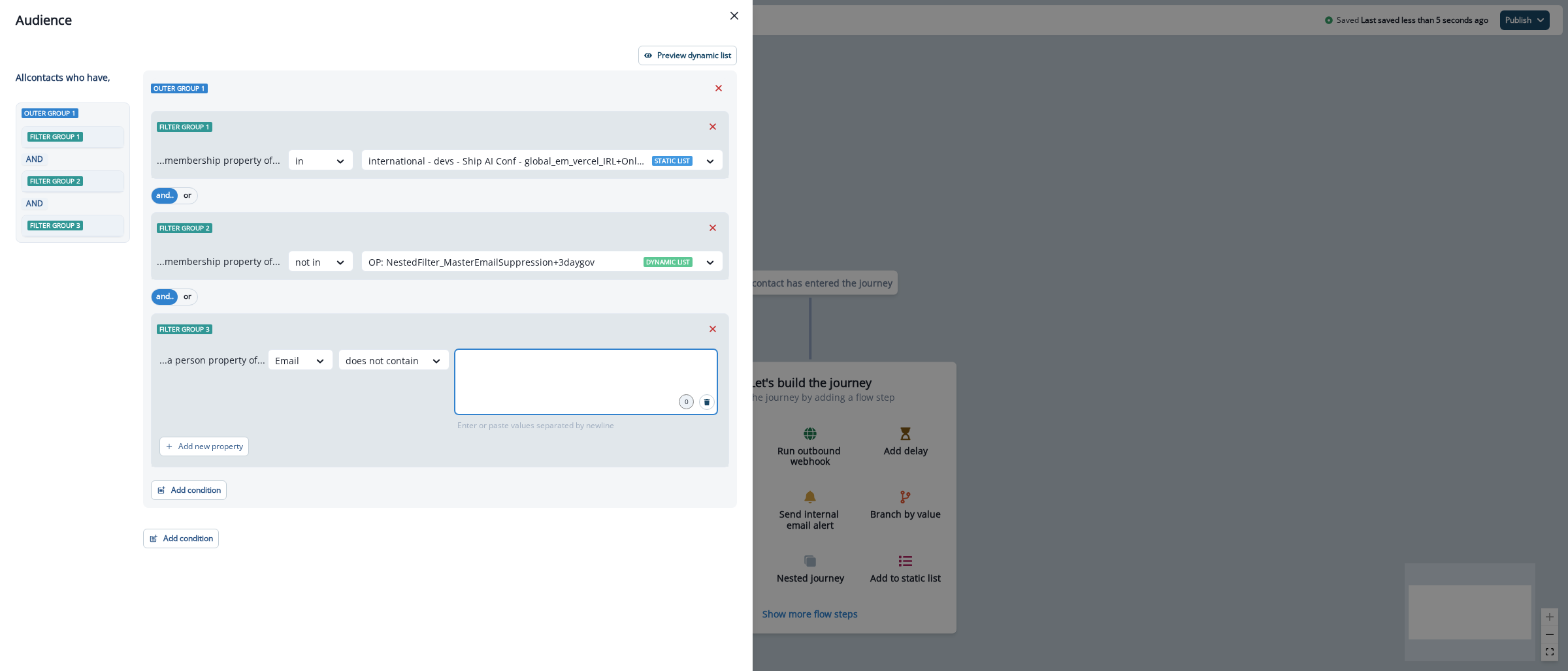
click at [519, 372] on input "text" at bounding box center [586, 365] width 259 height 26
type input "**********"
click at [213, 499] on button "Add condition" at bounding box center [189, 490] width 76 height 19
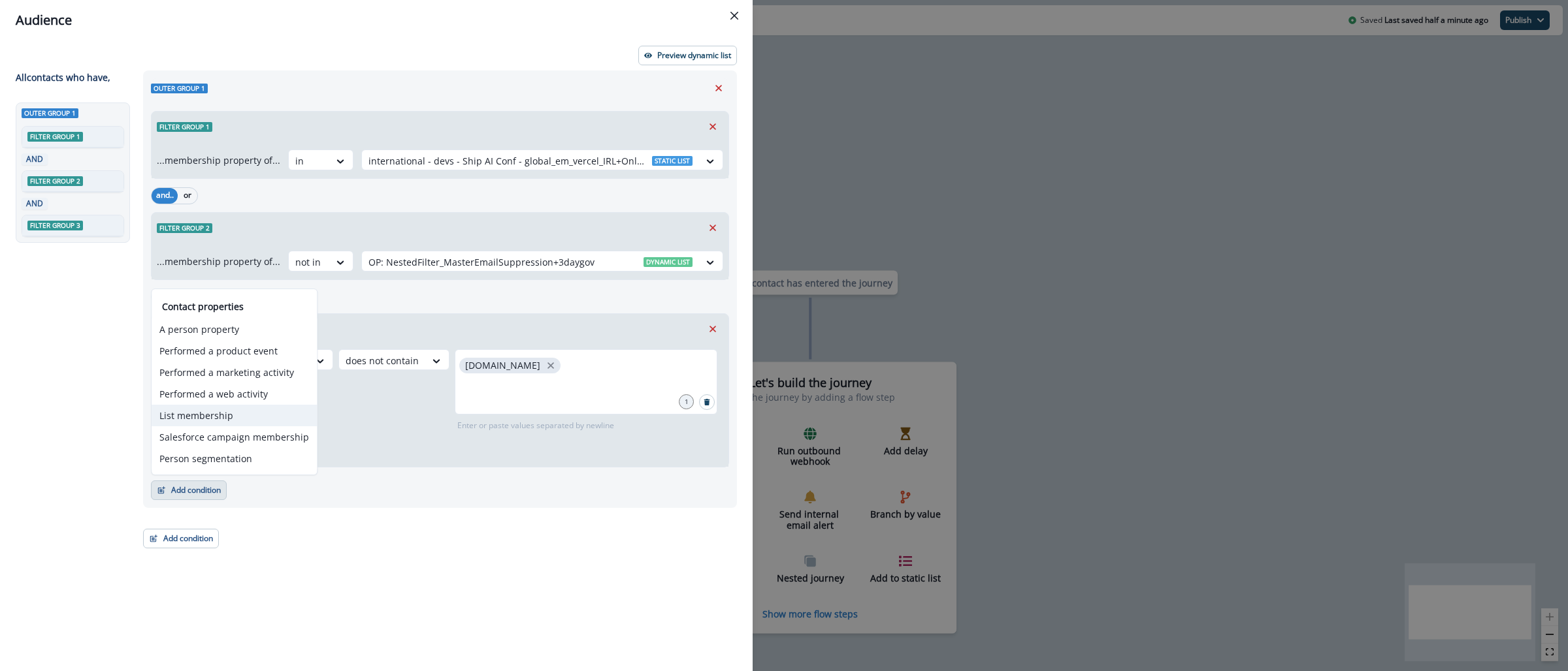
click at [227, 410] on button "List membership" at bounding box center [234, 415] width 165 height 21
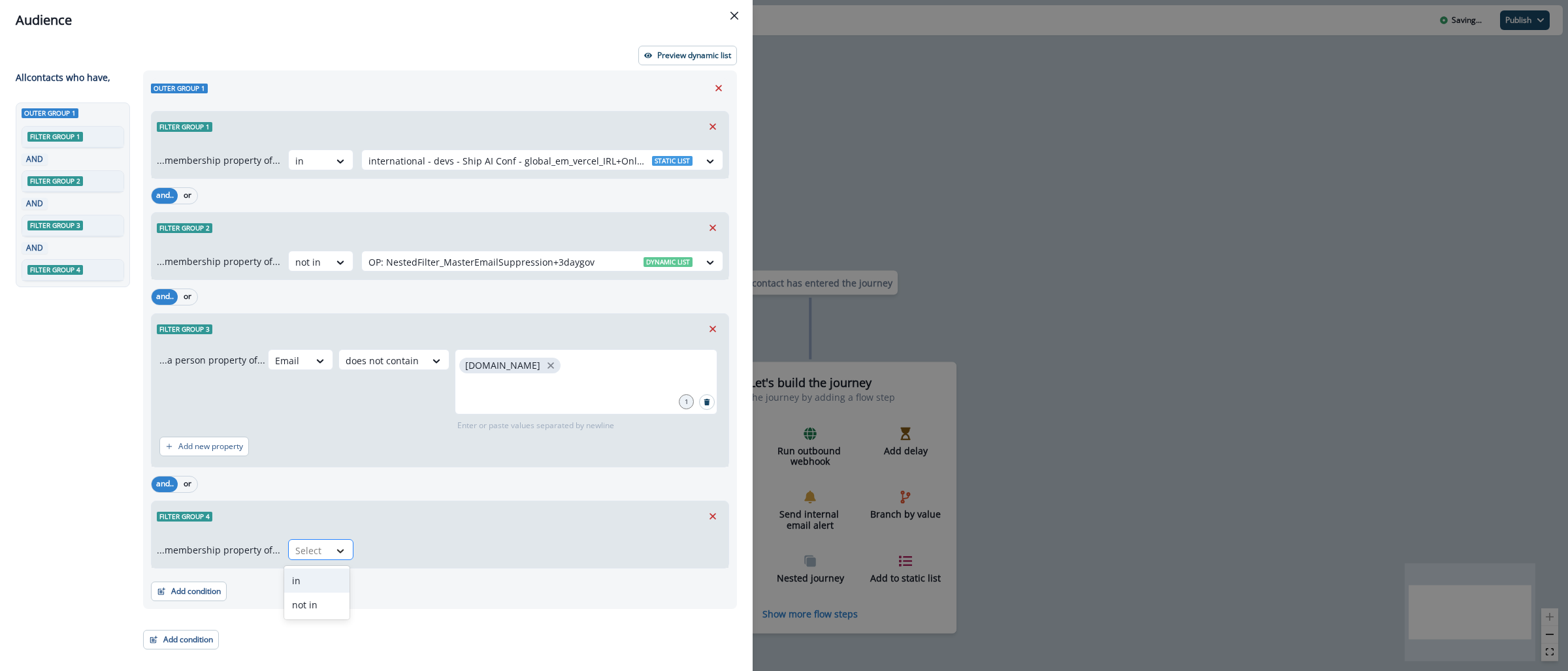
click at [335, 553] on icon at bounding box center [340, 551] width 12 height 13
click at [315, 603] on div "not in" at bounding box center [317, 604] width 65 height 24
click at [466, 547] on div at bounding box center [530, 551] width 324 height 17
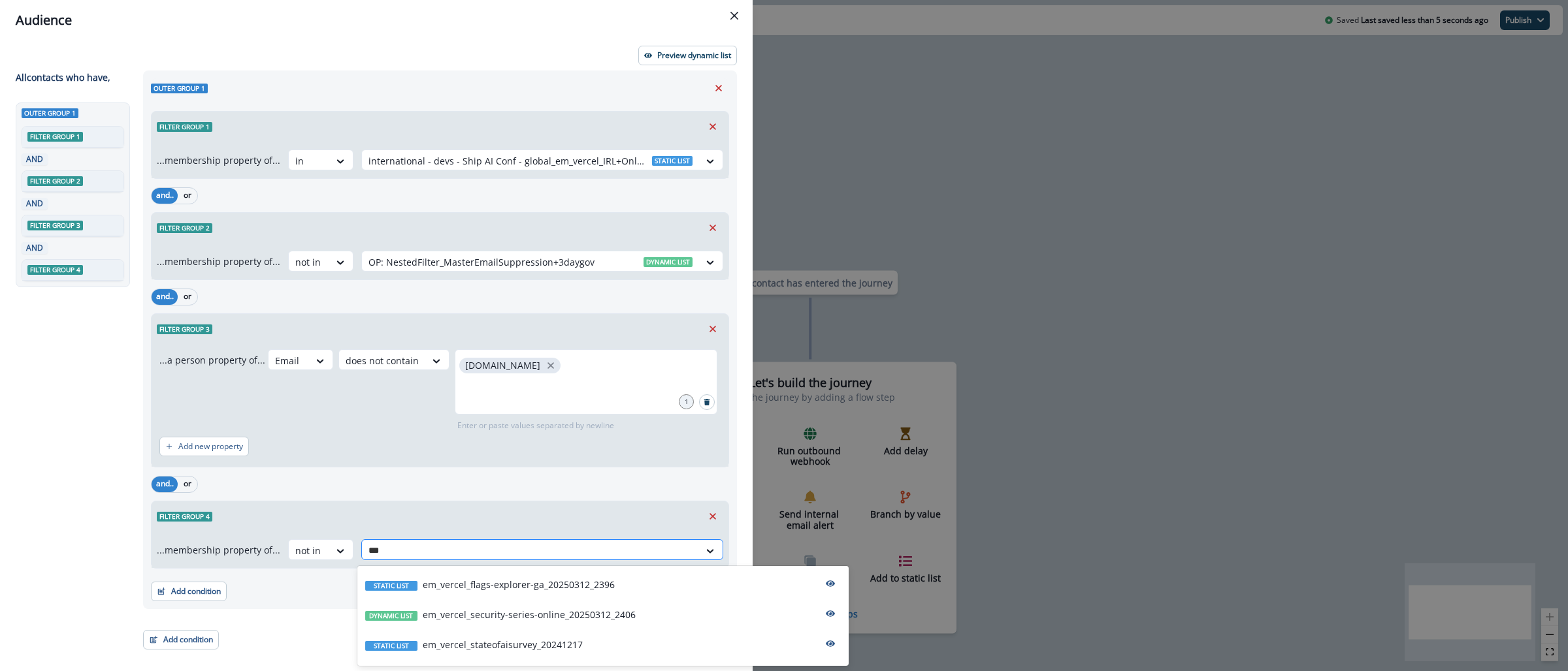
type input "****"
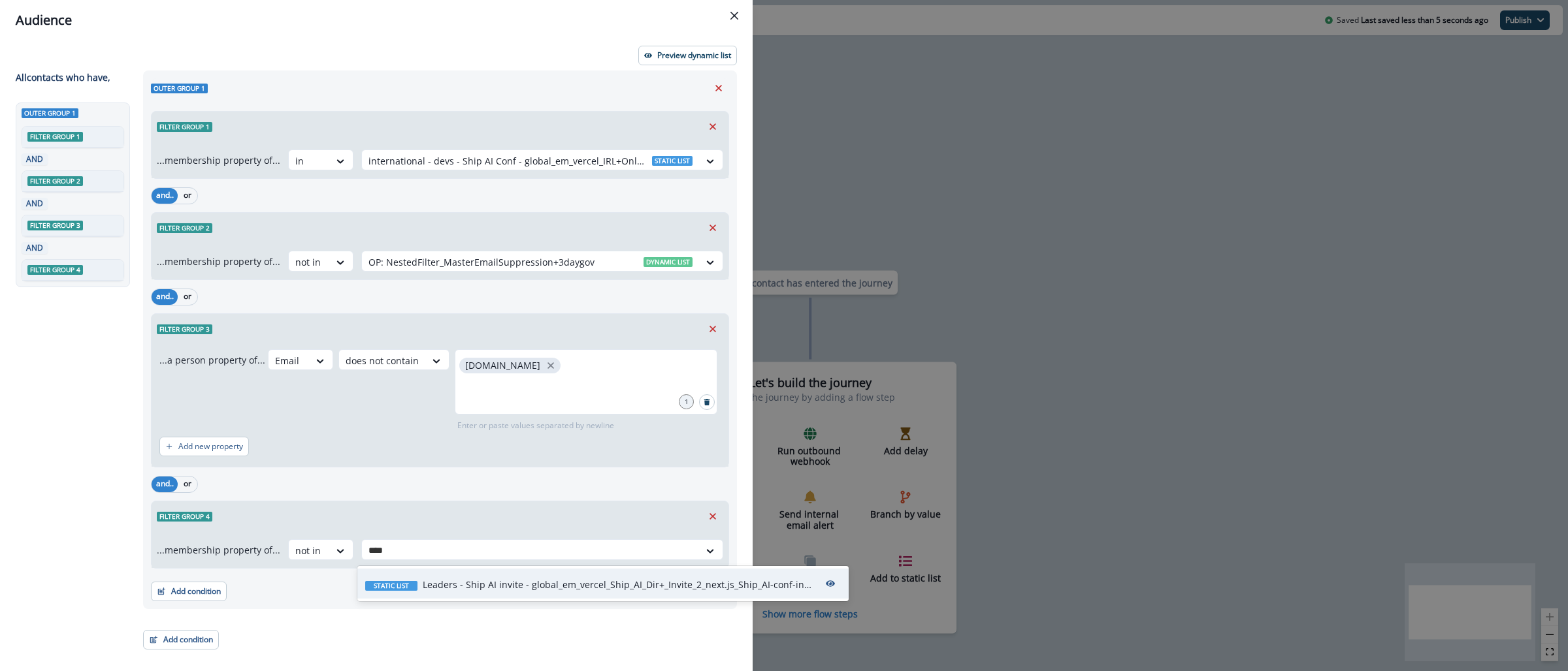
click at [631, 593] on div "Static list Leaders - Ship AI invite - global_em_vercel_Ship_AI_Dir+_Invite_2_n…" at bounding box center [603, 584] width 491 height 30
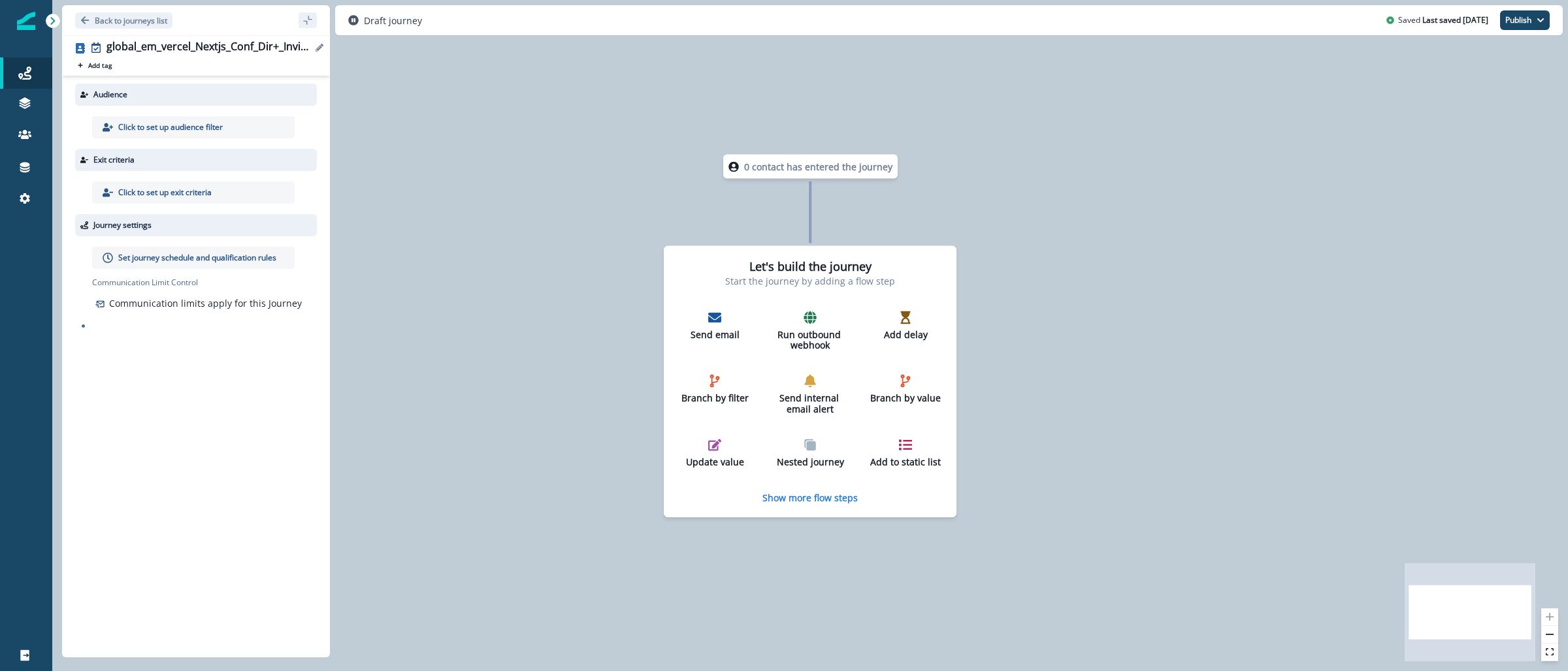
click at [263, 50] on div "global_em_vercel_Nextjs_Conf_Dir+_Invite_2_next.js_Ship_AI-conf-invite-1_202510…" at bounding box center [209, 47] width 205 height 14
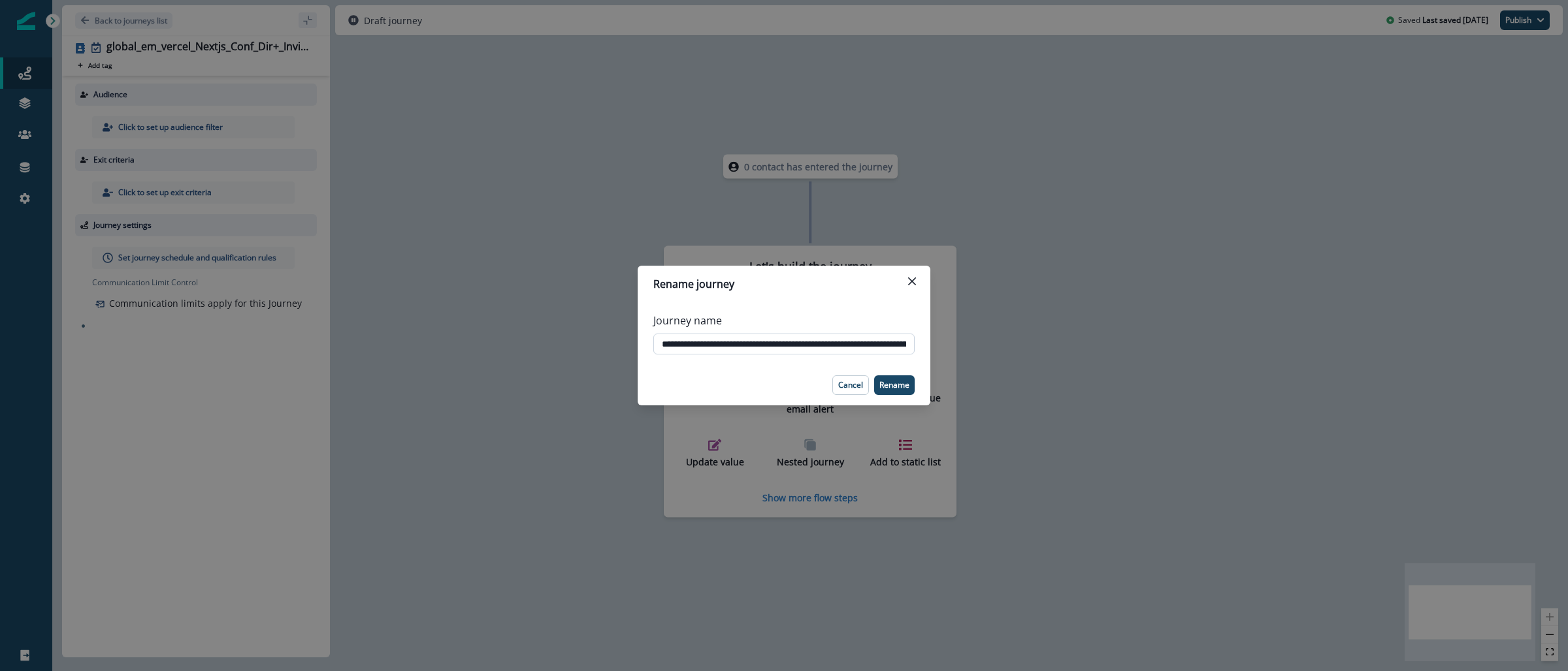
click at [829, 346] on input "**********" at bounding box center [784, 344] width 261 height 21
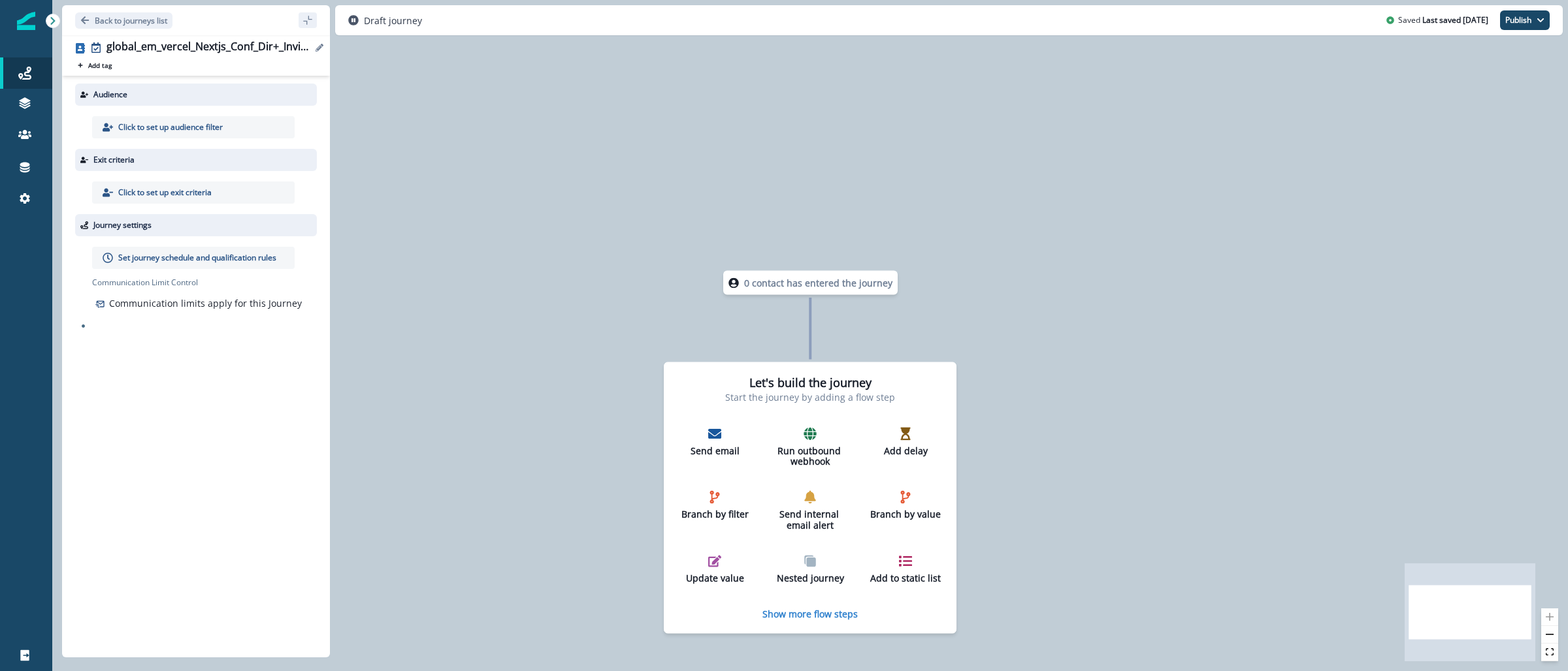
click at [249, 54] on div "global_em_vercel_Nextjs_Conf_Dir+_Invite_2_next.js_Ship_AI-conf-invite-1_202510…" at bounding box center [209, 47] width 205 height 14
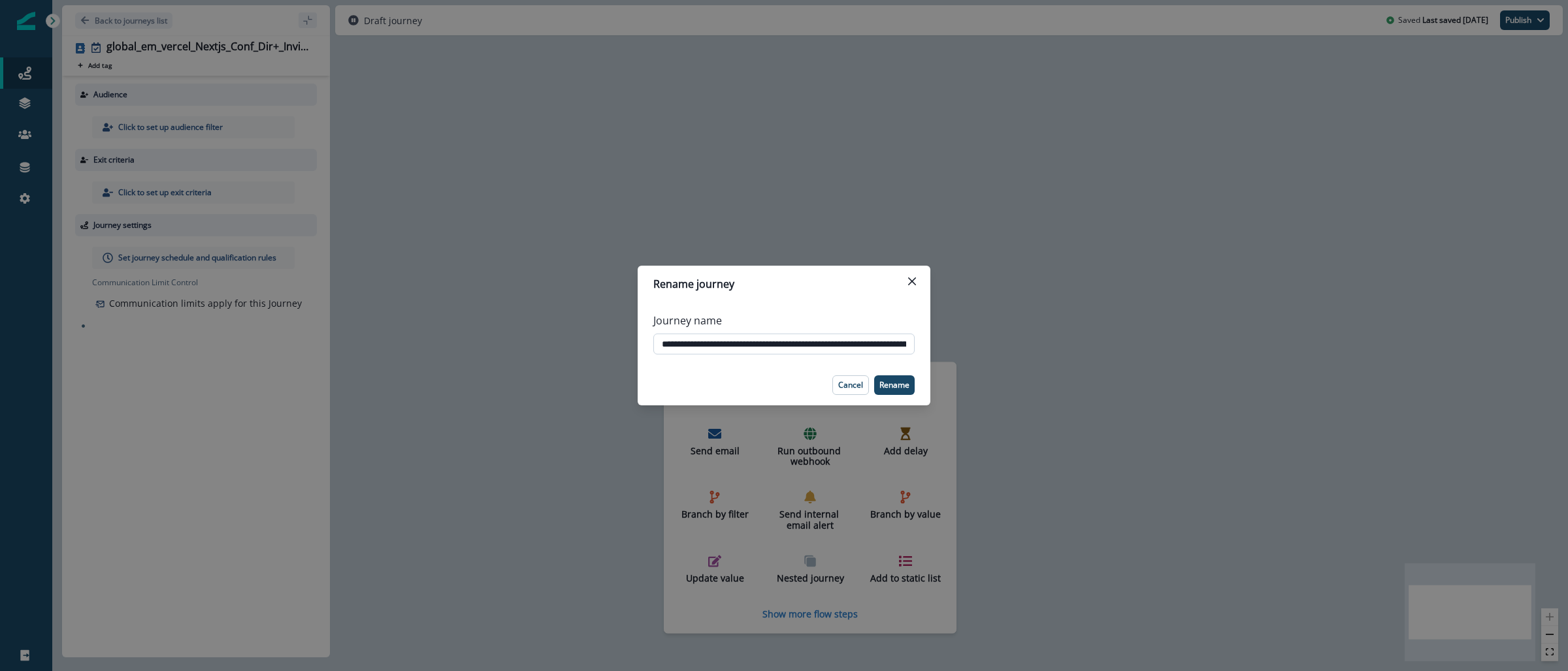
click at [735, 341] on input "**********" at bounding box center [784, 344] width 261 height 21
click at [420, 144] on div "**********" at bounding box center [784, 335] width 1568 height 671
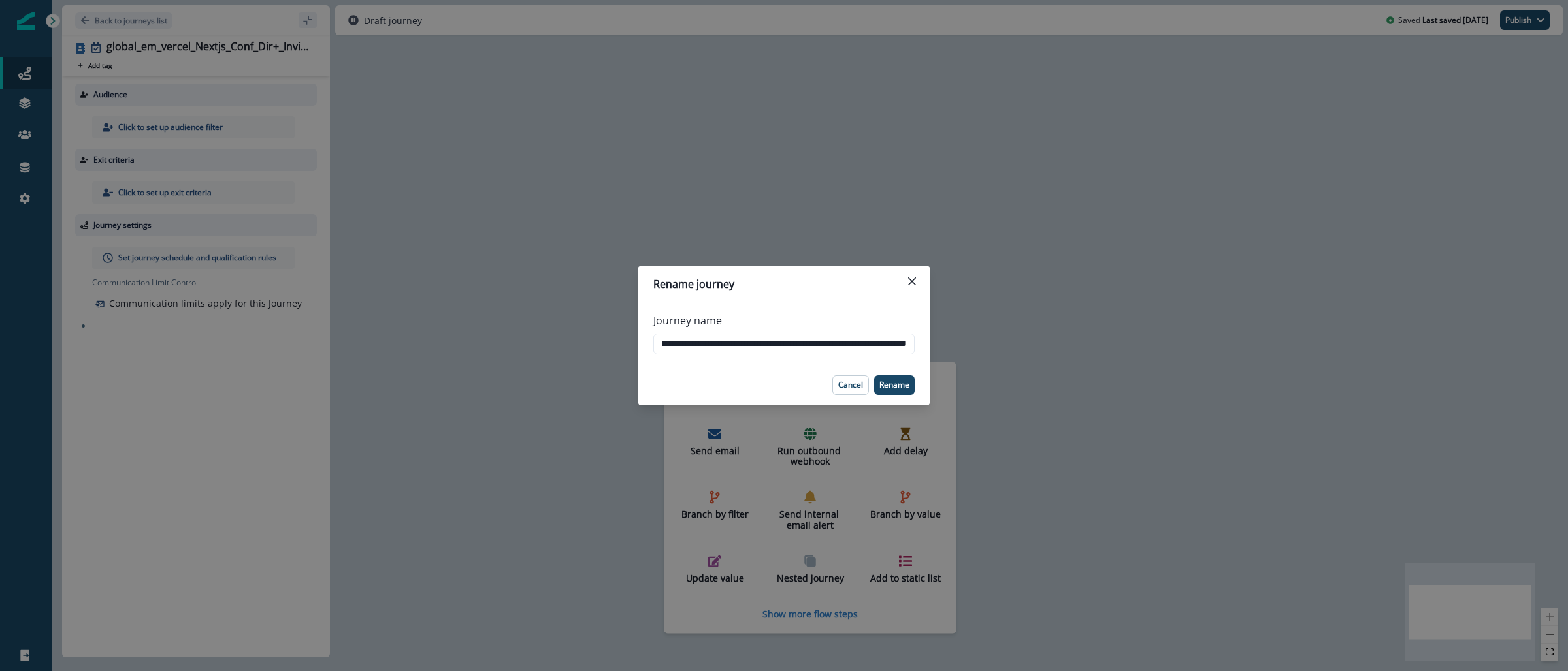
scroll to position [0, 0]
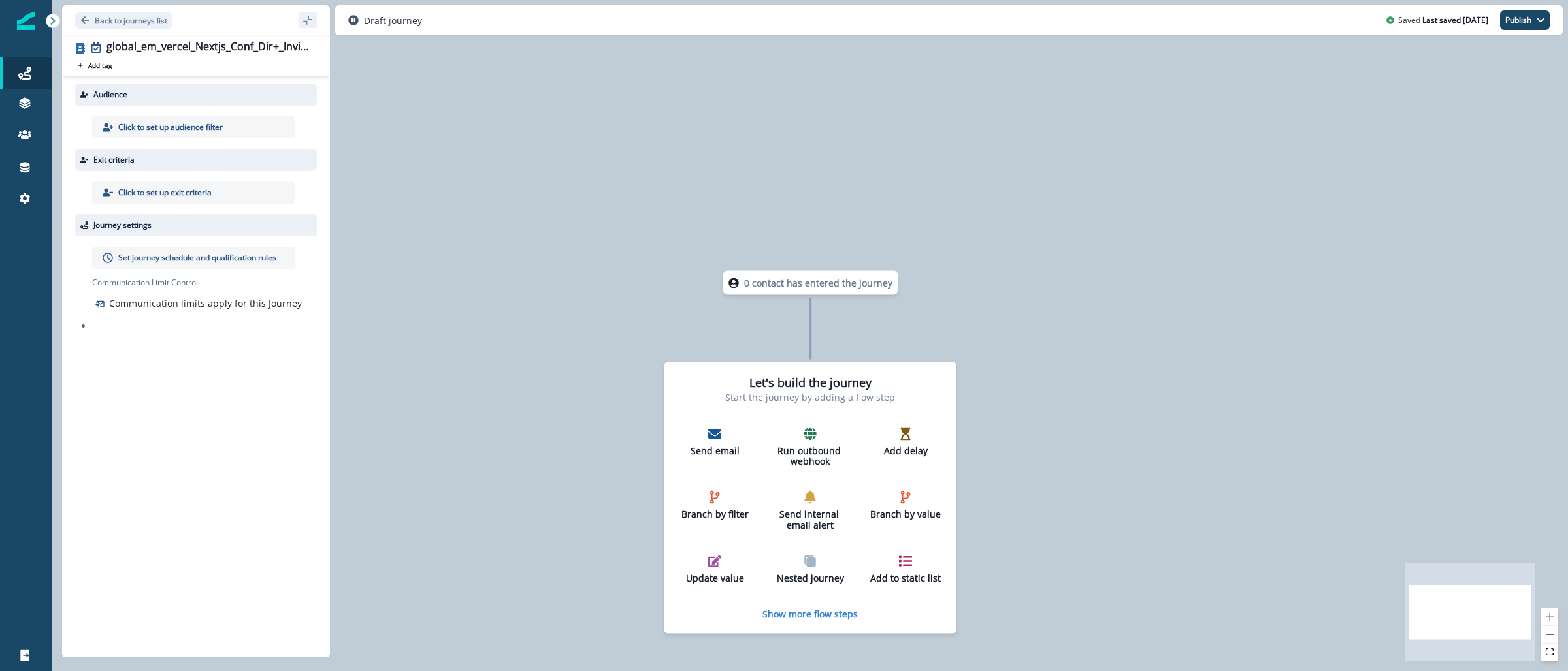
click at [148, 130] on p "Click to set up audience filter" at bounding box center [171, 127] width 105 height 12
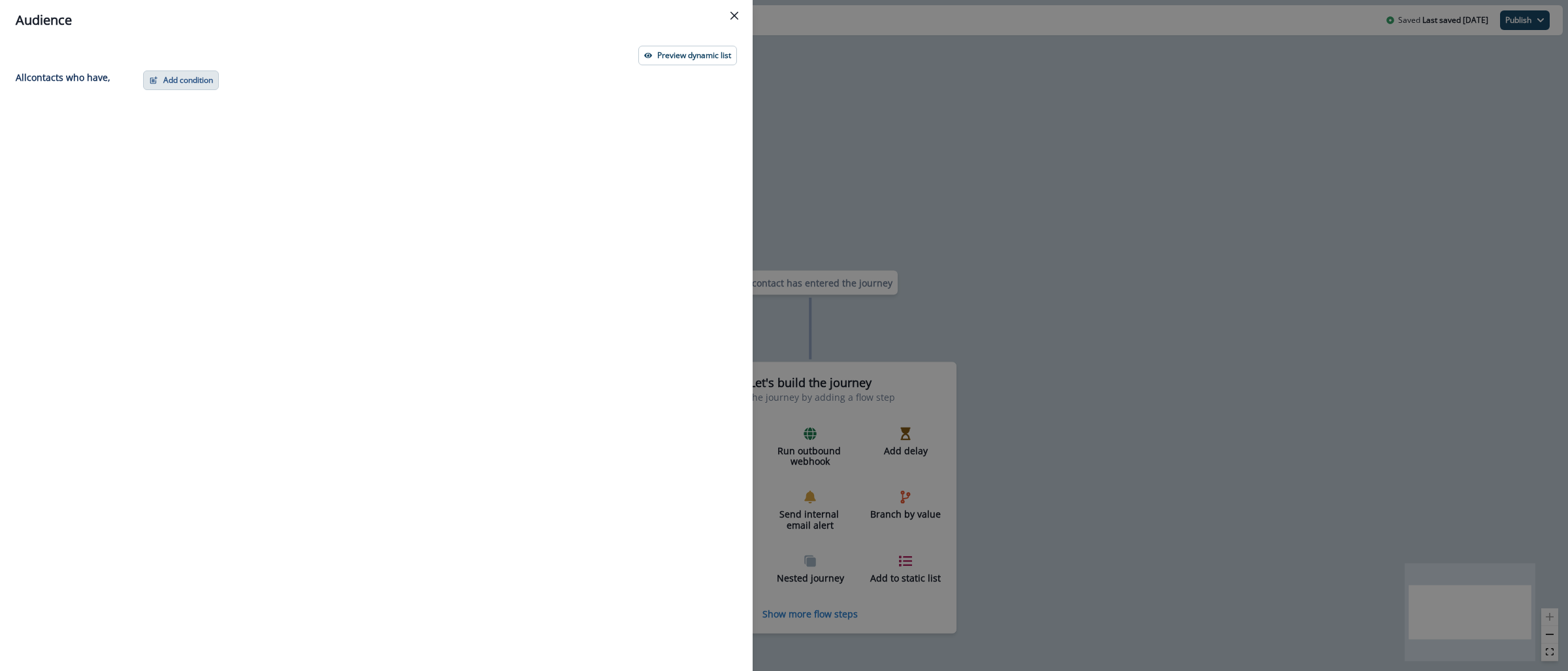
click at [198, 70] on button "Add condition" at bounding box center [181, 80] width 76 height 19
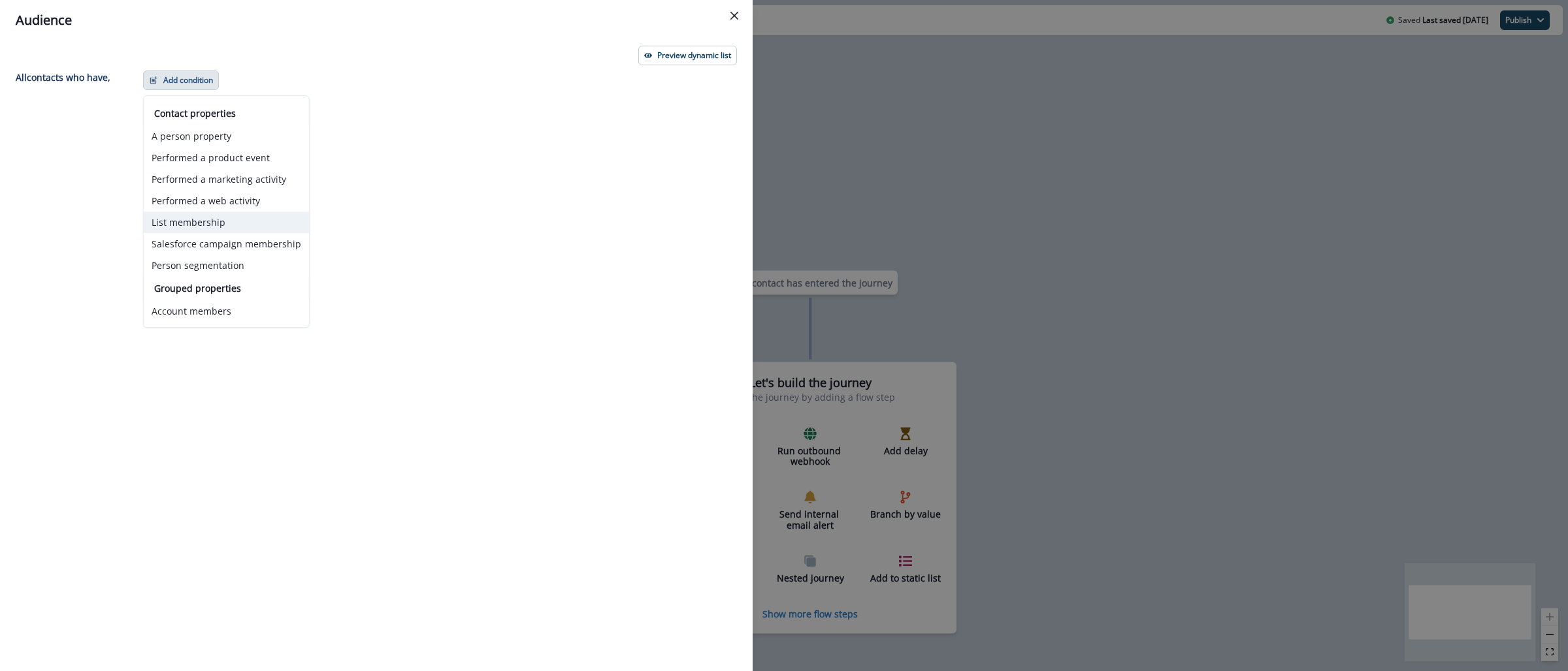
click at [196, 227] on button "List membership" at bounding box center [227, 222] width 165 height 21
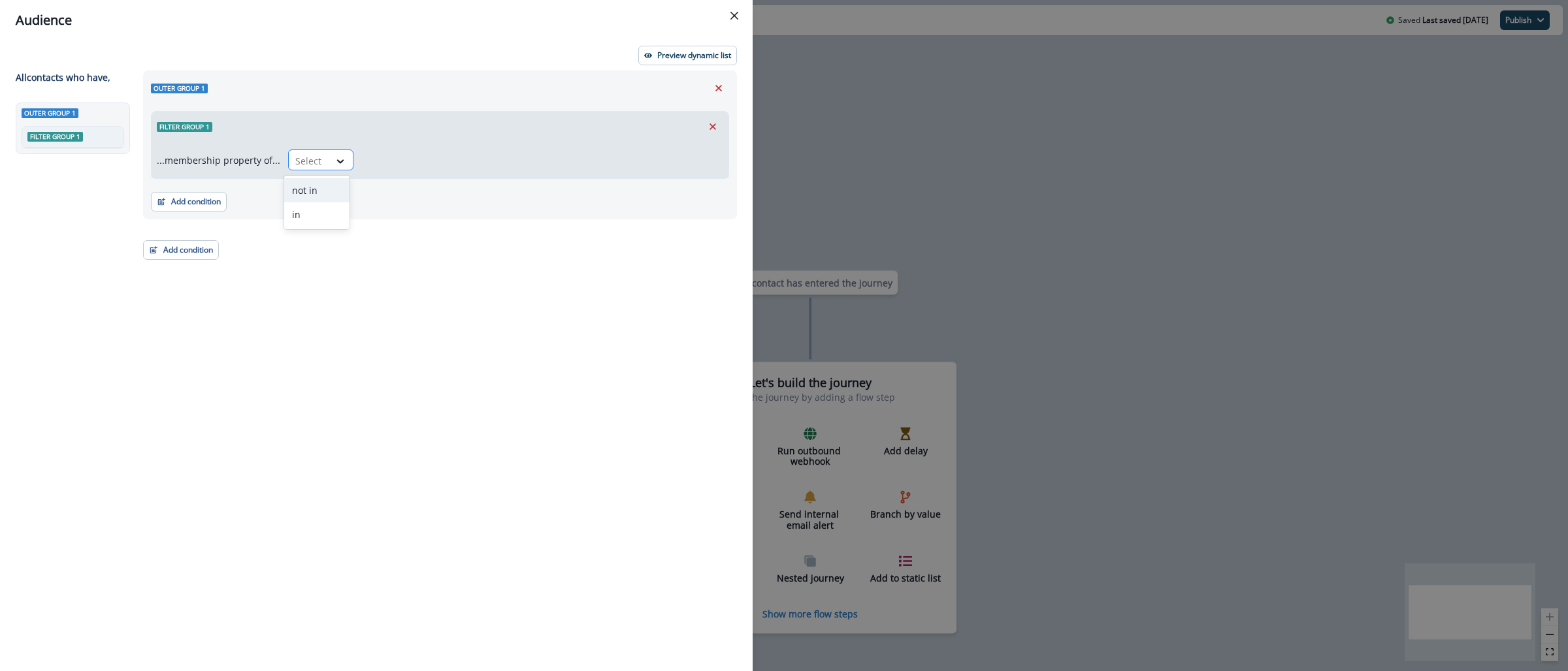
click at [307, 159] on div at bounding box center [309, 161] width 28 height 17
click at [316, 214] on div "in" at bounding box center [317, 214] width 65 height 24
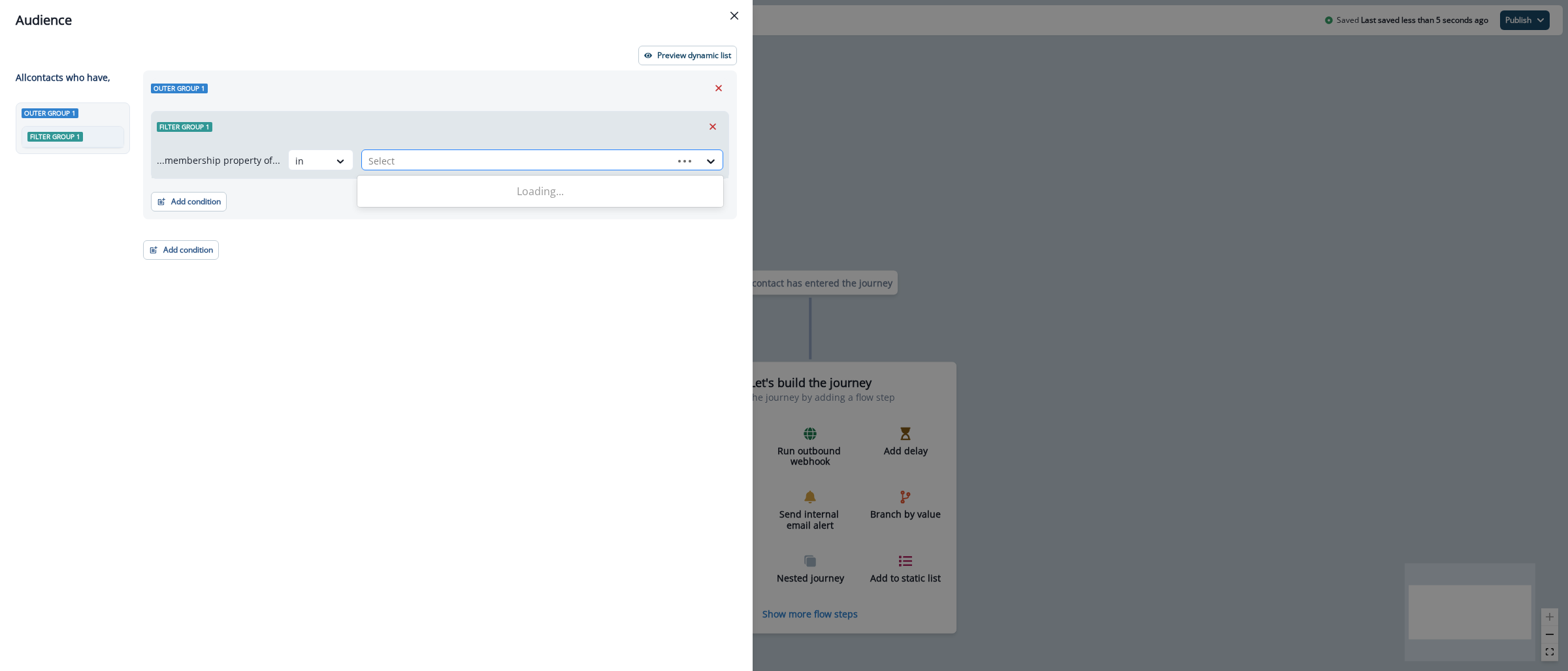
click at [372, 164] on div at bounding box center [517, 161] width 298 height 17
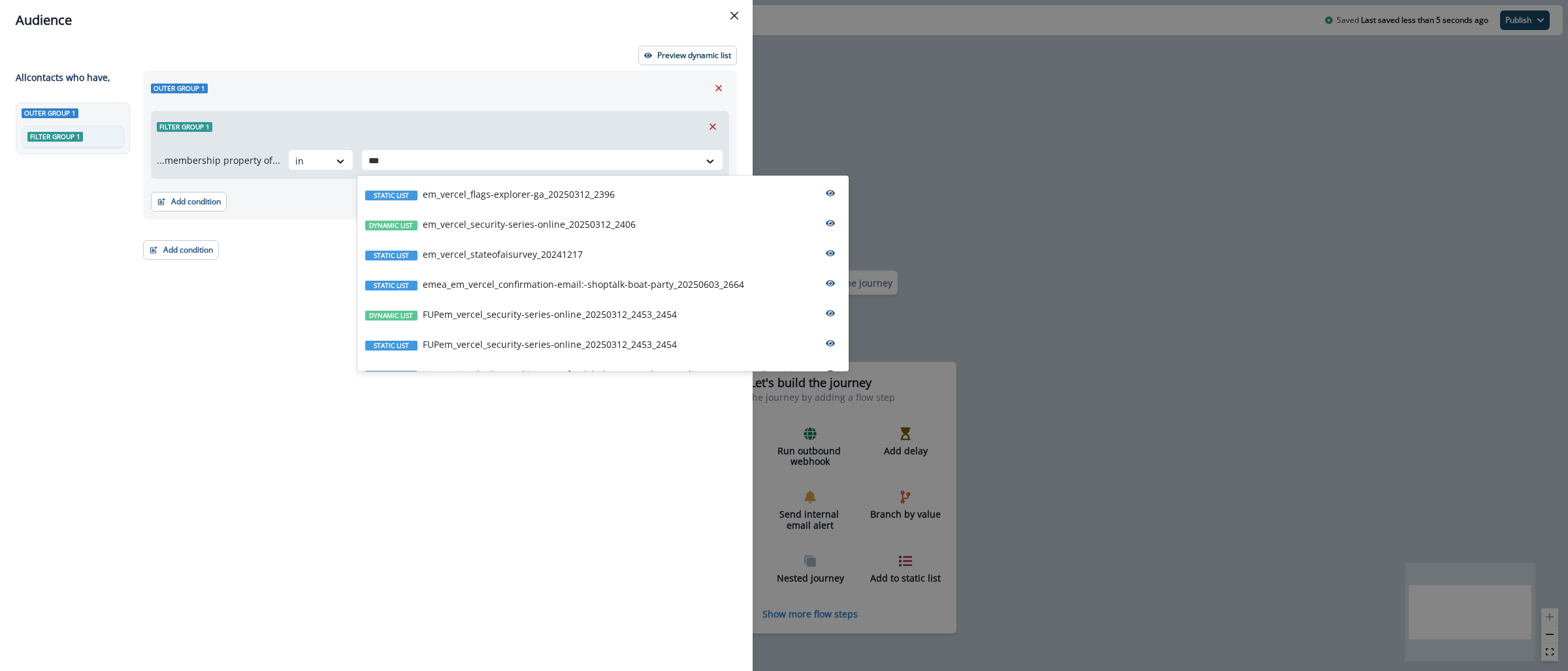
type input "****"
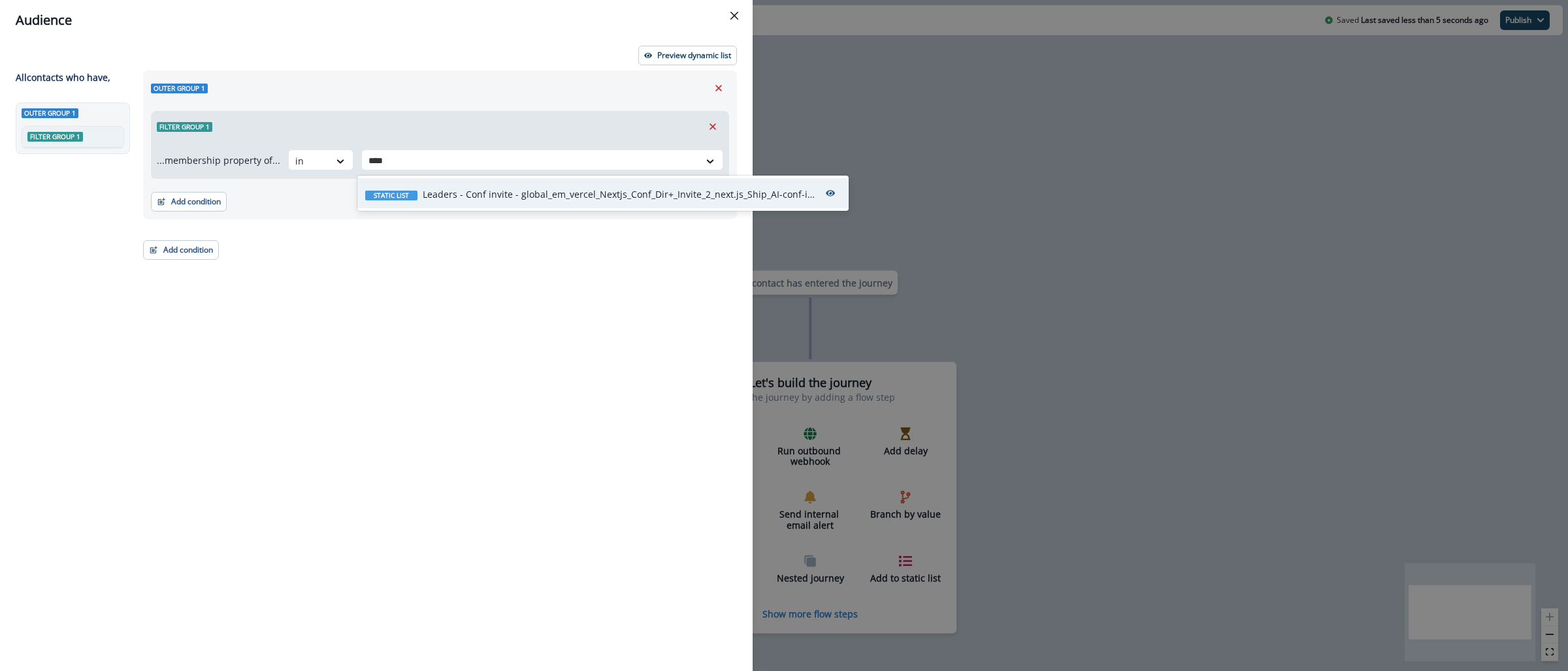
click at [446, 183] on div "Static list Leaders - Conf invite - global_em_vercel_Nextjs_Conf_Dir+_Invite_2_…" at bounding box center [603, 193] width 491 height 30
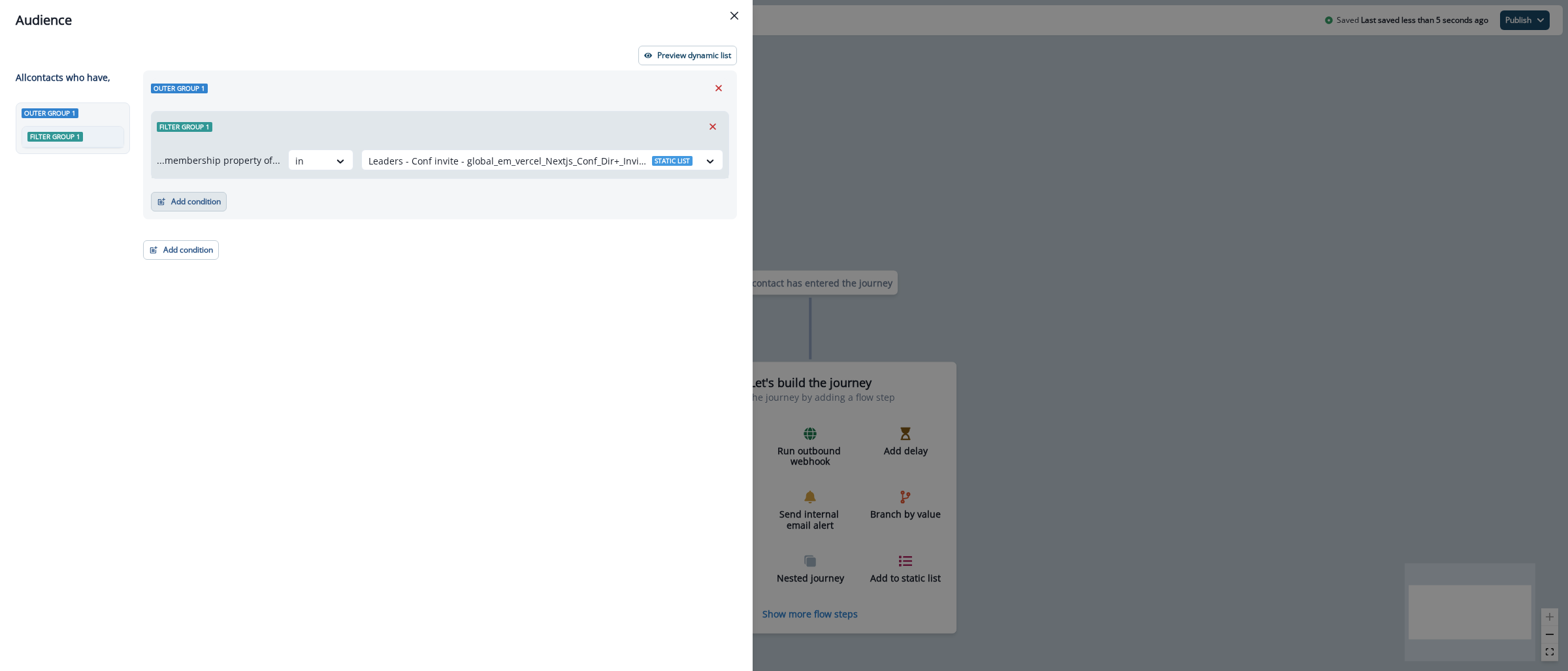
click at [219, 201] on button "Add condition" at bounding box center [189, 202] width 76 height 19
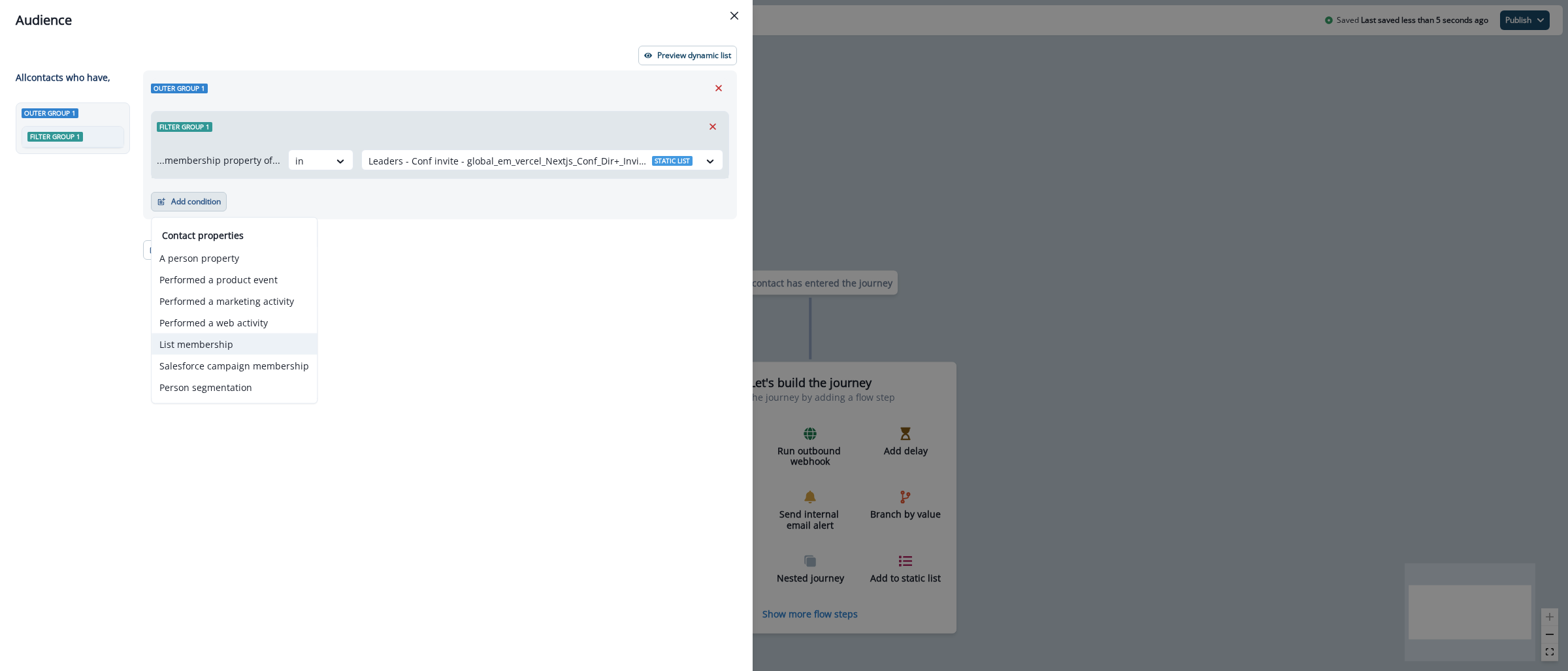
click at [259, 341] on button "List membership" at bounding box center [234, 344] width 165 height 21
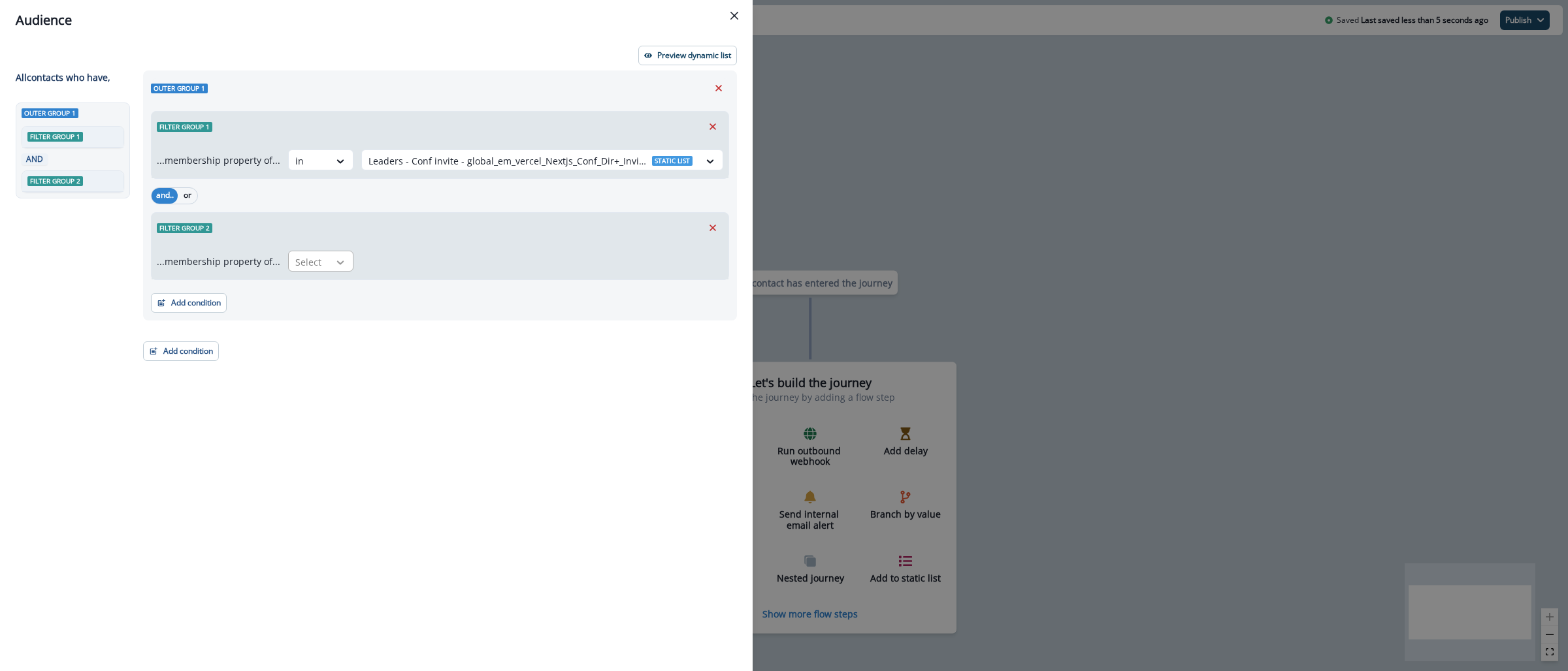
click at [329, 259] on div at bounding box center [340, 262] width 22 height 13
click at [327, 299] on div "not in" at bounding box center [317, 292] width 65 height 24
click at [412, 262] on div at bounding box center [530, 262] width 324 height 17
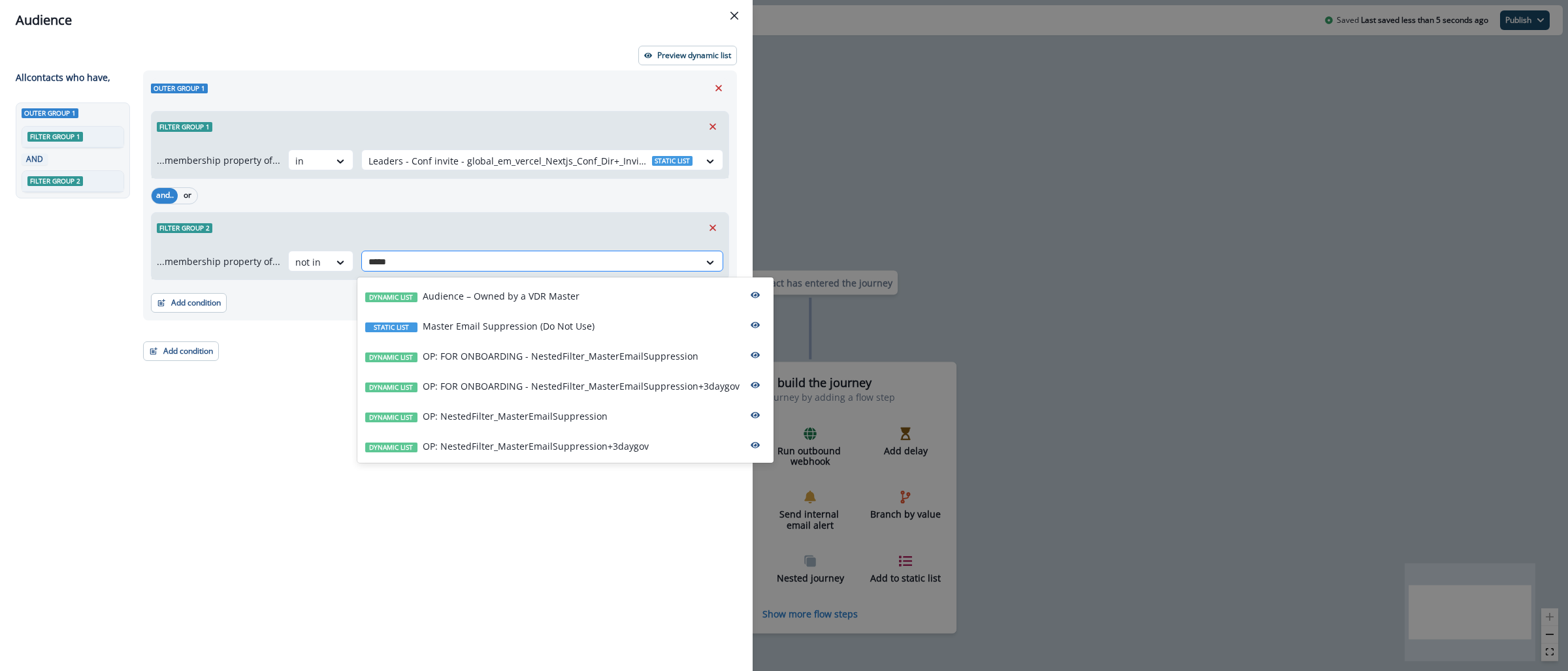
type input "******"
click at [560, 447] on p "OP: NestedFilter_MasterEmailSuppression+3daygov" at bounding box center [536, 446] width 226 height 14
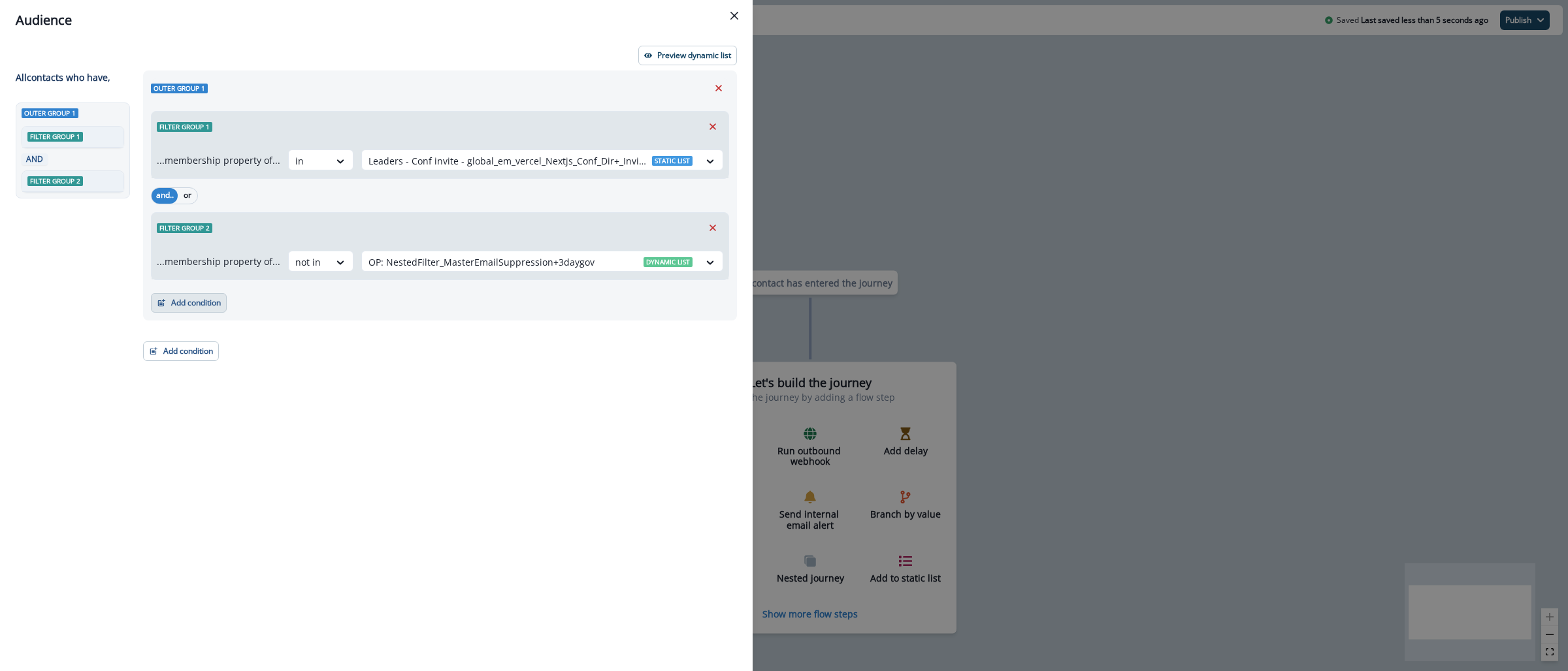
click at [223, 308] on button "Add condition" at bounding box center [189, 303] width 76 height 19
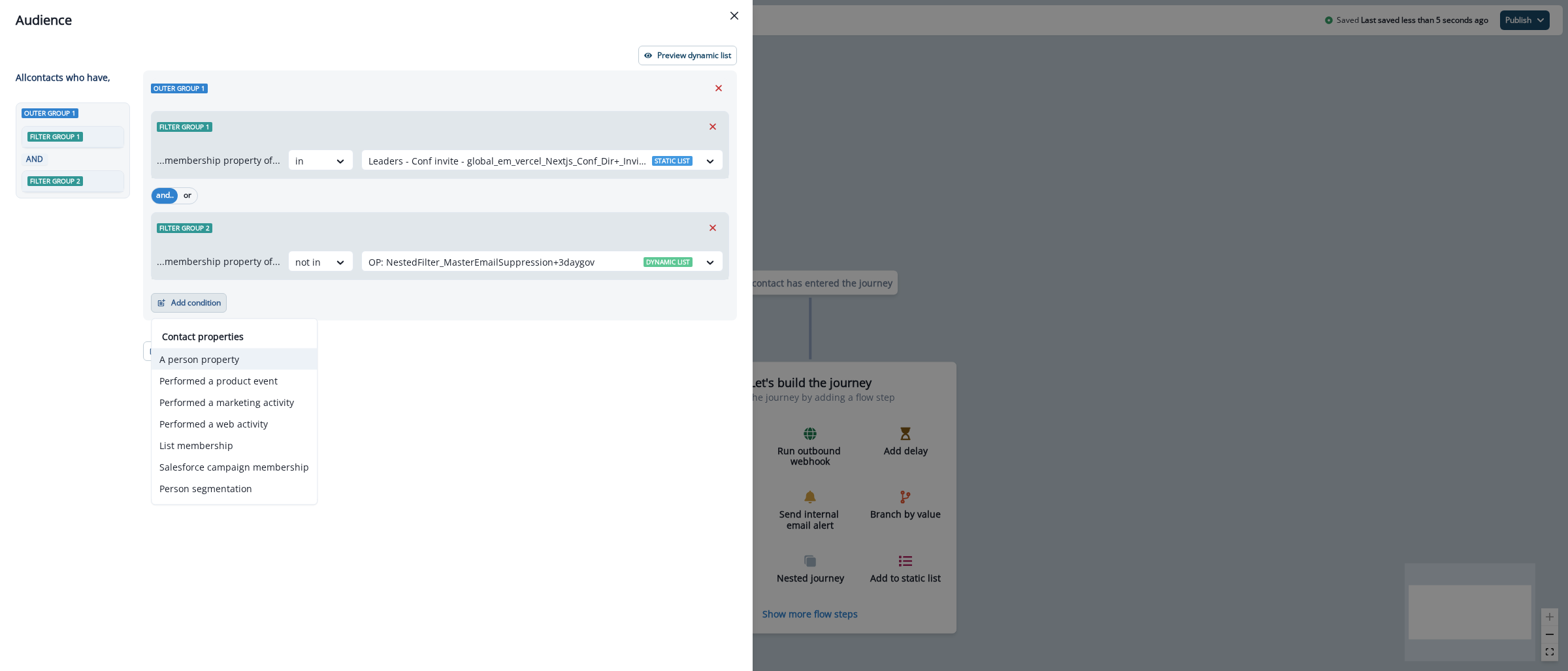
click at [213, 363] on button "A person property" at bounding box center [234, 359] width 165 height 21
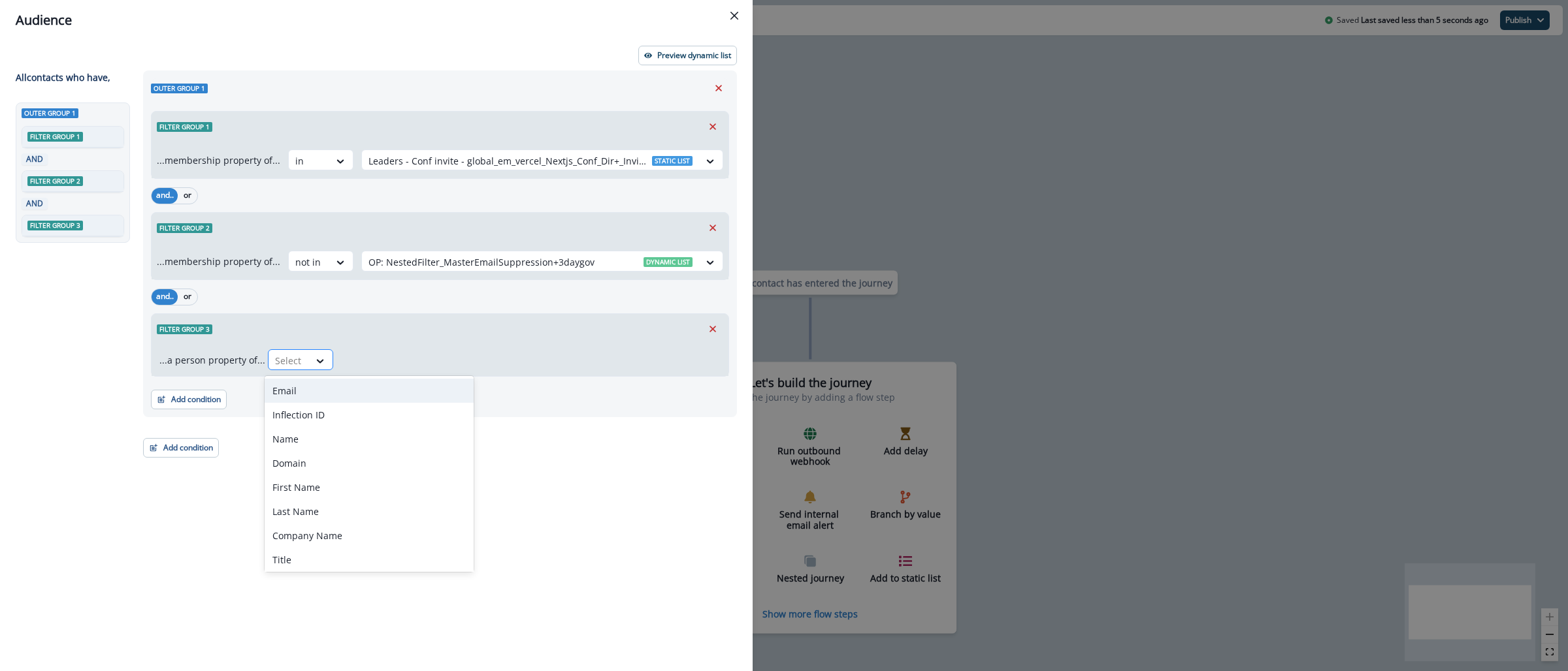
click at [286, 363] on div at bounding box center [289, 361] width 28 height 17
type input "*"
click at [315, 393] on div "Email" at bounding box center [369, 390] width 209 height 24
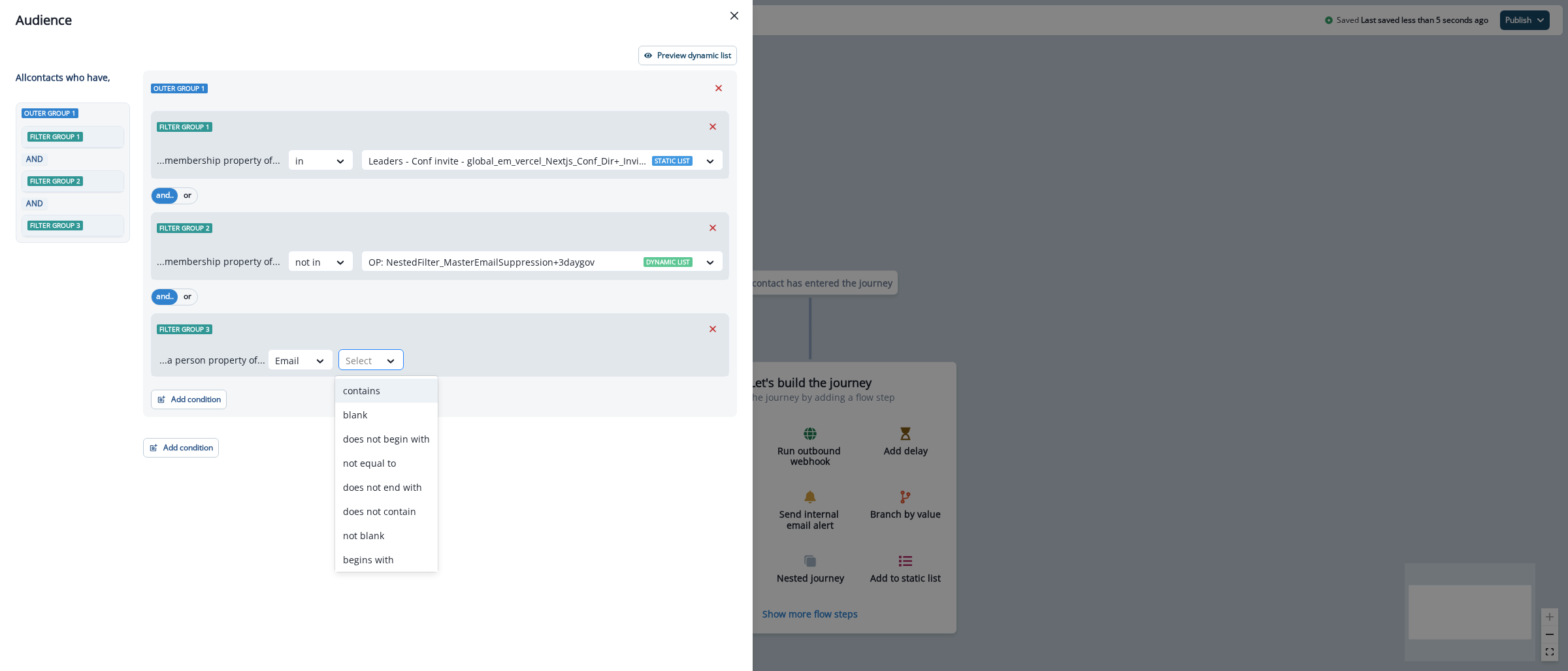
click at [357, 352] on div "Select" at bounding box center [359, 360] width 41 height 21
type input "*"
click at [392, 445] on div "does not contain" at bounding box center [386, 438] width 103 height 24
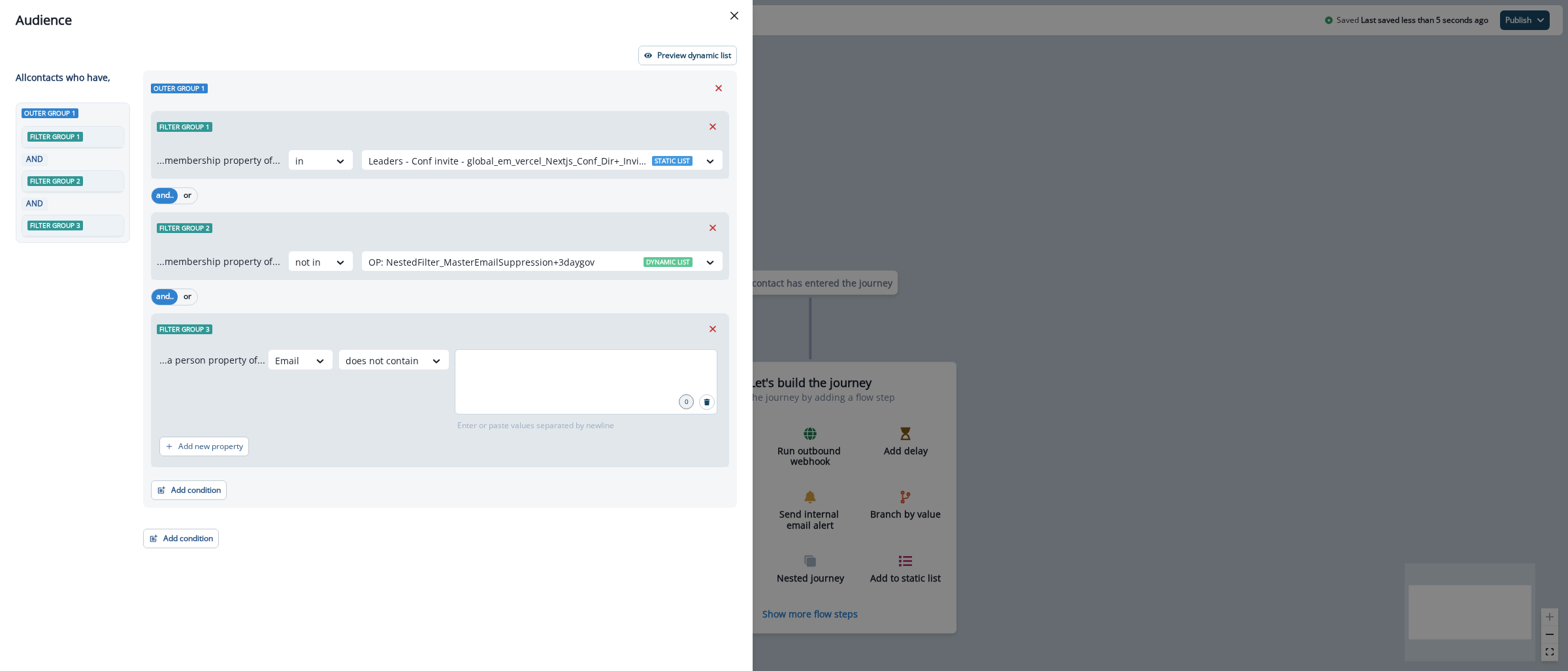
click at [494, 396] on div at bounding box center [585, 382] width 262 height 65
type input "**********"
click at [165, 491] on icon "button" at bounding box center [161, 490] width 9 height 9
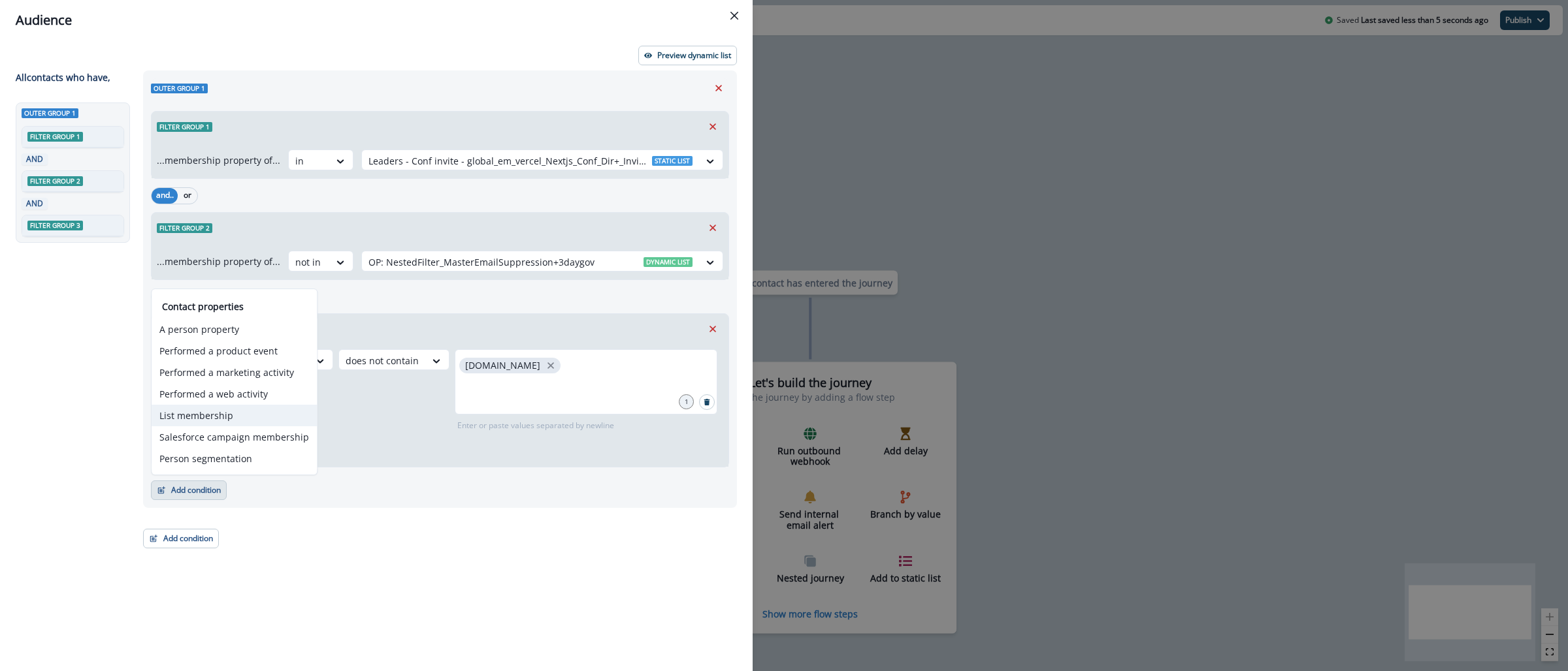
click at [215, 418] on button "List membership" at bounding box center [234, 415] width 165 height 21
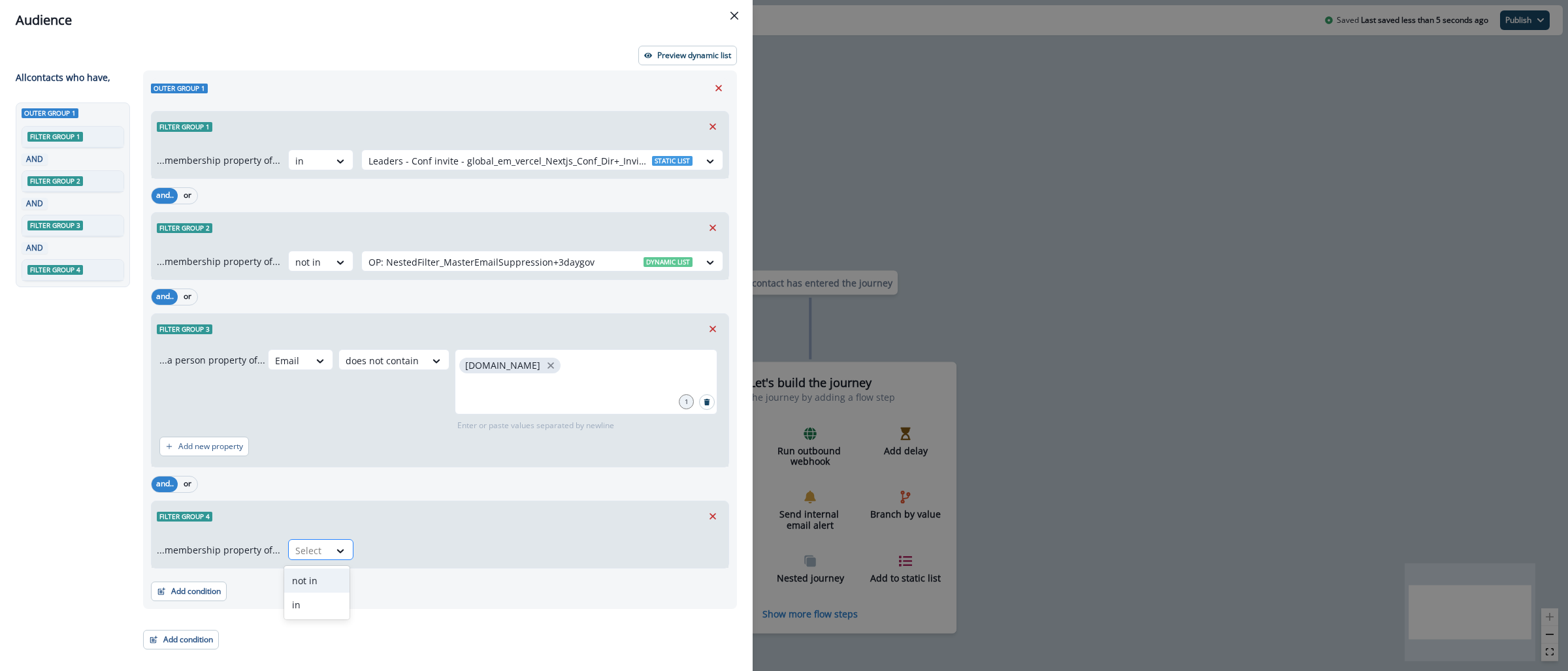
click at [315, 552] on div at bounding box center [309, 551] width 28 height 17
click at [328, 587] on div "not in" at bounding box center [317, 580] width 65 height 24
click at [436, 544] on div at bounding box center [530, 551] width 324 height 17
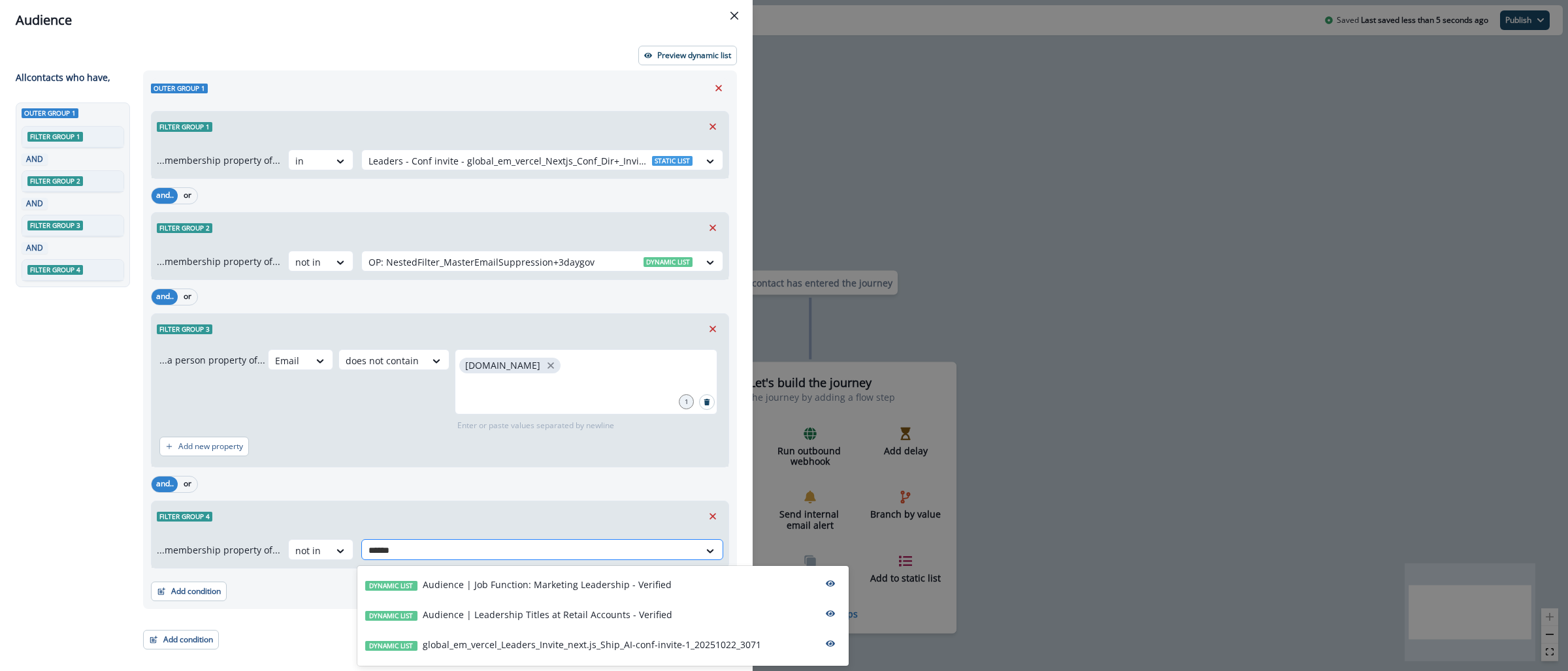
type input "*******"
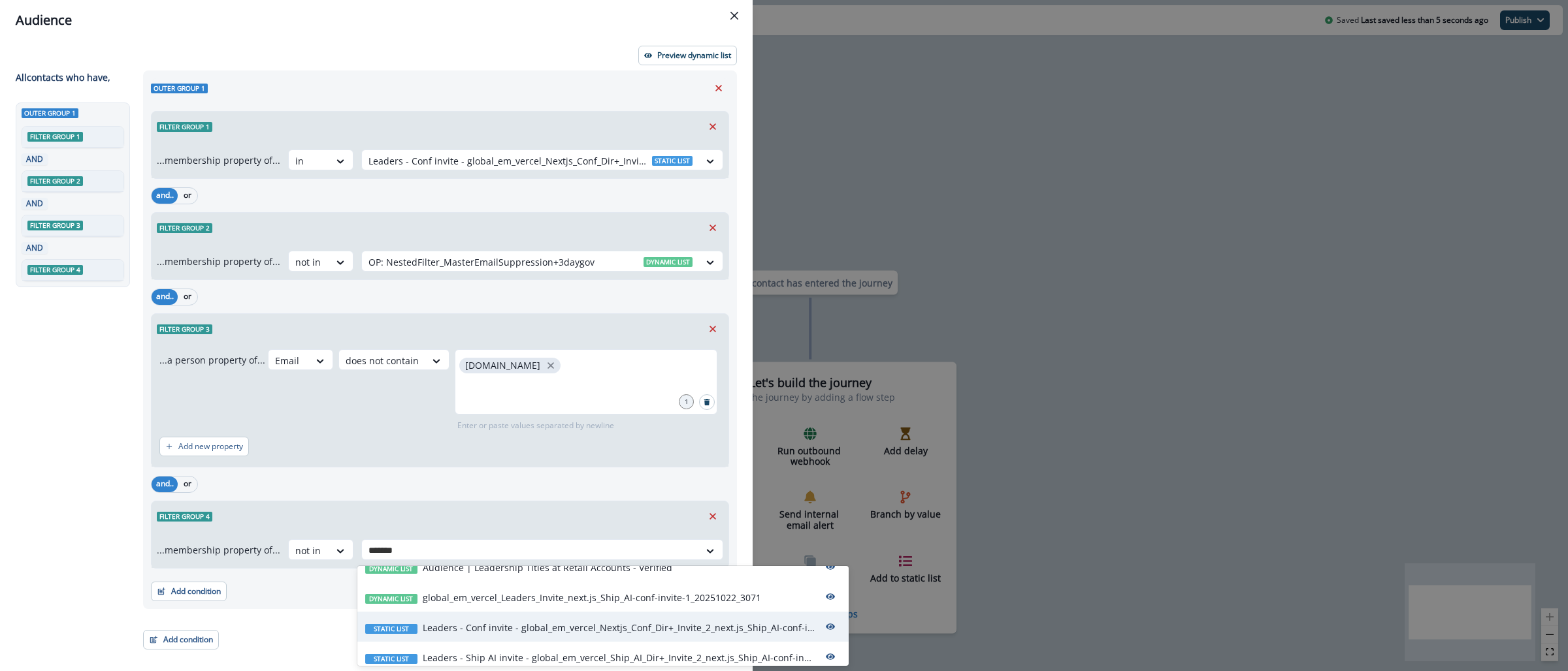
scroll to position [56, 0]
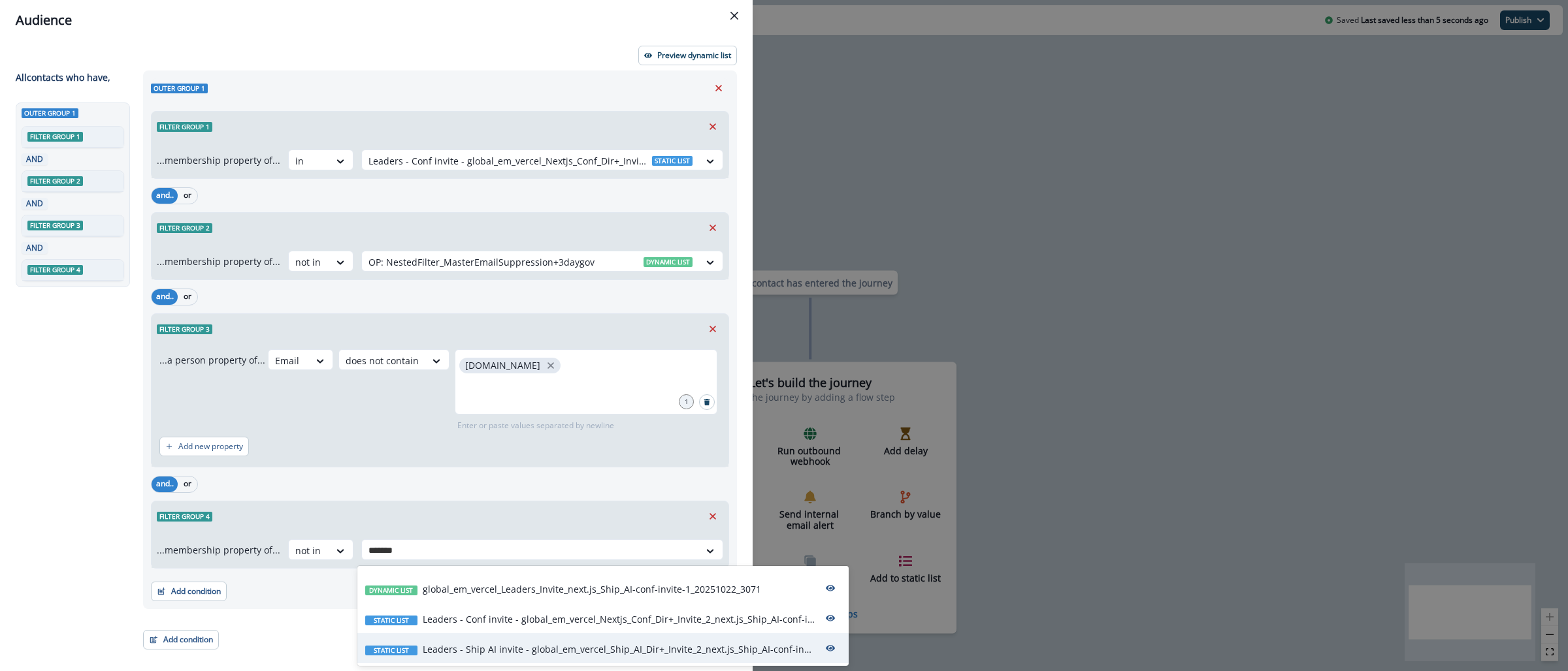
click at [571, 650] on p "Leaders - Ship AI invite - global_em_vercel_Ship_AI_Dir+_Invite_2_next.js_Ship_…" at bounding box center [618, 650] width 392 height 14
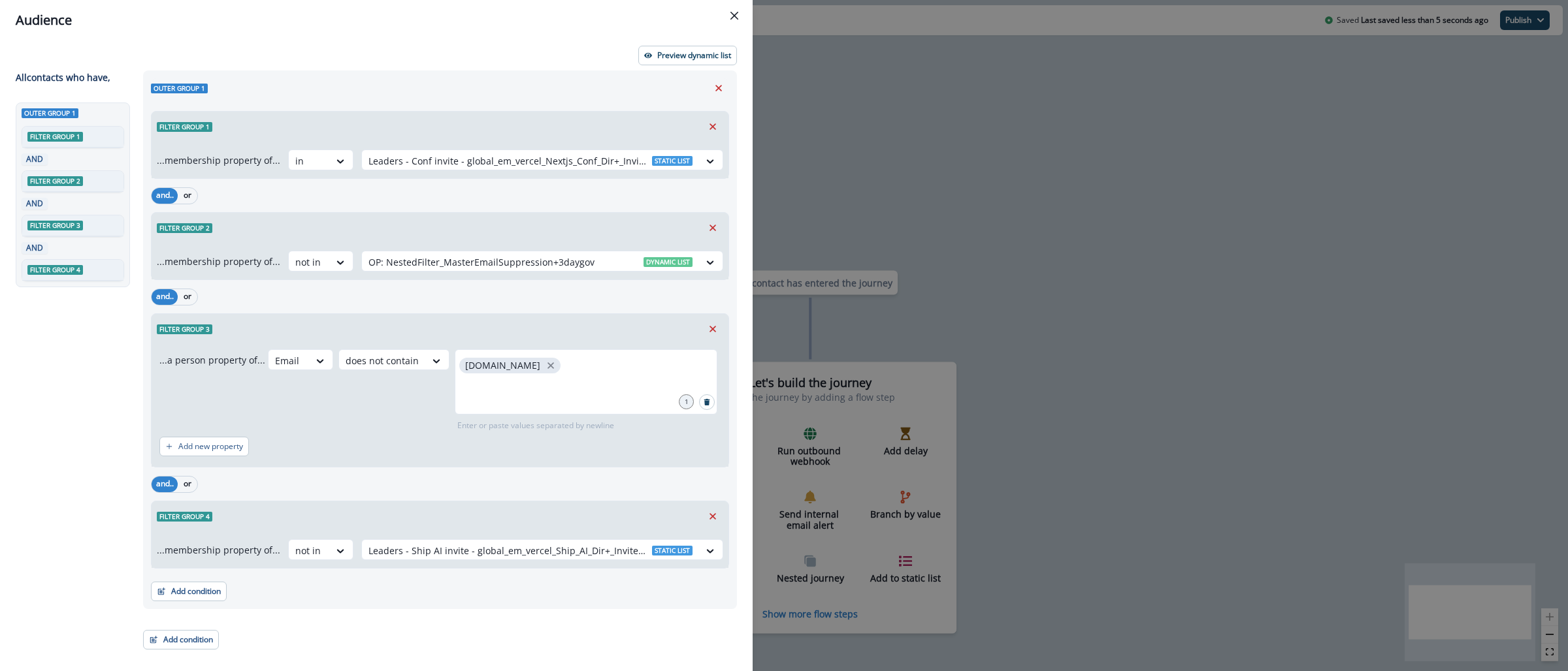
click at [571, 478] on div "and.. or" at bounding box center [440, 484] width 578 height 23
click at [977, 147] on div "Audience Preview dynamic list All contact s who have, Outer group 1 Filter grou…" at bounding box center [784, 335] width 1568 height 671
